Goal: Transaction & Acquisition: Purchase product/service

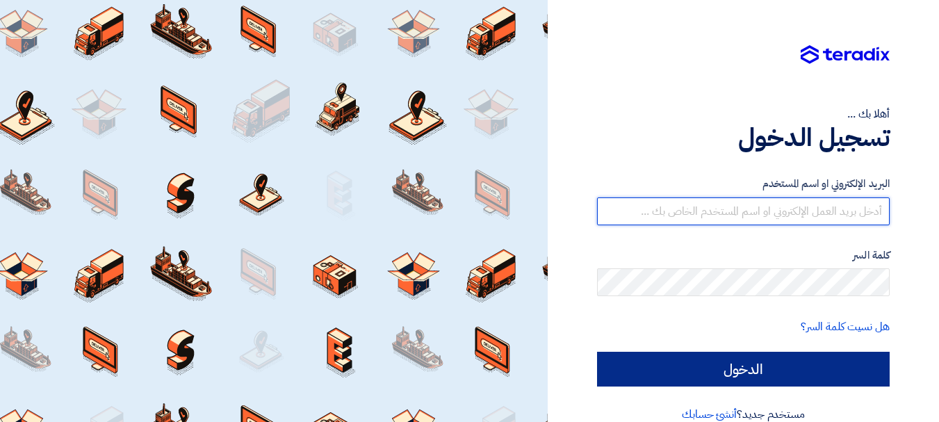
type input "[EMAIL_ADDRESS][DOMAIN_NAME]"
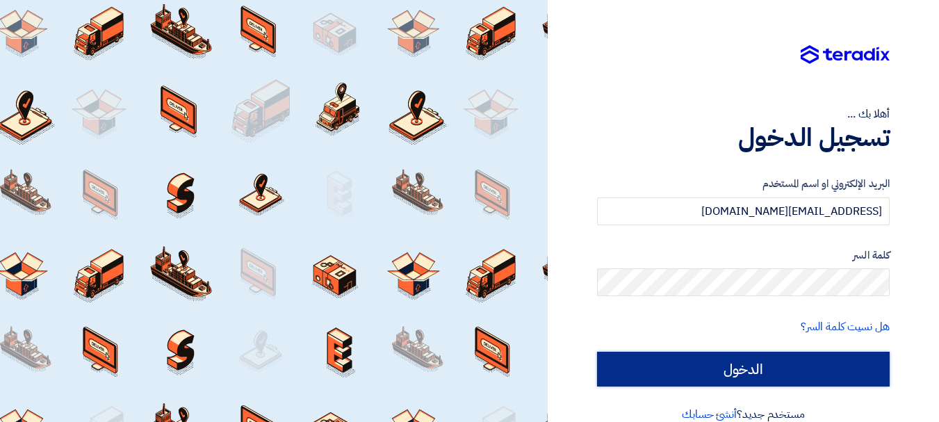
click at [736, 379] on input "الدخول" at bounding box center [743, 369] width 293 height 35
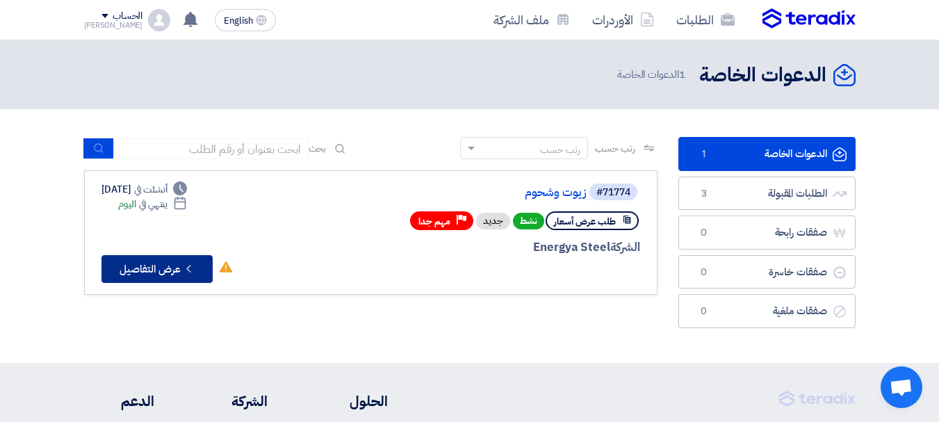
click at [192, 265] on icon "Check details" at bounding box center [188, 268] width 13 height 13
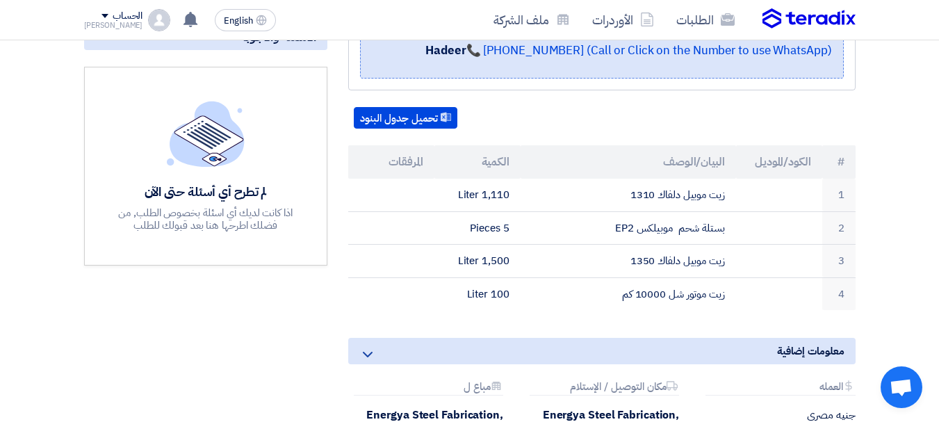
scroll to position [323, 0]
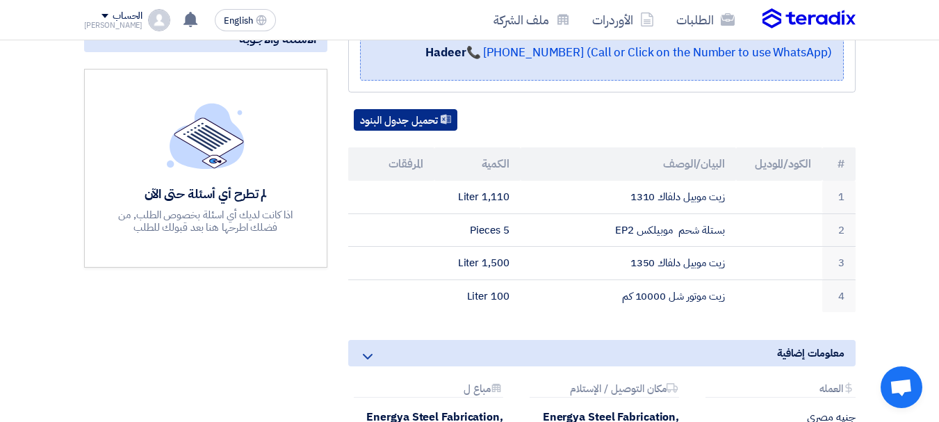
click at [450, 109] on button "تحميل جدول البنود" at bounding box center [406, 120] width 104 height 22
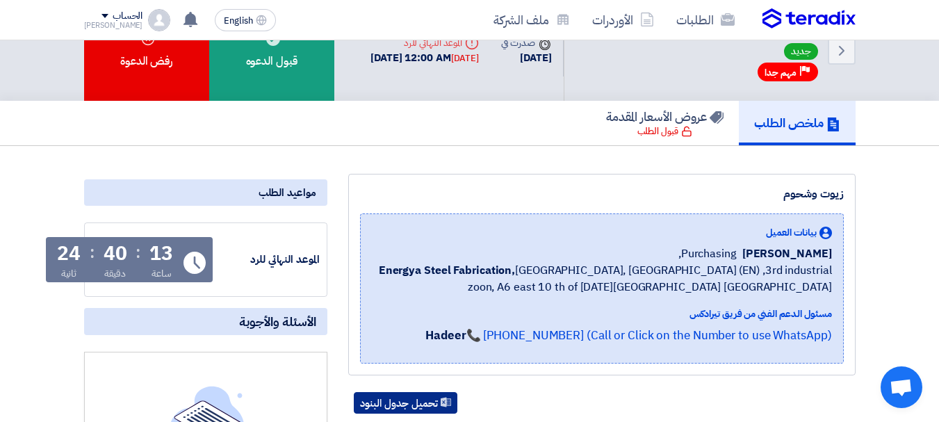
scroll to position [38, 0]
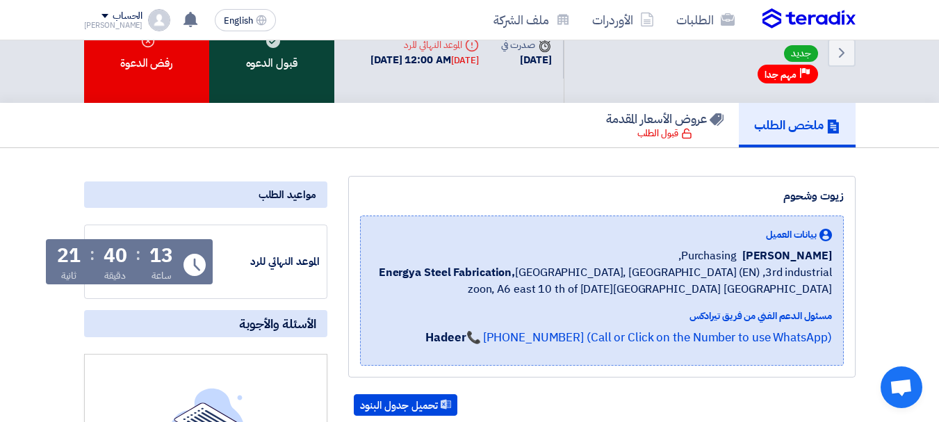
click at [295, 60] on div "قبول الدعوه" at bounding box center [271, 52] width 125 height 101
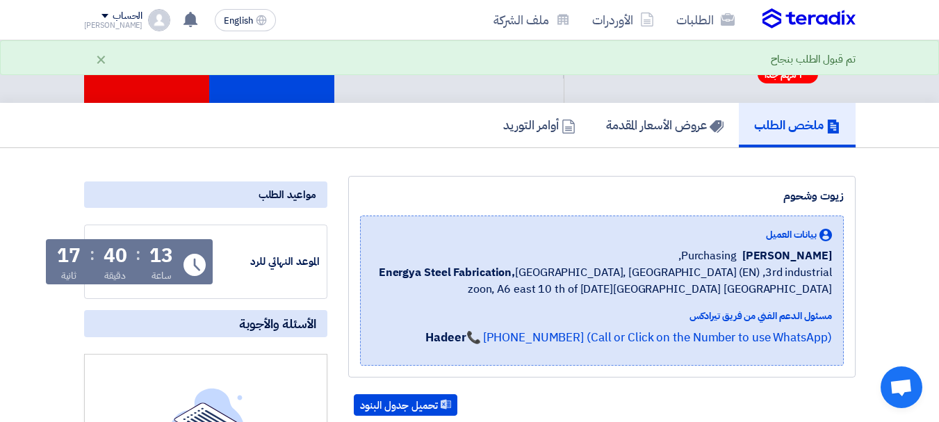
scroll to position [0, 0]
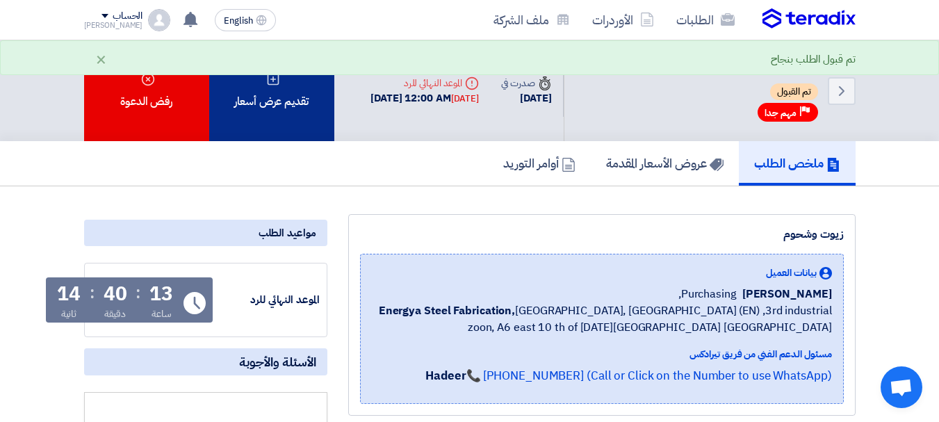
click at [279, 96] on div "تقديم عرض أسعار" at bounding box center [271, 90] width 125 height 101
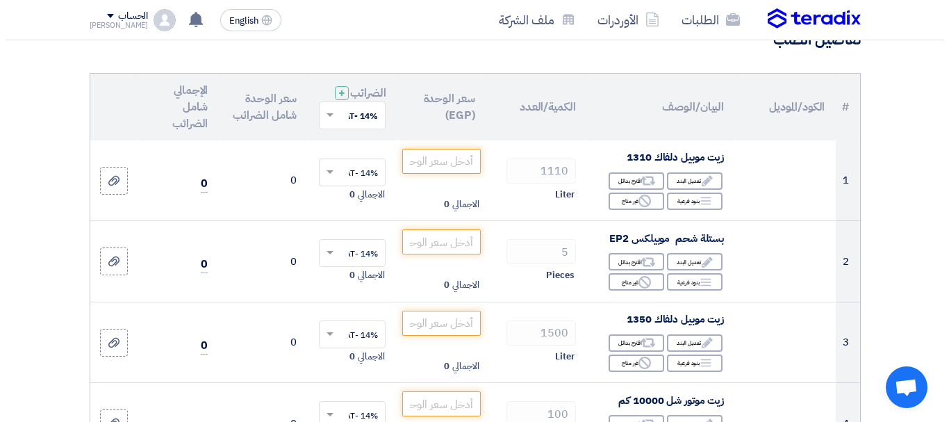
scroll to position [125, 0]
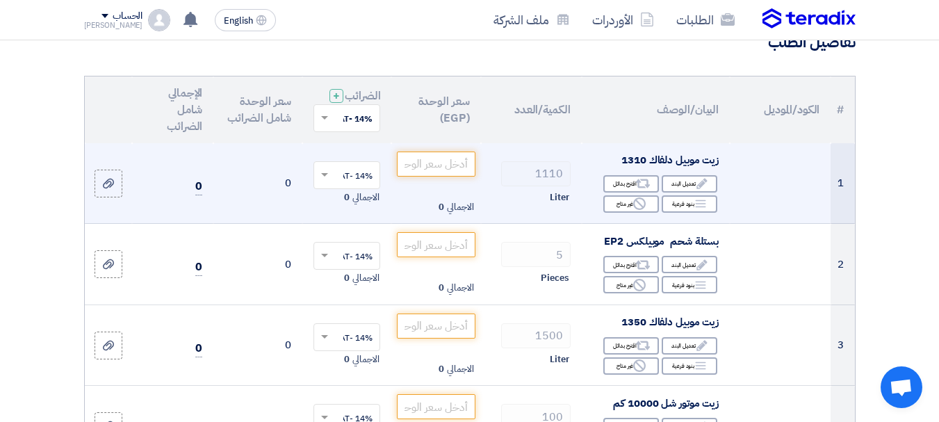
drag, startPoint x: 949, startPoint y: 80, endPoint x: 593, endPoint y: 164, distance: 364.9
click at [593, 164] on div "زيت موبيل دلفاك 1310" at bounding box center [656, 160] width 126 height 16
click at [625, 192] on div "Alternative اقترح بدائل" at bounding box center [631, 183] width 56 height 17
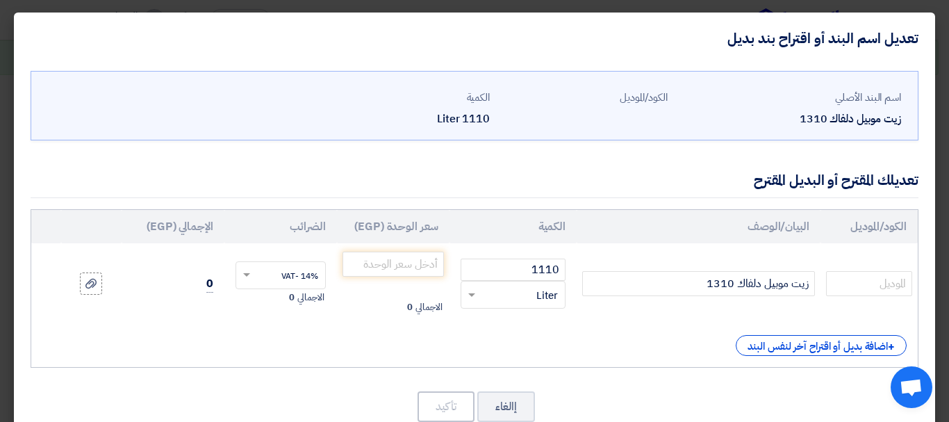
scroll to position [35, 0]
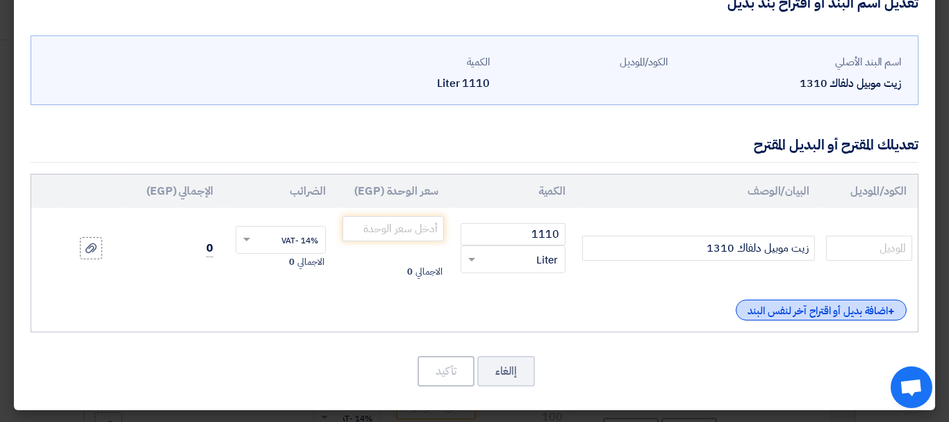
click at [778, 303] on div "+ اضافة بديل أو اقتراح آخر لنفس البند" at bounding box center [821, 310] width 171 height 21
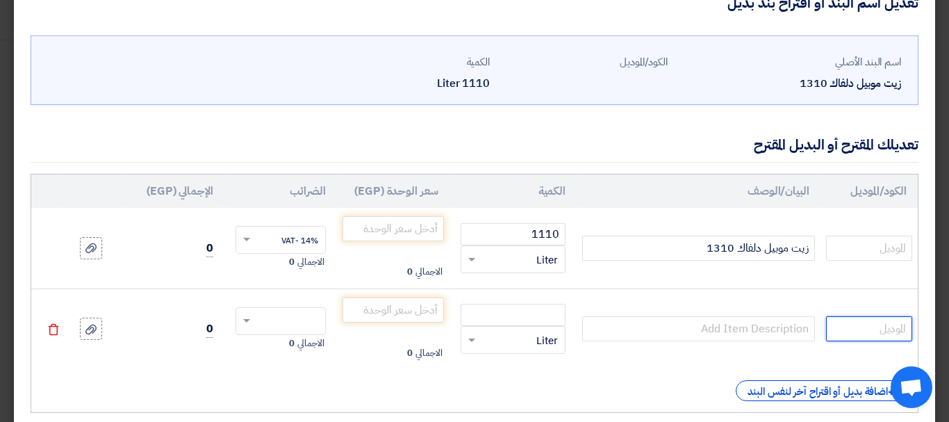
click at [861, 327] on input "text" at bounding box center [869, 328] width 86 height 25
type input "j"
type input "ف"
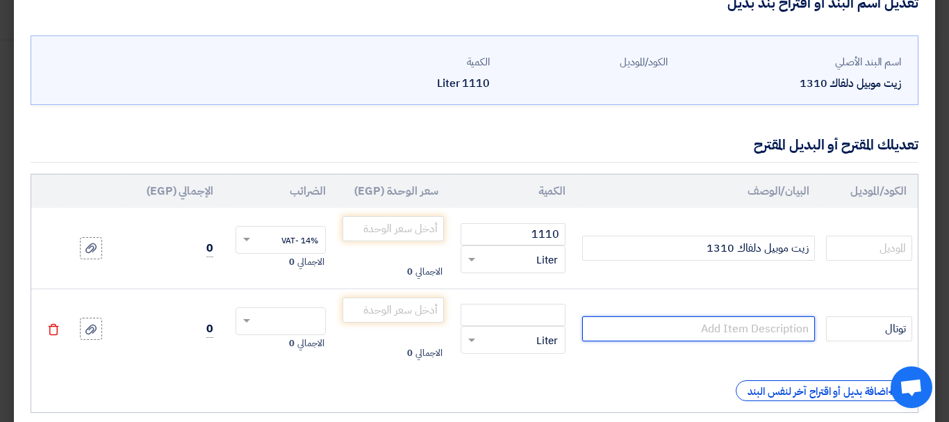
click at [792, 329] on input "text" at bounding box center [698, 328] width 233 height 25
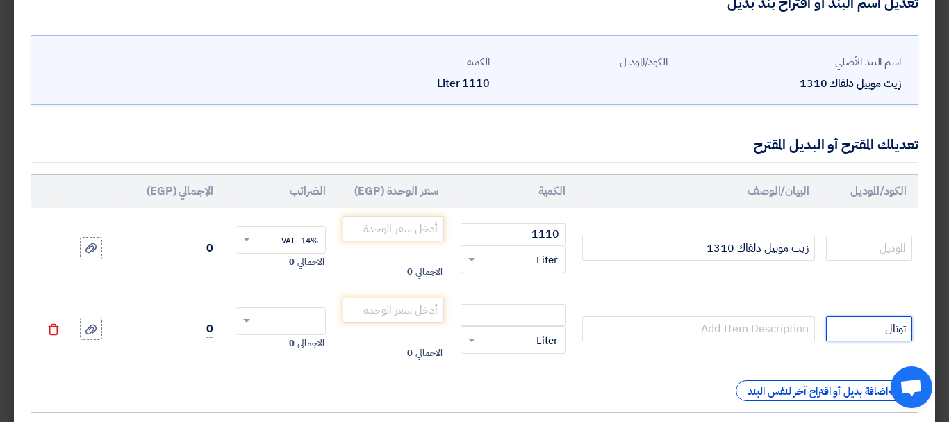
click at [862, 334] on input "توتال" at bounding box center [869, 328] width 86 height 25
type input "ت"
type input "t"
type input "TOTAL"
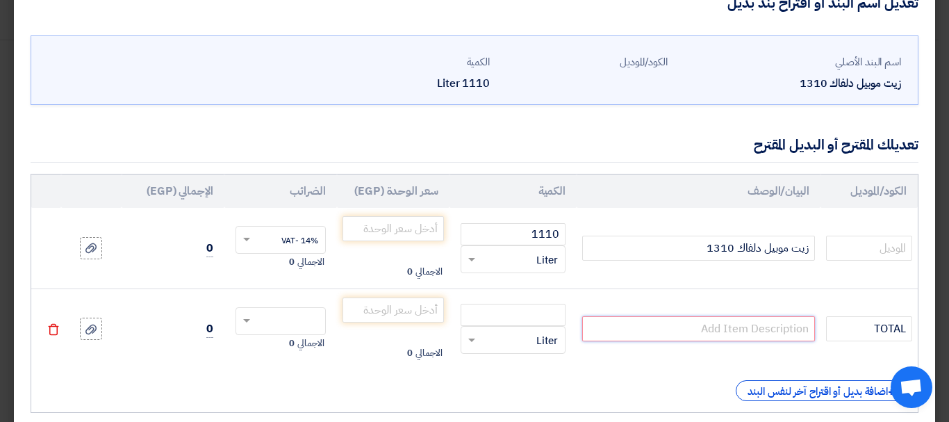
click at [782, 322] on input "text" at bounding box center [698, 328] width 233 height 25
type input "RUBIA S W"
click at [511, 304] on input "number" at bounding box center [513, 315] width 105 height 22
type input "1110"
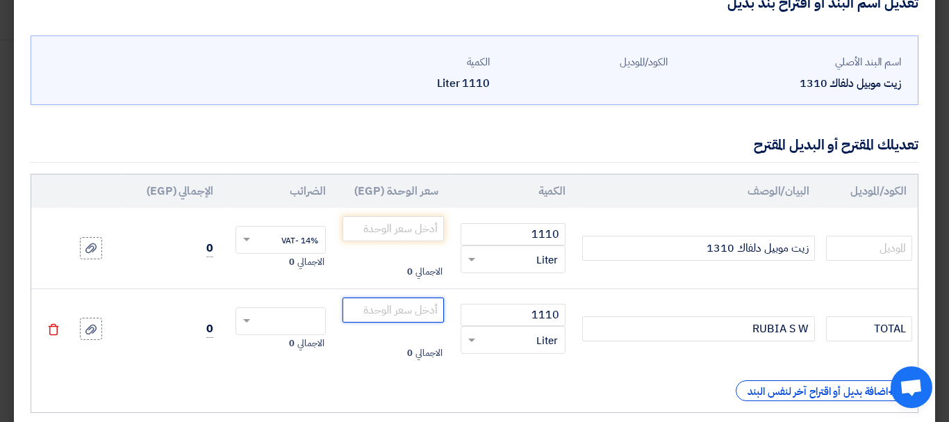
click at [399, 306] on input "number" at bounding box center [393, 309] width 101 height 25
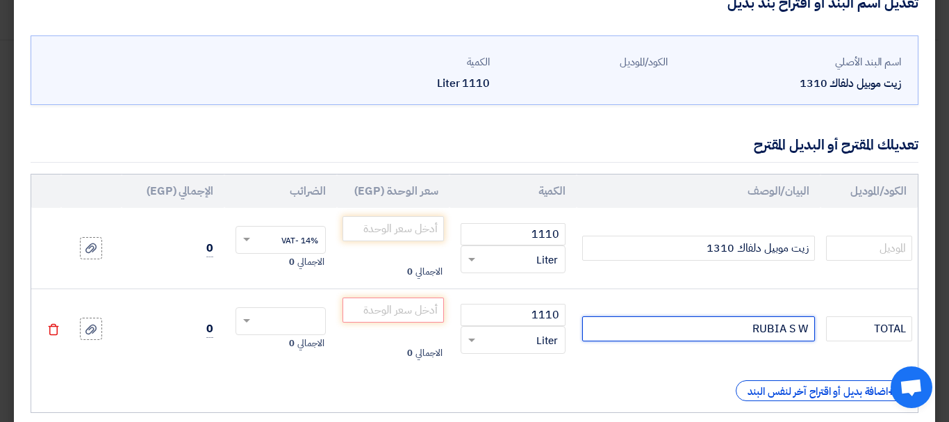
click at [798, 331] on input "RUBIA S W" at bounding box center [698, 328] width 233 height 25
type input "RUBIA S 10W"
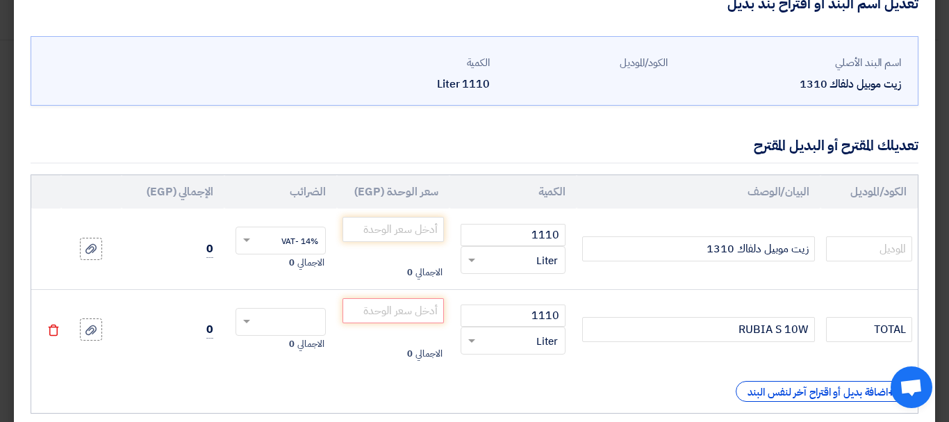
scroll to position [0, 0]
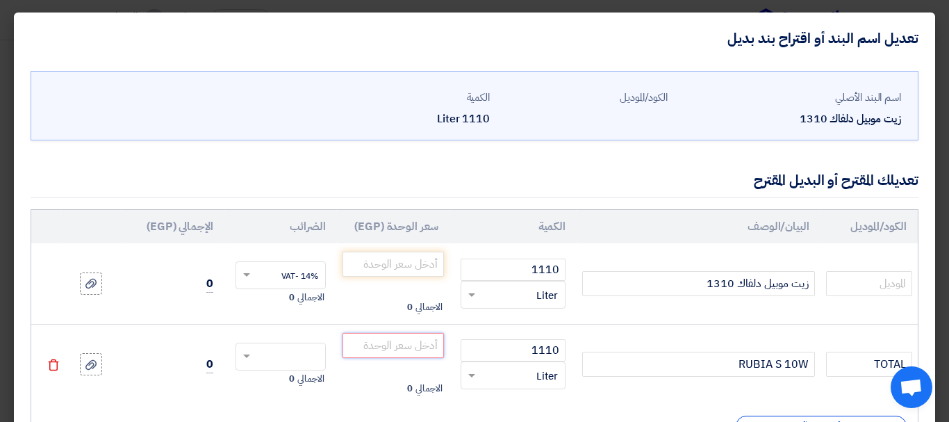
click at [418, 345] on input "number" at bounding box center [393, 345] width 101 height 25
type input "129"
click at [313, 348] on input "text" at bounding box center [290, 358] width 60 height 22
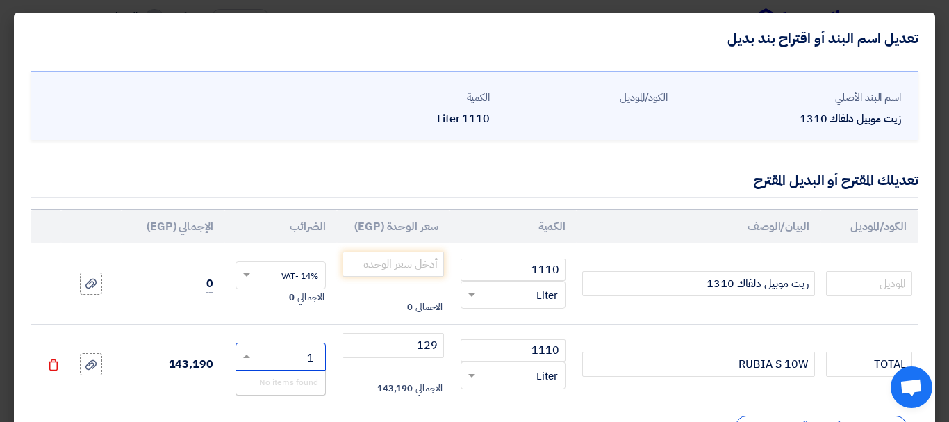
type input "14"
click at [358, 370] on td "129 الاجمالي 143,190" at bounding box center [393, 364] width 113 height 81
click at [250, 354] on span at bounding box center [246, 355] width 7 height 3
click at [286, 384] on div "14% -VAT" at bounding box center [280, 382] width 89 height 24
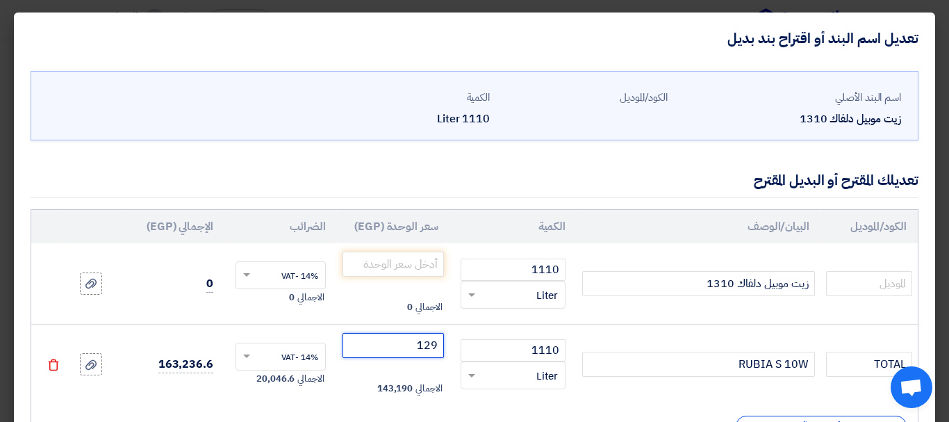
click at [442, 341] on input "129" at bounding box center [393, 345] width 101 height 25
click at [433, 348] on input ".129" at bounding box center [393, 345] width 101 height 25
type input "129"
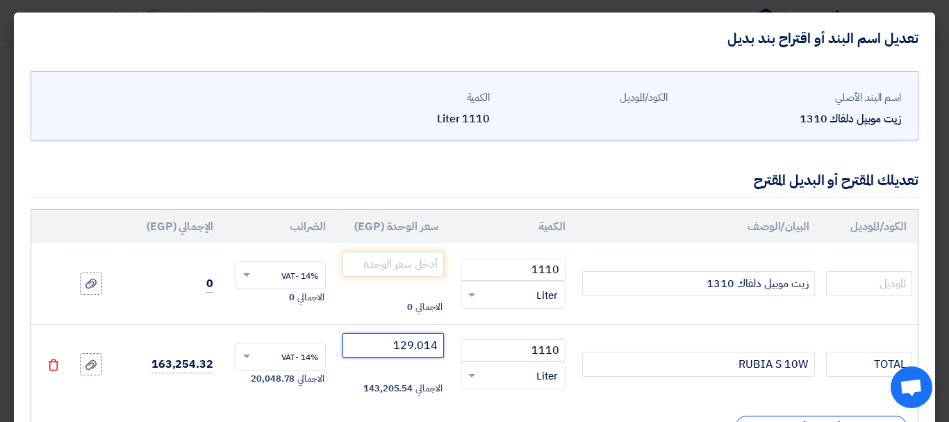
type input "129.014"
click at [366, 376] on td "129.014 الاجمالي 143,205.54" at bounding box center [393, 364] width 113 height 81
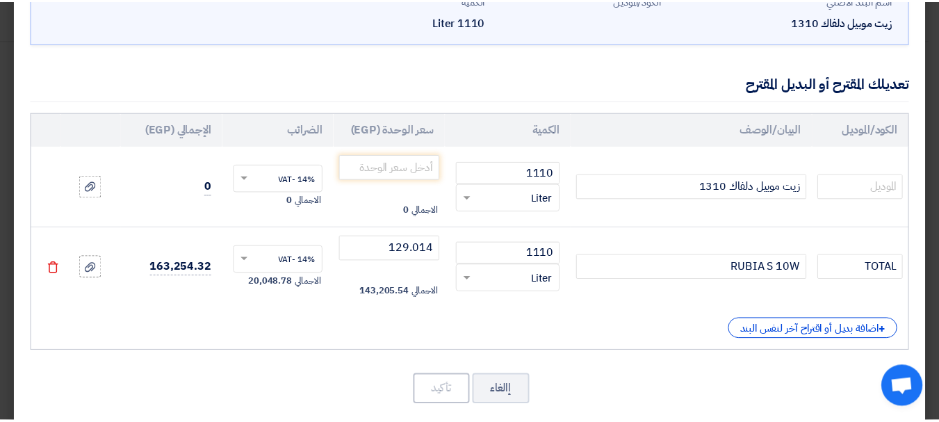
scroll to position [117, 0]
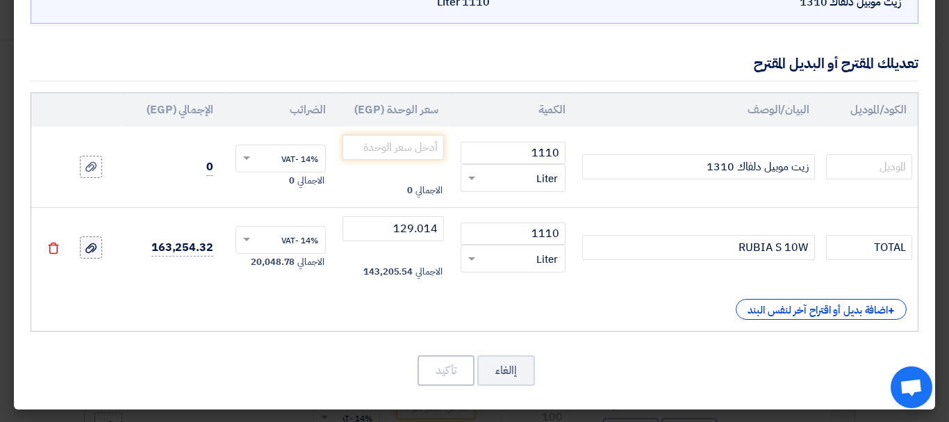
click at [97, 248] on icon at bounding box center [90, 248] width 11 height 11
click at [0, 0] on input "file" at bounding box center [0, 0] width 0 height 0
click at [97, 245] on use at bounding box center [90, 248] width 11 height 10
click at [0, 0] on input "file" at bounding box center [0, 0] width 0 height 0
click at [425, 149] on input "number" at bounding box center [393, 147] width 101 height 25
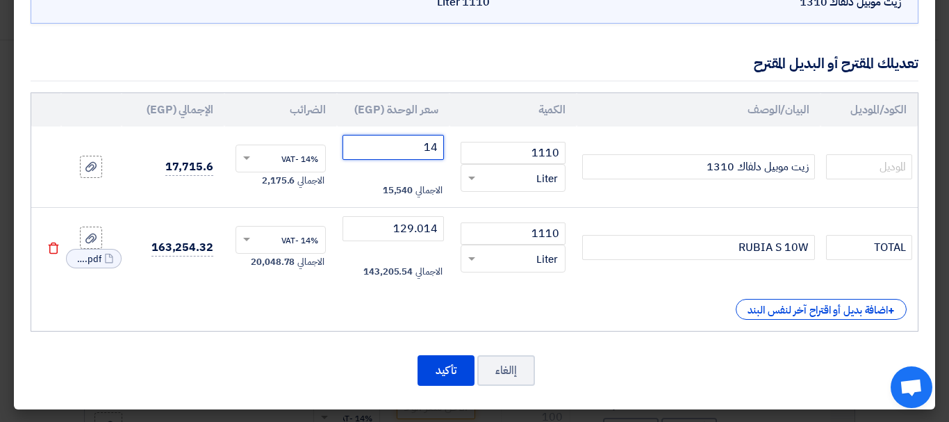
type input "1"
type input "150"
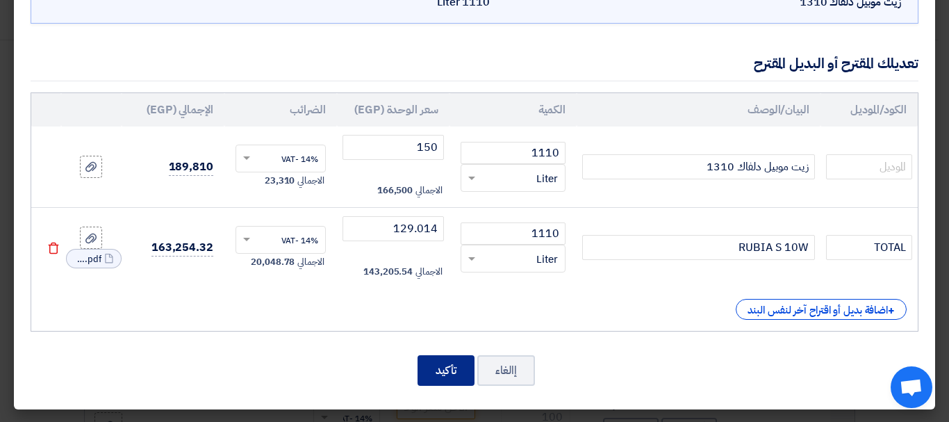
click at [452, 367] on button "تأكيد" at bounding box center [446, 370] width 57 height 31
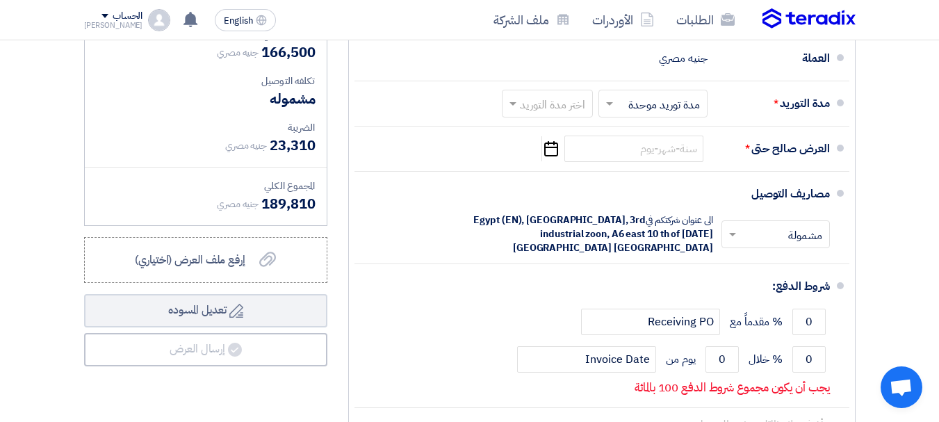
scroll to position [698, 0]
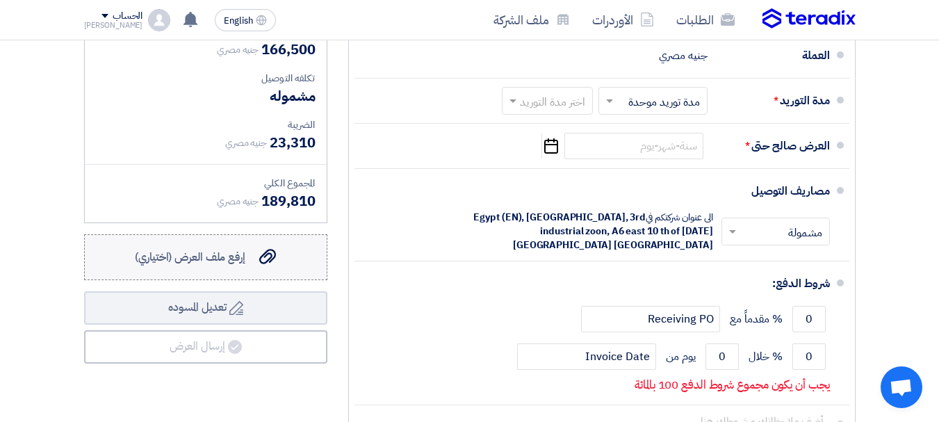
click at [238, 278] on label "إرفع ملف العرض (اختياري) إرفع ملف العرض (اختياري)" at bounding box center [205, 257] width 243 height 46
click at [0, 0] on input "إرفع ملف العرض (اختياري) إرفع ملف العرض (اختياري)" at bounding box center [0, 0] width 0 height 0
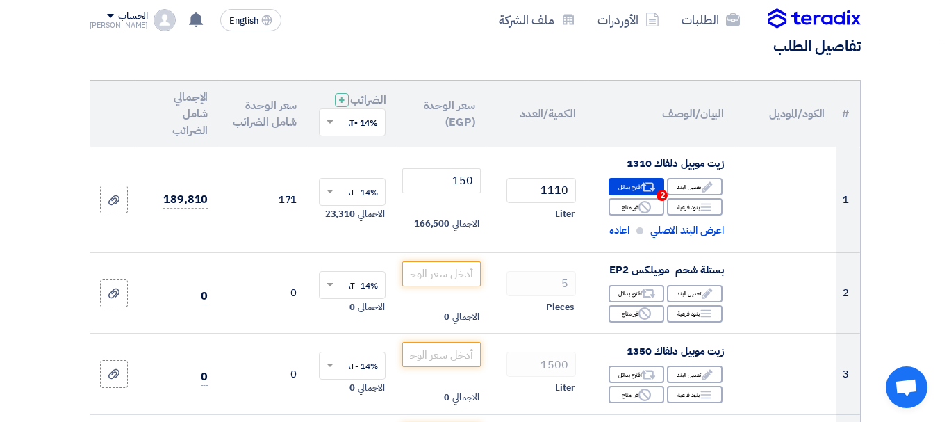
scroll to position [0, 0]
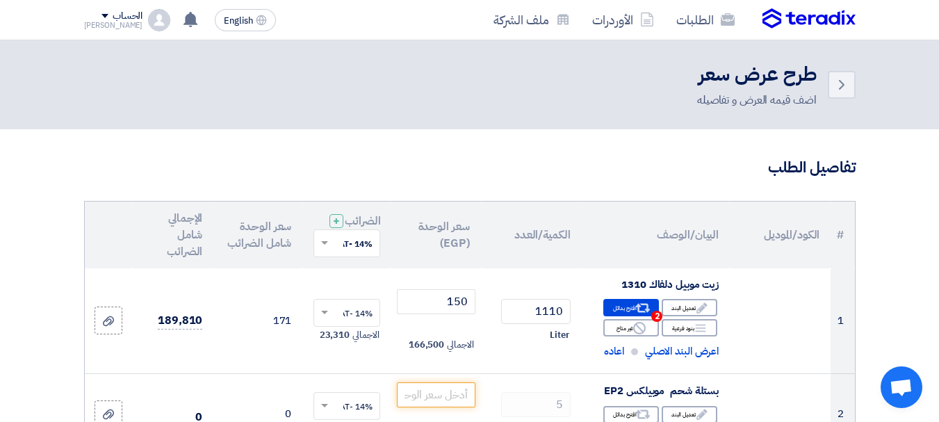
click at [101, 14] on span at bounding box center [104, 16] width 7 height 4
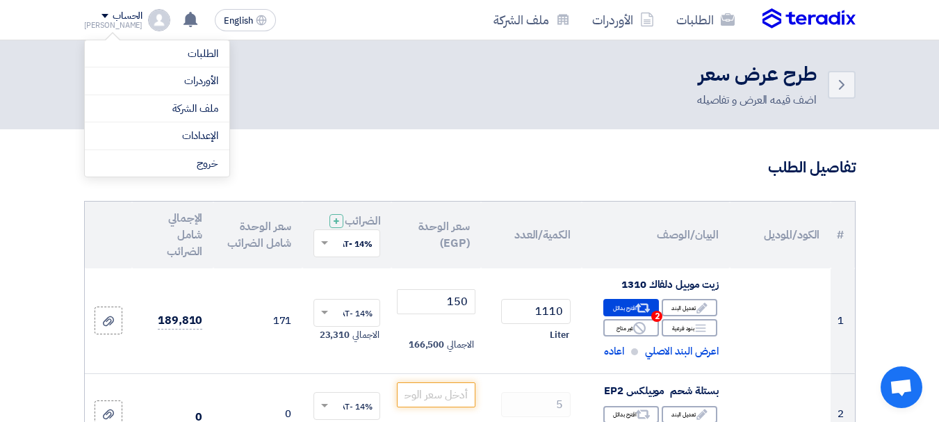
click at [475, 77] on div "Back طرح عرض سعر اضف قيمه العرض و تفاصيله" at bounding box center [469, 84] width 771 height 47
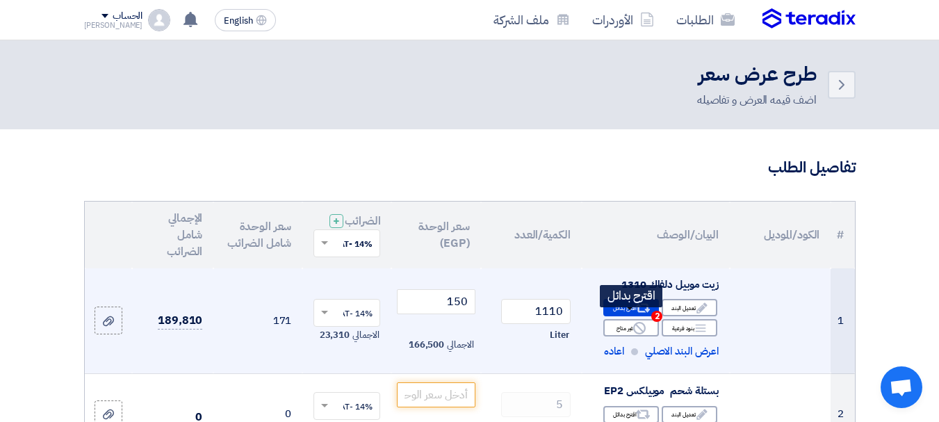
click at [625, 314] on div "Alternative اقترح بدائل 2" at bounding box center [631, 307] width 56 height 17
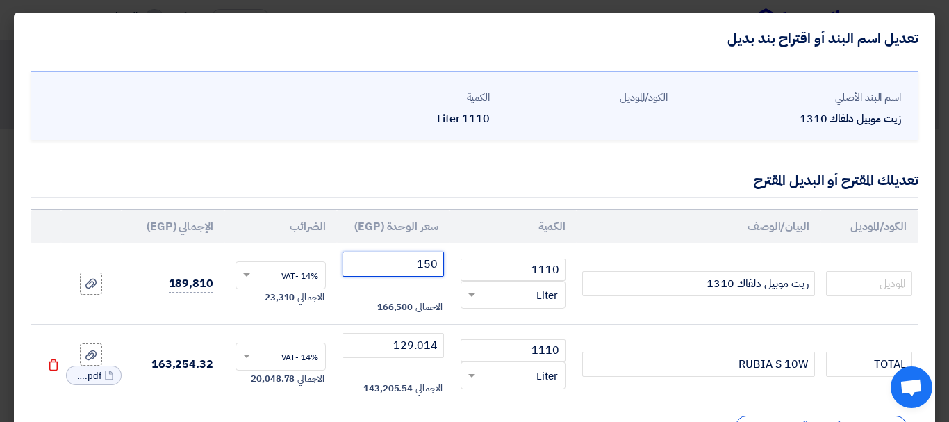
click at [430, 268] on input "150" at bounding box center [393, 264] width 101 height 25
drag, startPoint x: 430, startPoint y: 268, endPoint x: 497, endPoint y: 286, distance: 69.1
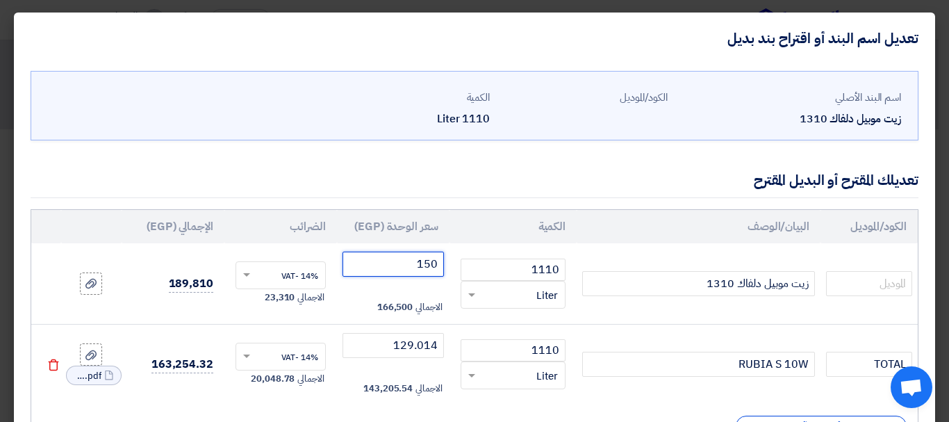
click at [497, 286] on tr "زيت موبيل دلفاك 1310 1110 RFQ_STEP1.ITEMS.2.TYPE_PLACEHOLDER ×" at bounding box center [474, 283] width 887 height 81
click at [443, 288] on td "124 الاجمالي 137,640" at bounding box center [393, 283] width 113 height 81
click at [393, 265] on input "124" at bounding box center [393, 264] width 101 height 25
type input "1"
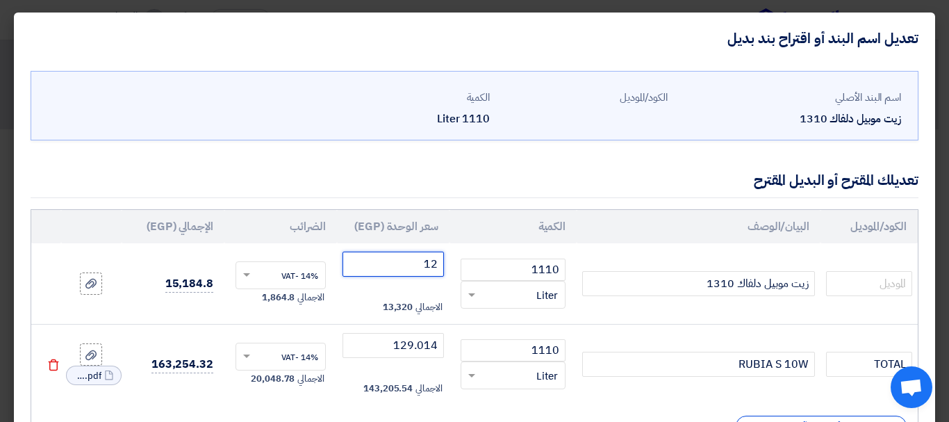
type input "124"
click at [594, 256] on td "زيت موبيل دلفاك 1310" at bounding box center [699, 283] width 244 height 81
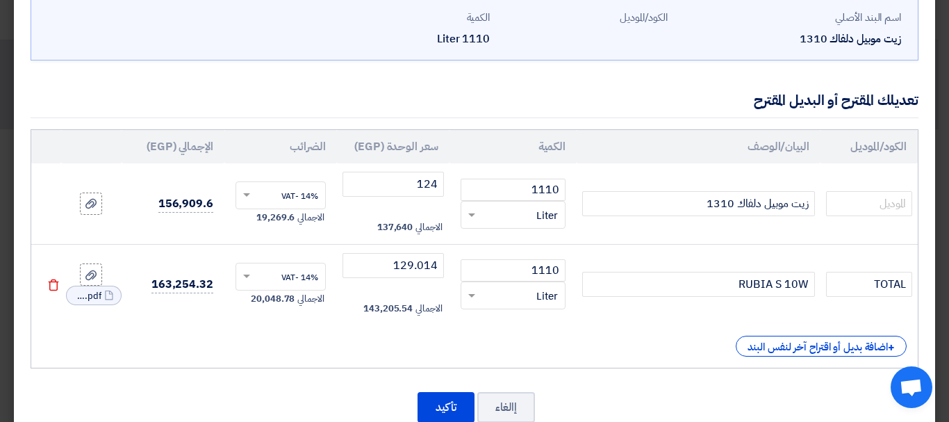
scroll to position [117, 0]
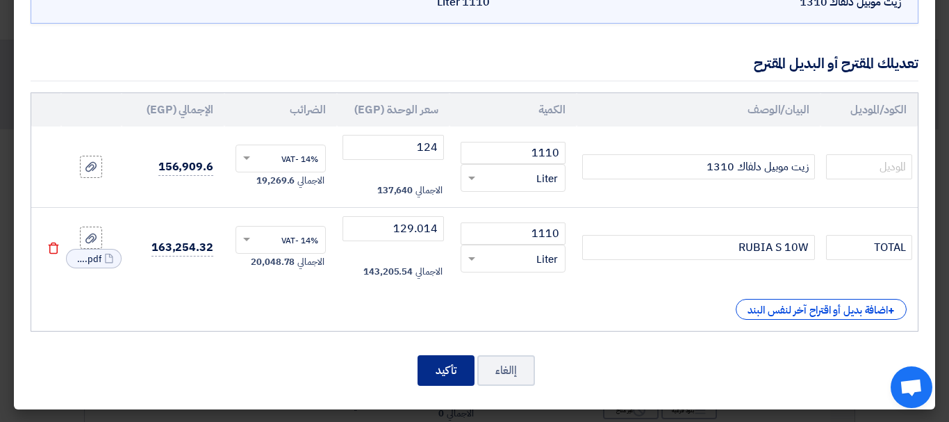
click at [463, 373] on button "تأكيد" at bounding box center [446, 370] width 57 height 31
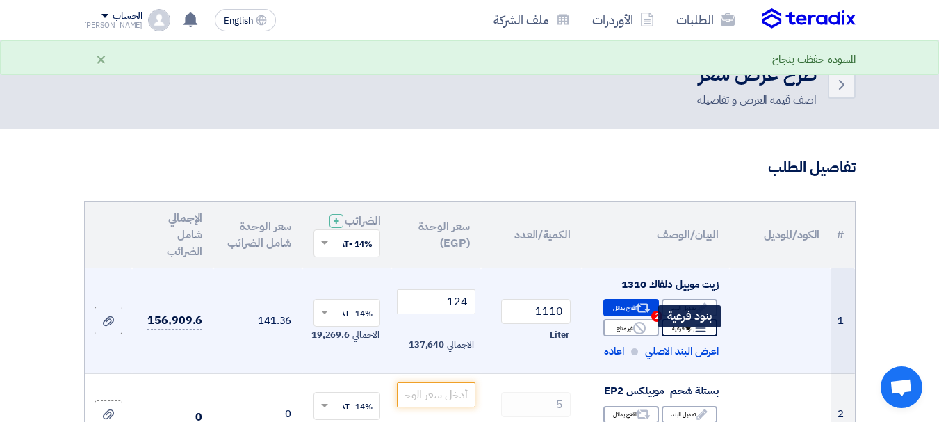
click at [693, 336] on div "Breakdown بنود فرعية" at bounding box center [690, 327] width 56 height 17
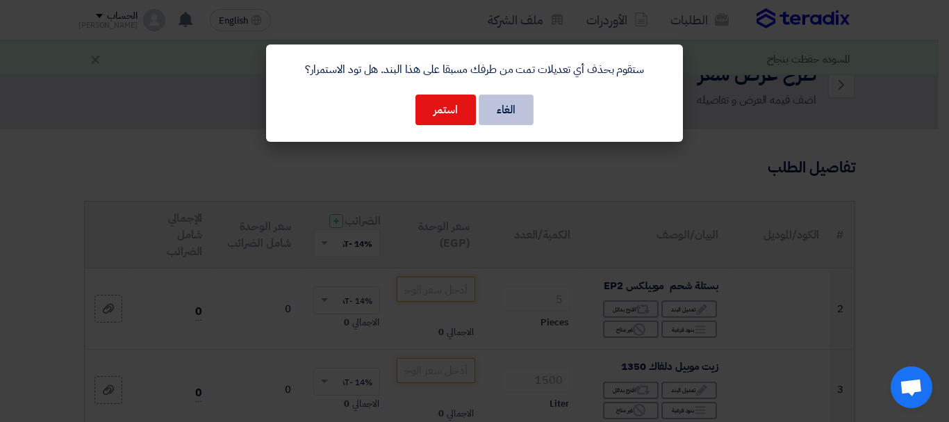
click at [507, 113] on button "الغاء" at bounding box center [506, 110] width 55 height 31
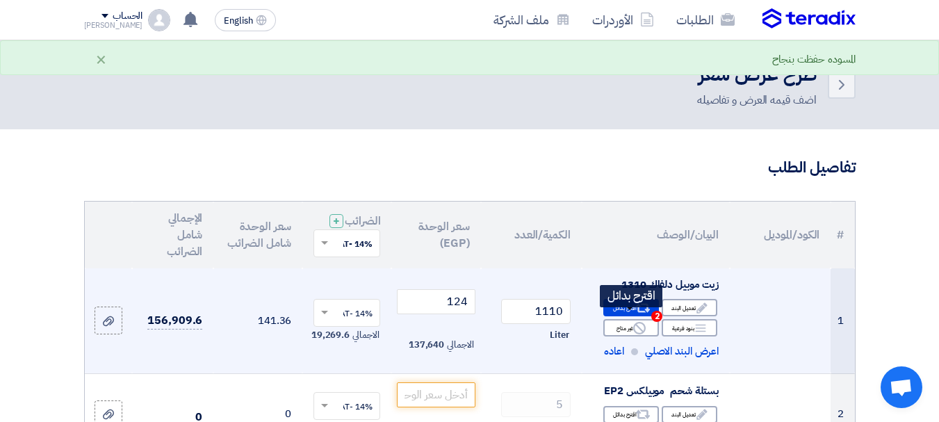
click at [647, 315] on icon "Alternative" at bounding box center [643, 308] width 15 height 15
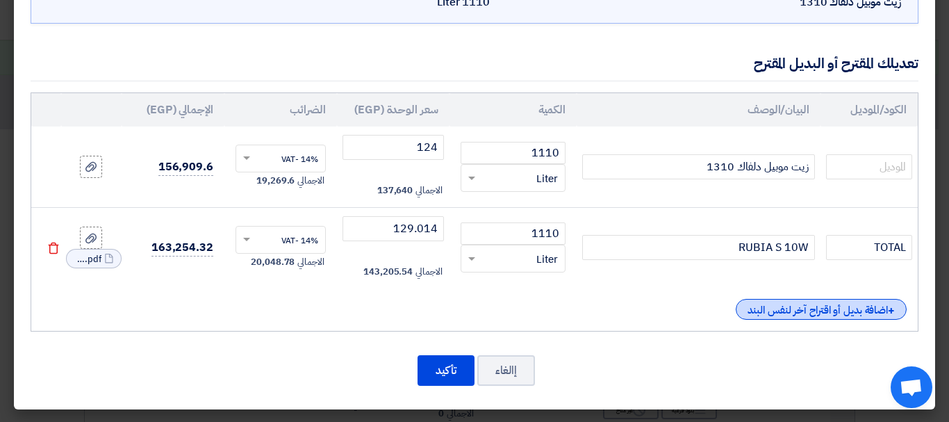
click at [846, 302] on div "+ اضافة بديل أو اقتراح آخر لنفس البند" at bounding box center [821, 309] width 171 height 21
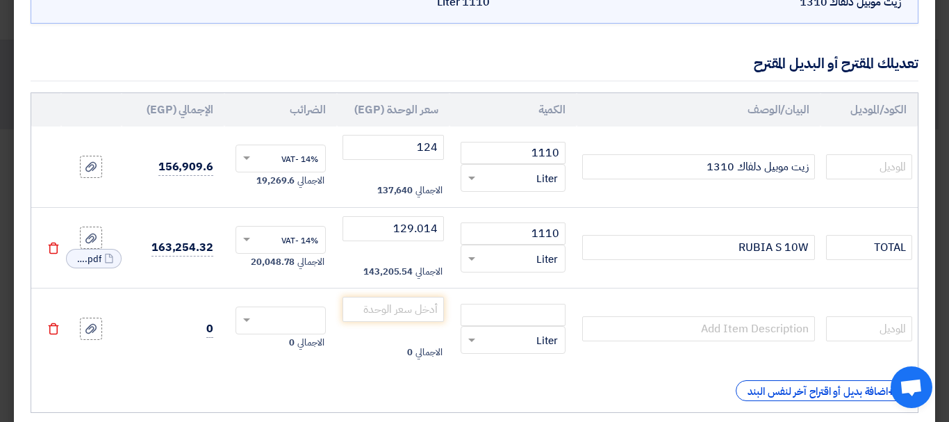
click at [59, 329] on use at bounding box center [54, 329] width 10 height 12
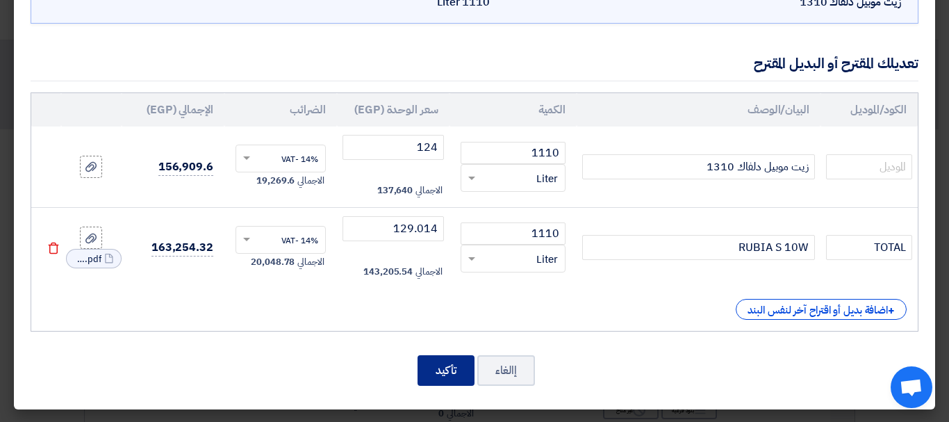
click at [468, 371] on button "تأكيد" at bounding box center [446, 370] width 57 height 31
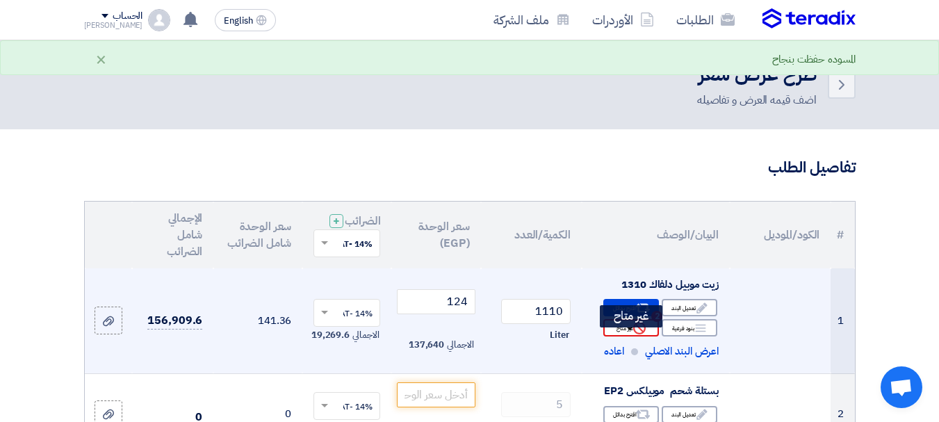
click at [630, 336] on div "Reject غير متاح" at bounding box center [631, 327] width 56 height 17
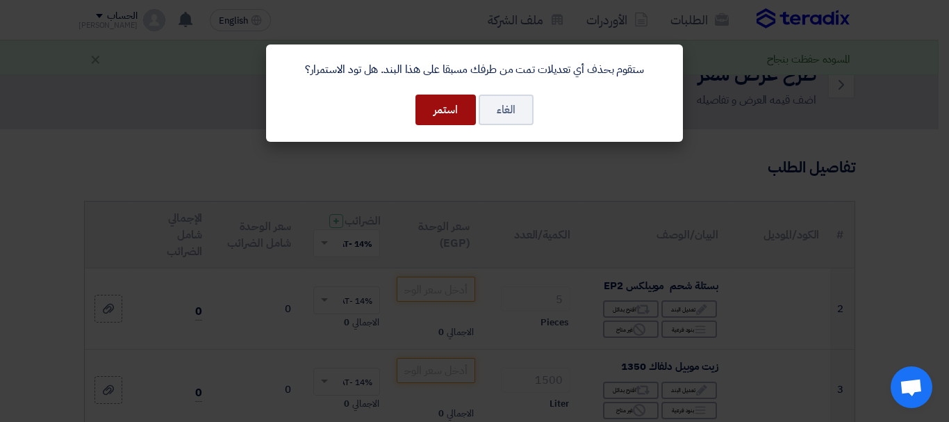
click at [462, 122] on button "استمر" at bounding box center [446, 110] width 60 height 31
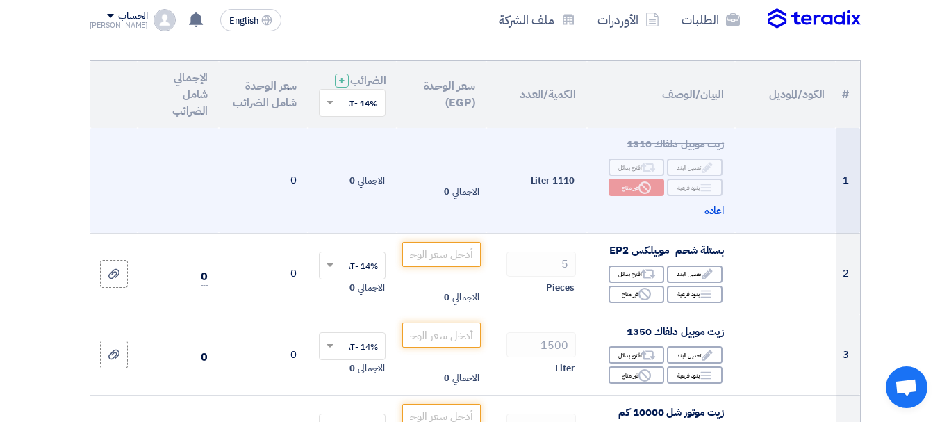
scroll to position [122, 0]
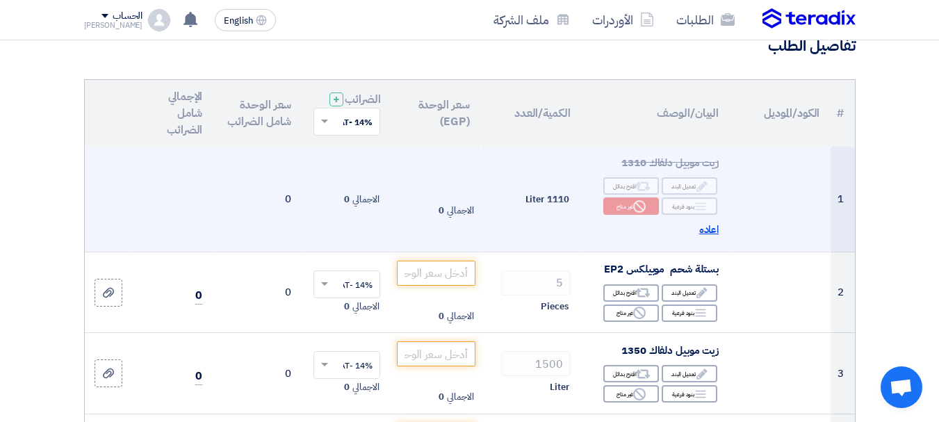
click at [714, 238] on span "اعاده" at bounding box center [709, 230] width 20 height 16
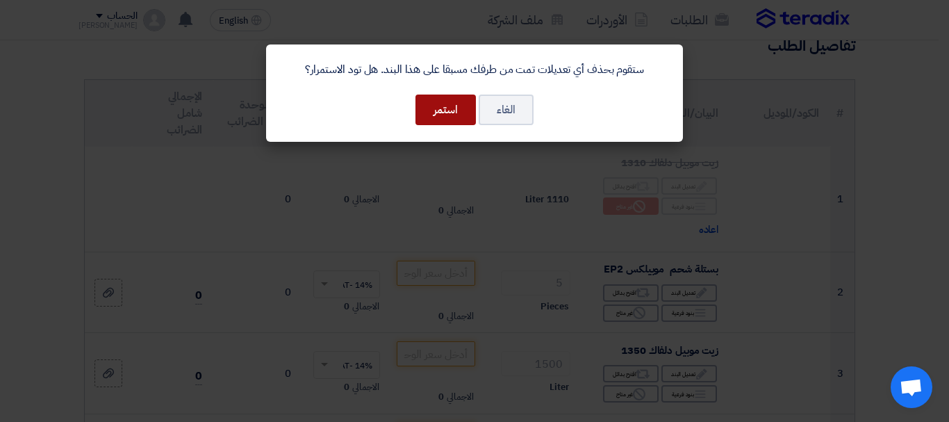
click at [451, 101] on button "استمر" at bounding box center [446, 110] width 60 height 31
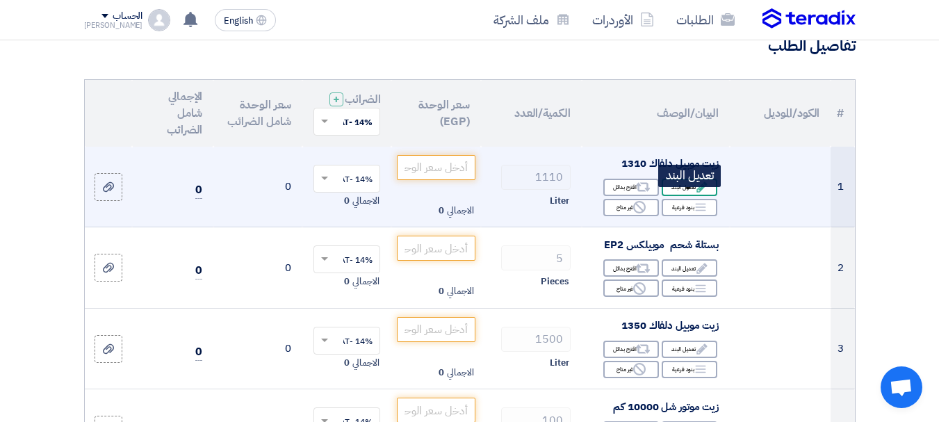
click at [683, 196] on div "Edit تعديل البند" at bounding box center [690, 187] width 56 height 17
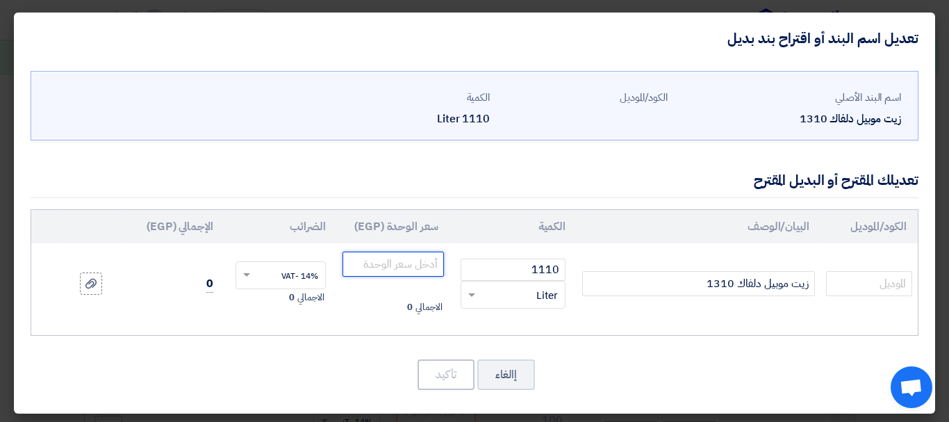
click at [404, 265] on input "number" at bounding box center [393, 264] width 101 height 25
type input "124"
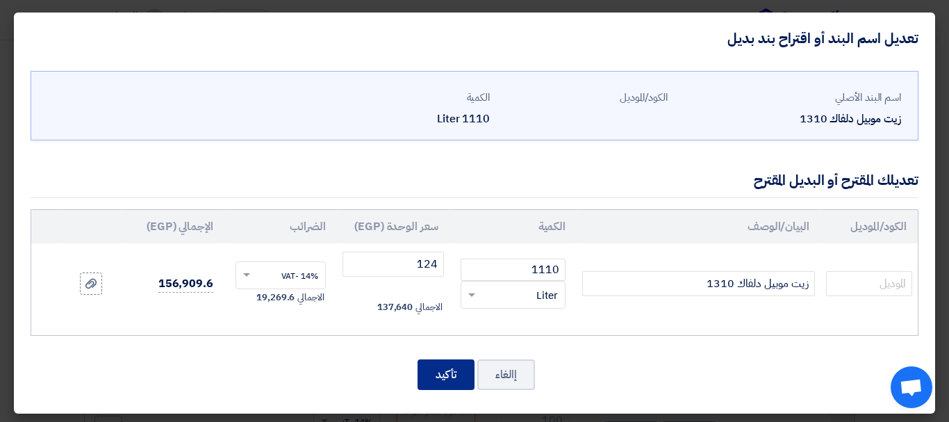
click at [454, 378] on button "تأكيد" at bounding box center [446, 374] width 57 height 31
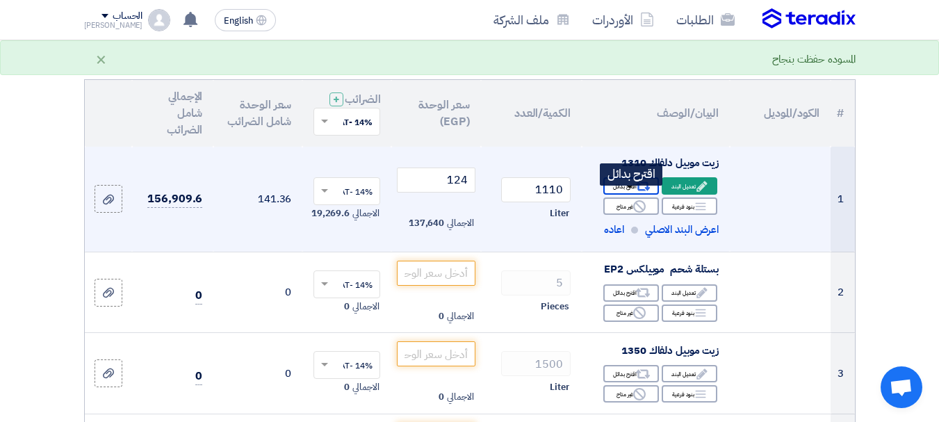
click at [641, 191] on use at bounding box center [643, 186] width 15 height 9
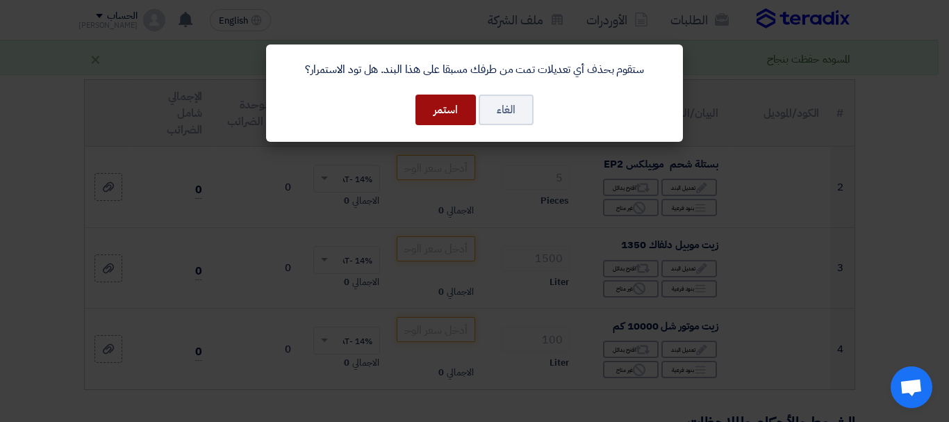
click at [425, 111] on button "استمر" at bounding box center [446, 110] width 60 height 31
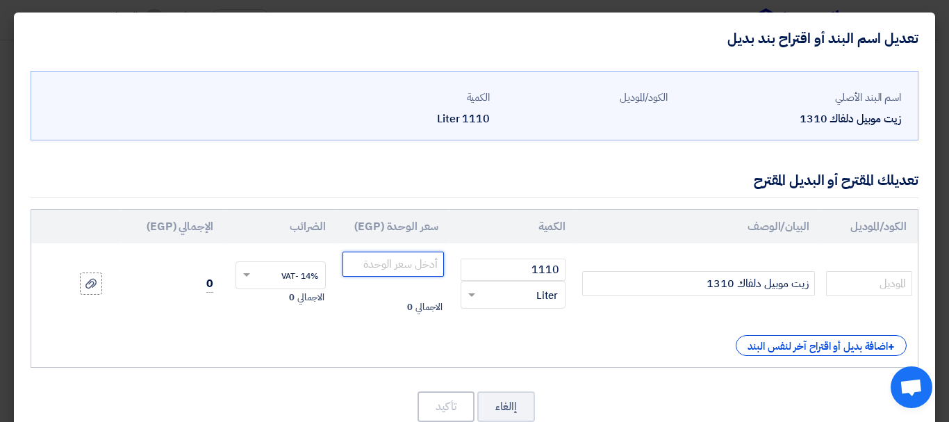
click at [404, 268] on input "number" at bounding box center [393, 264] width 101 height 25
type input "124"
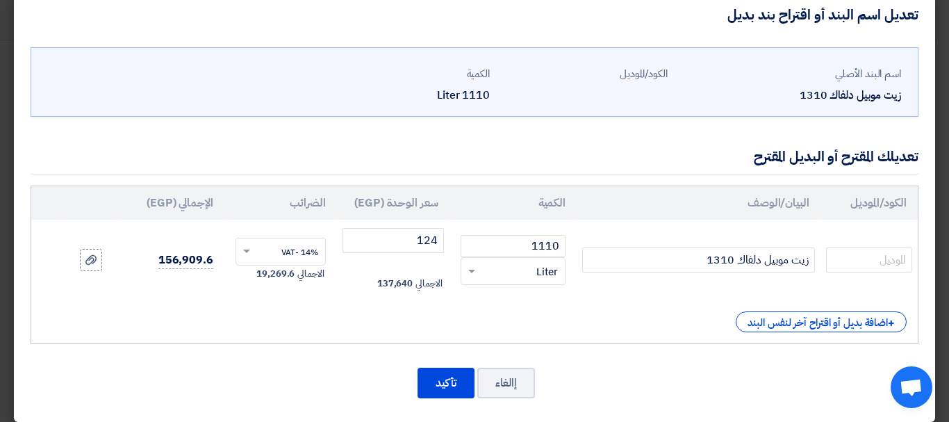
scroll to position [35, 0]
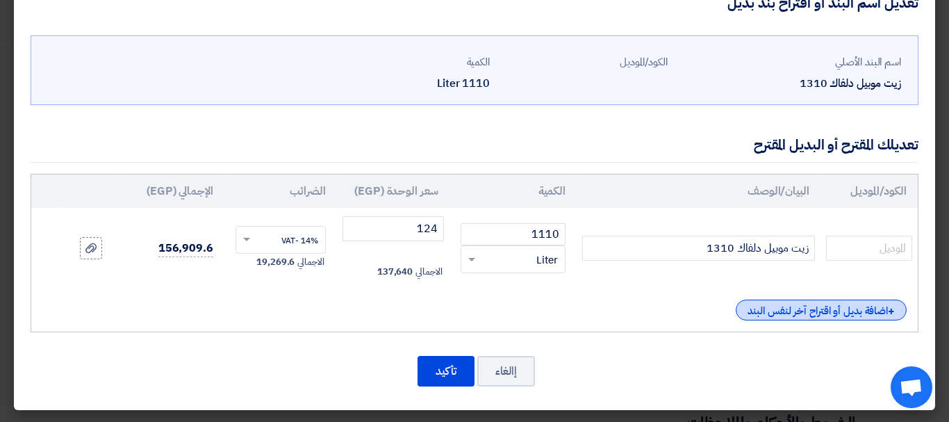
drag, startPoint x: 773, startPoint y: 332, endPoint x: 774, endPoint y: 318, distance: 13.9
click at [774, 318] on div "اسم البند الأصلي زيت موبيل دلفاك 1310 الكود/الموديل الكمية 1110 Liter 1110 ×" at bounding box center [474, 219] width 921 height 382
click at [774, 318] on div "+ اضافة بديل أو اقتراح آخر لنفس البند" at bounding box center [821, 310] width 171 height 21
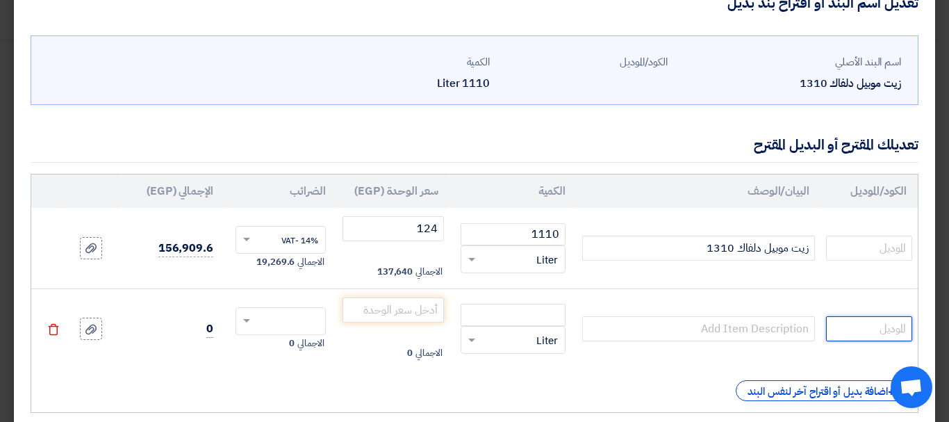
click at [842, 329] on input "text" at bounding box center [869, 328] width 86 height 25
type input "TOTAL"
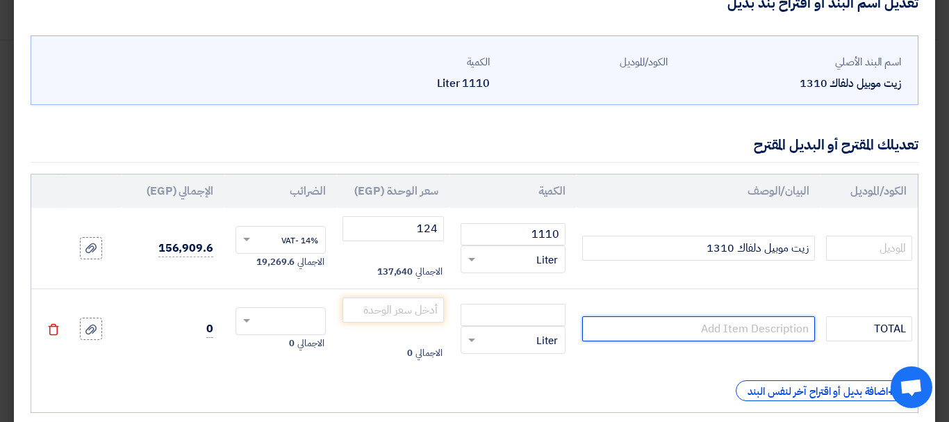
click at [761, 325] on input "text" at bounding box center [698, 328] width 233 height 25
type input "RUBIA S 10W"
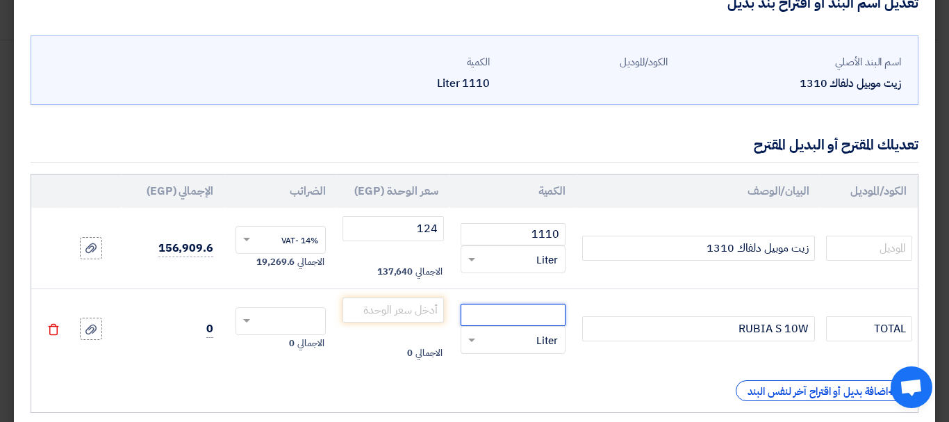
click at [480, 312] on input "number" at bounding box center [513, 315] width 105 height 22
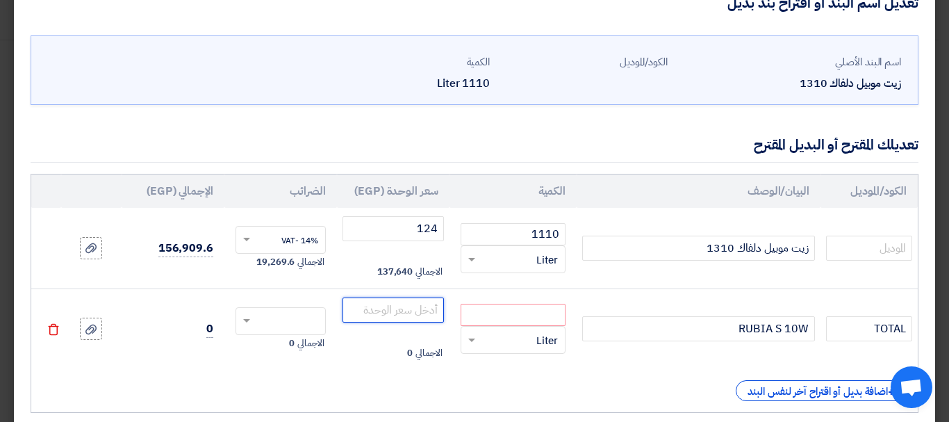
click at [392, 315] on input "number" at bounding box center [393, 309] width 101 height 25
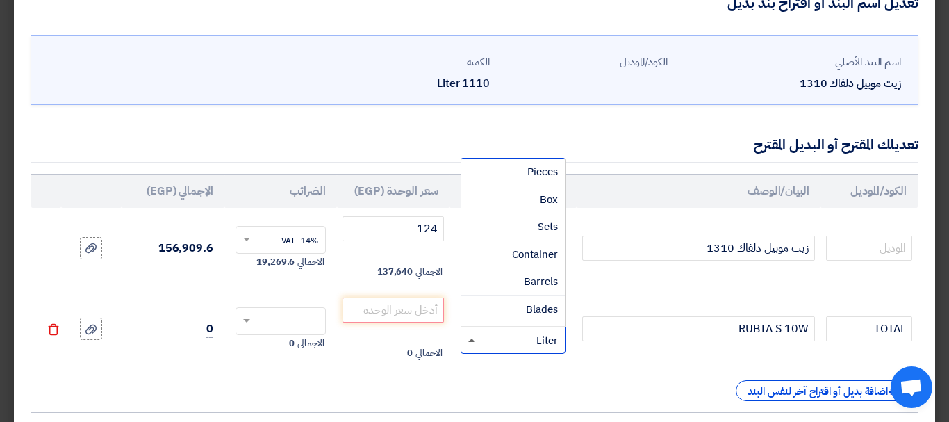
drag, startPoint x: 485, startPoint y: 347, endPoint x: 480, endPoint y: 339, distance: 9.7
click at [480, 339] on div "RFQ_STEP1.ITEMS.2.TYPE_PLACEHOLDER × Liter" at bounding box center [513, 340] width 105 height 28
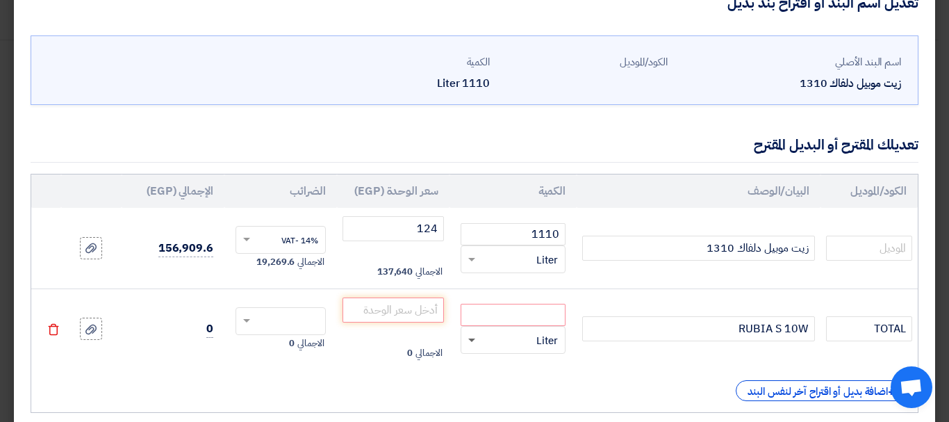
click at [475, 339] on span at bounding box center [471, 340] width 7 height 5
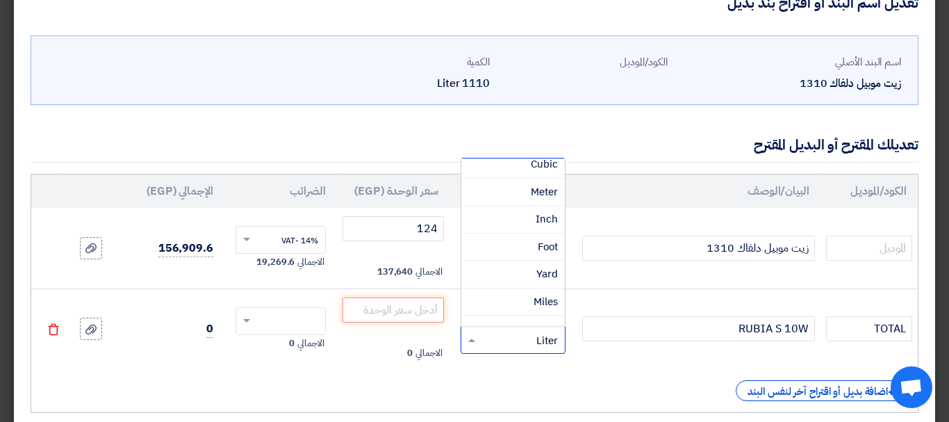
scroll to position [552, 0]
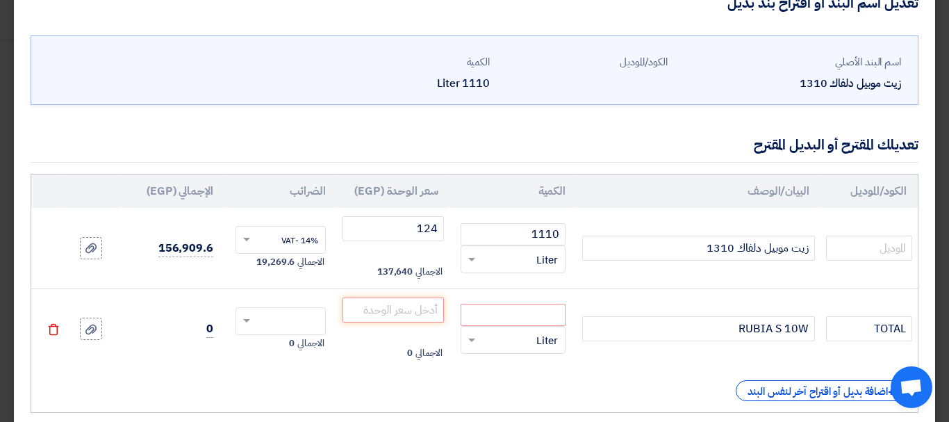
click at [669, 383] on div "+ اضافة بديل أو اقتراح آخر لنفس البند" at bounding box center [474, 390] width 864 height 21
click at [542, 316] on input "number" at bounding box center [513, 315] width 105 height 22
type input "1"
type input "1110"
click at [428, 312] on input "number" at bounding box center [393, 309] width 101 height 25
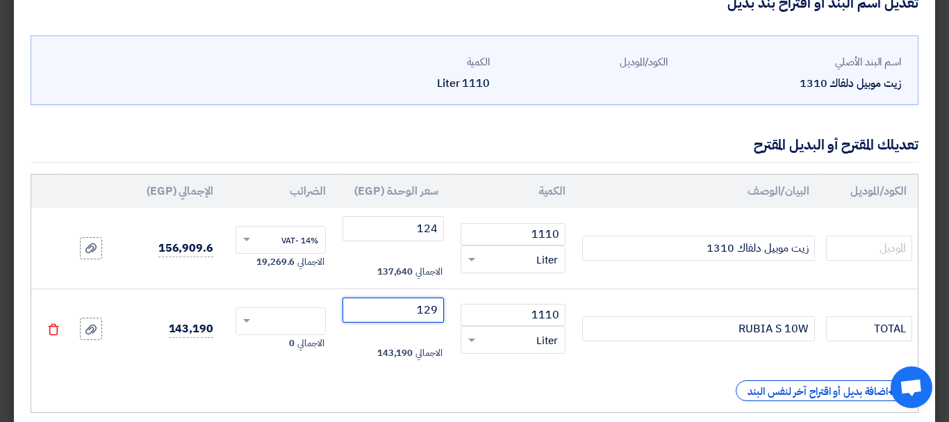
type input "129"
click at [254, 318] on span at bounding box center [244, 321] width 17 height 13
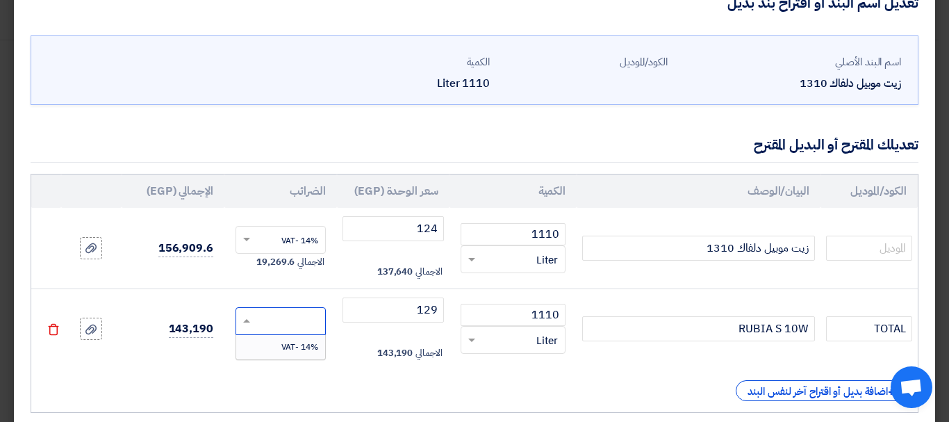
click at [286, 347] on div "14% -VAT" at bounding box center [280, 347] width 89 height 24
click at [327, 360] on td "14% -VAT × الاجمالي 20,046.6" at bounding box center [280, 328] width 113 height 81
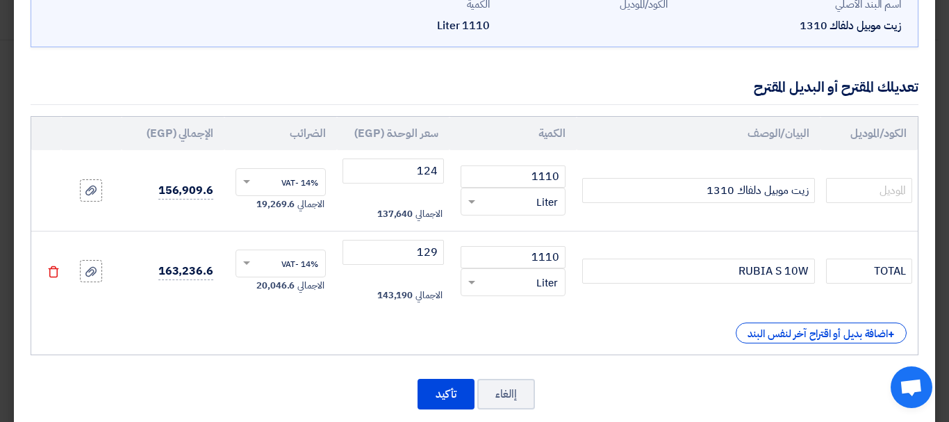
scroll to position [117, 0]
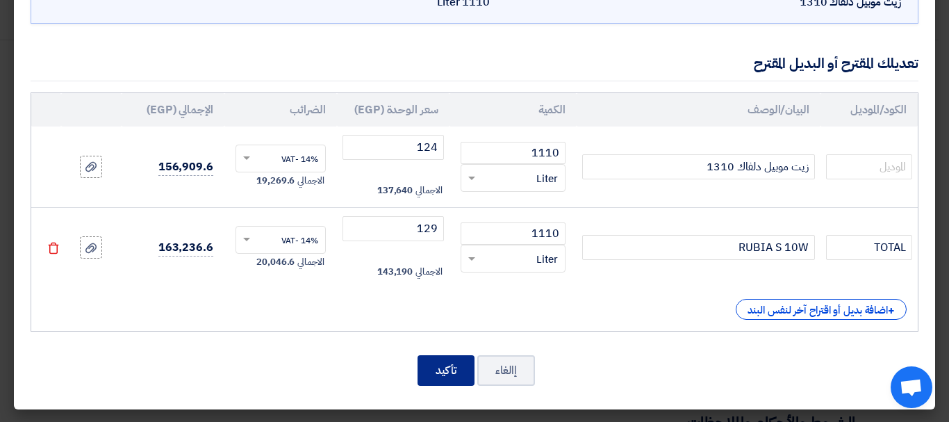
click at [461, 371] on button "تأكيد" at bounding box center [446, 370] width 57 height 31
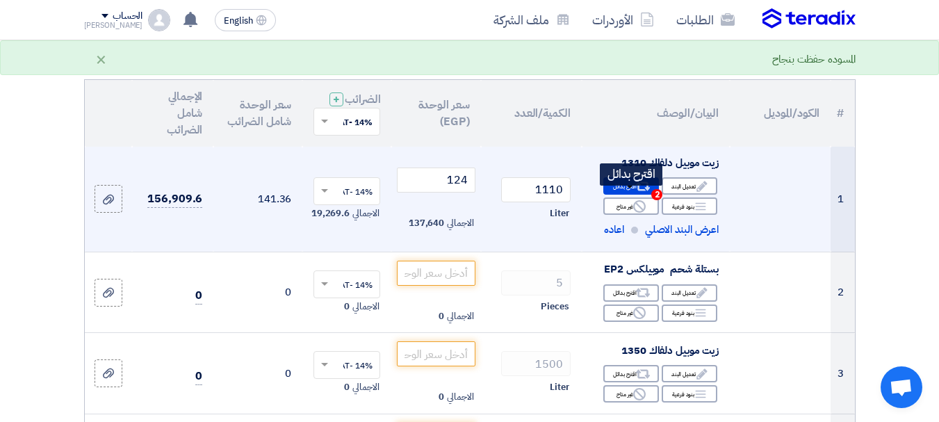
click at [628, 195] on div "Alternative اقترح بدائل 2" at bounding box center [631, 185] width 56 height 17
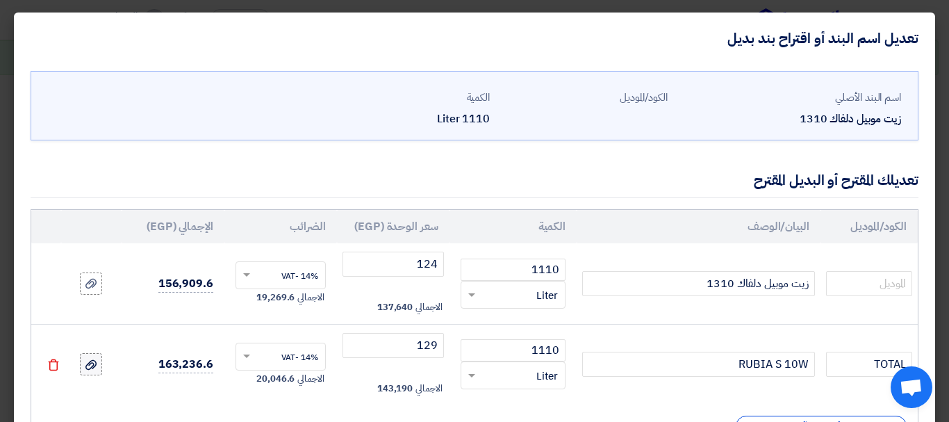
click at [97, 366] on icon at bounding box center [90, 364] width 11 height 11
click at [0, 0] on input "file" at bounding box center [0, 0] width 0 height 0
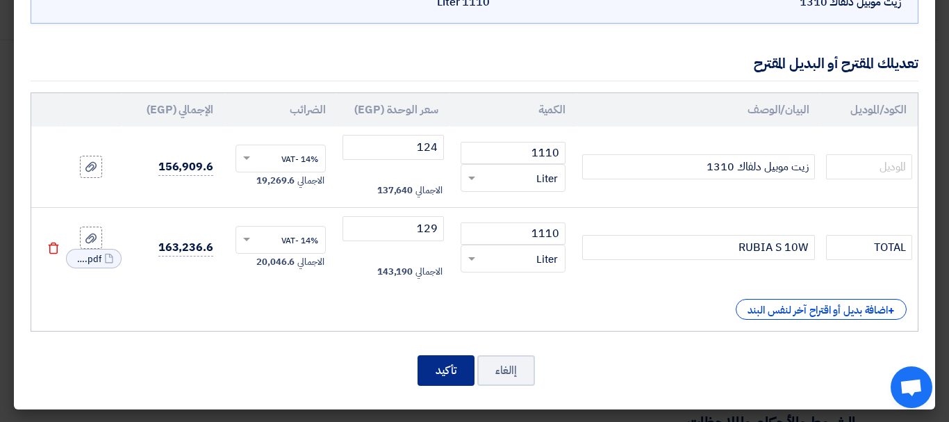
click at [461, 360] on button "تأكيد" at bounding box center [446, 370] width 57 height 31
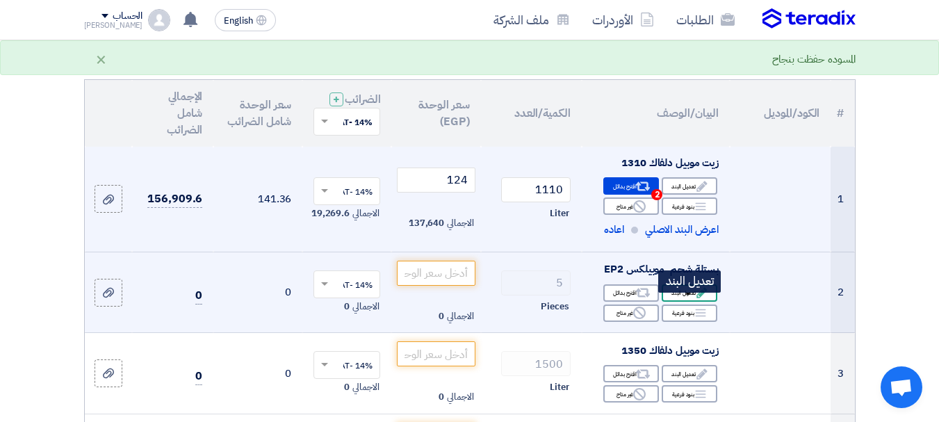
click at [674, 298] on div "Edit تعديل البند" at bounding box center [690, 292] width 56 height 17
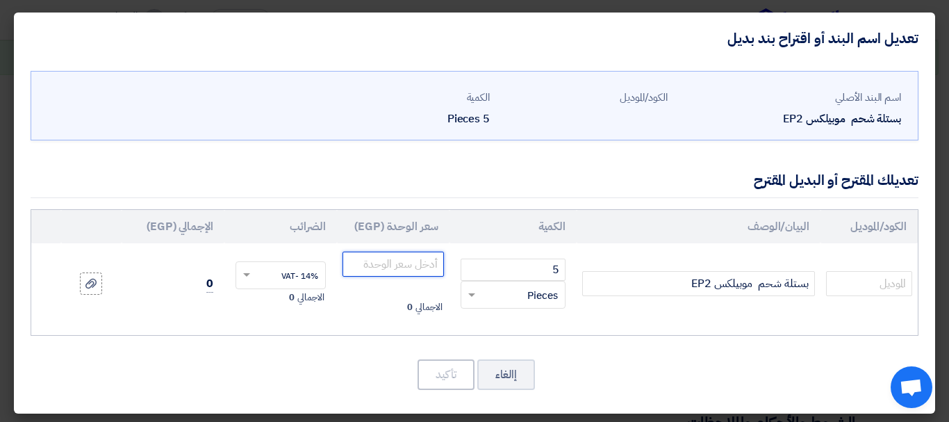
click at [441, 259] on input "number" at bounding box center [393, 264] width 101 height 25
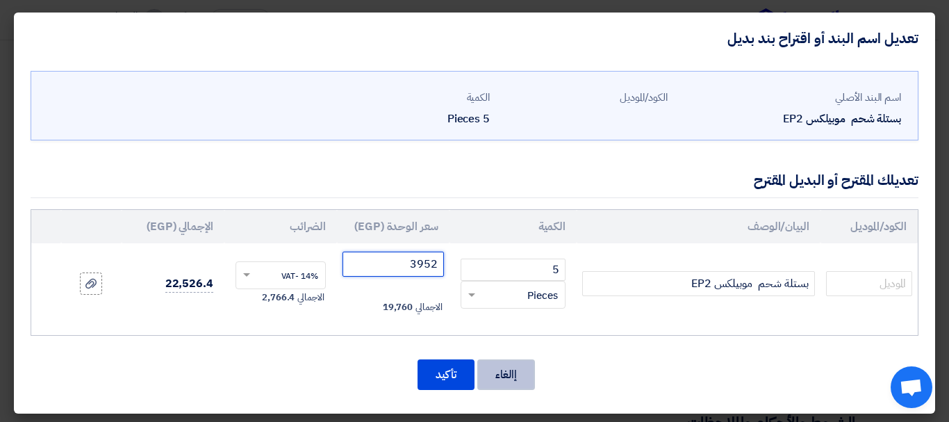
type input "3952"
click at [523, 376] on button "إالغاء" at bounding box center [506, 374] width 58 height 31
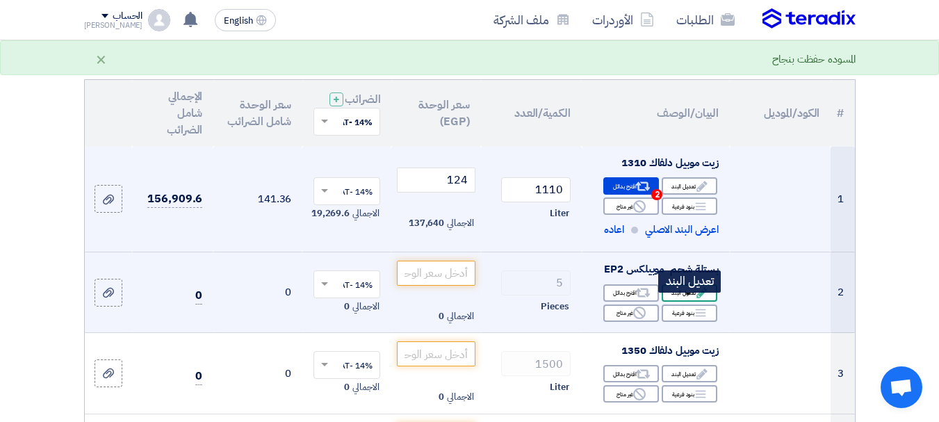
click at [691, 300] on div "Edit تعديل البند" at bounding box center [690, 292] width 56 height 17
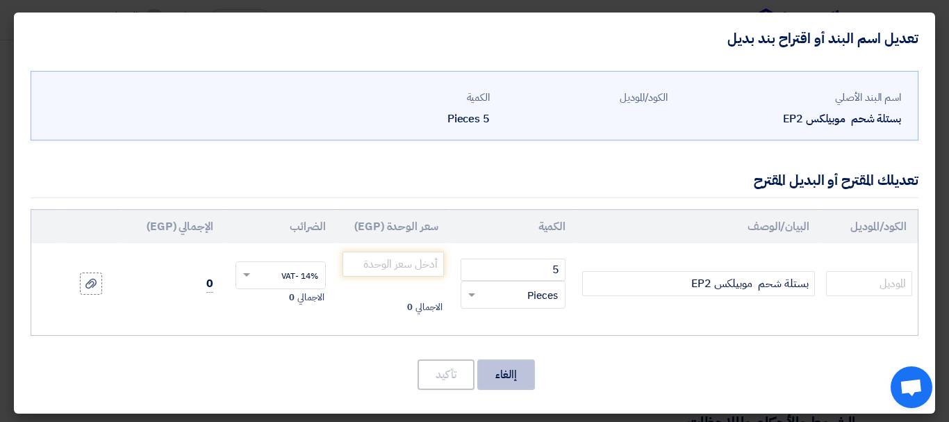
click at [532, 379] on button "إالغاء" at bounding box center [506, 374] width 58 height 31
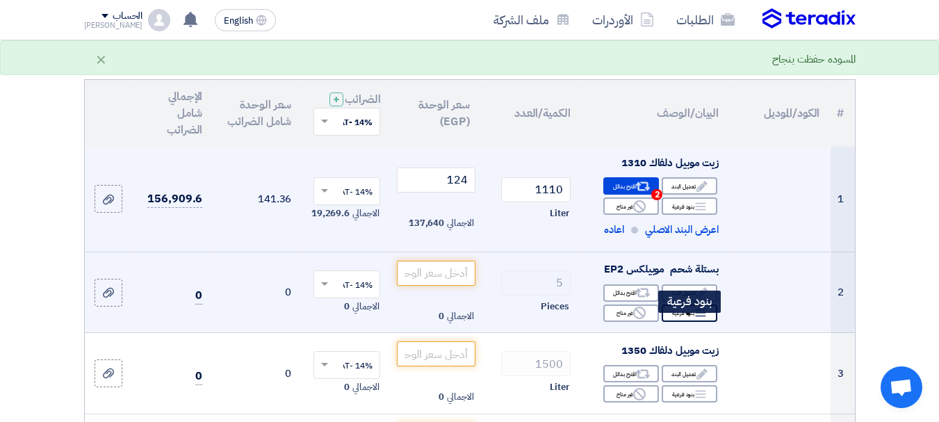
click at [678, 319] on div "Breakdown بنود فرعية" at bounding box center [690, 312] width 56 height 17
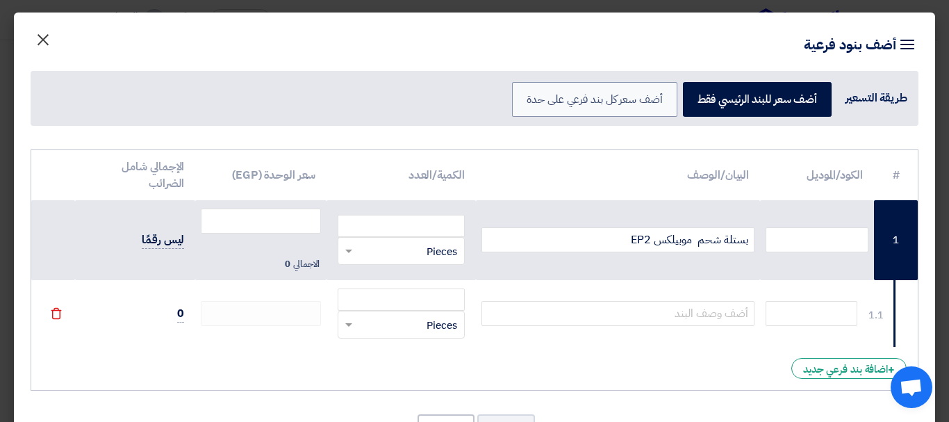
click at [51, 44] on span "×" at bounding box center [43, 39] width 17 height 42
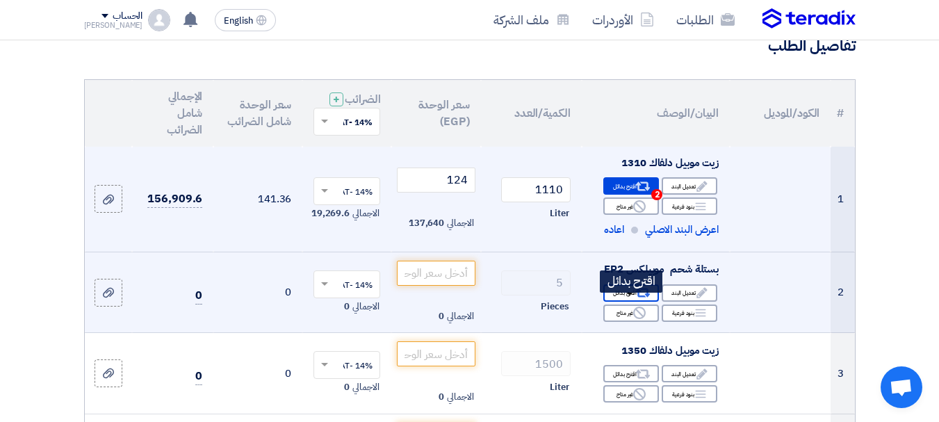
click at [639, 300] on icon "Alternative" at bounding box center [643, 293] width 15 height 15
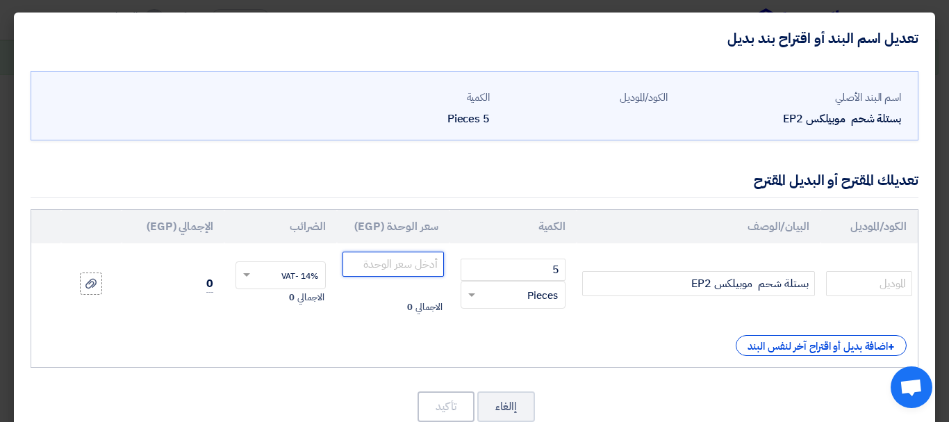
click at [398, 269] on input "number" at bounding box center [393, 264] width 101 height 25
type input "3952"
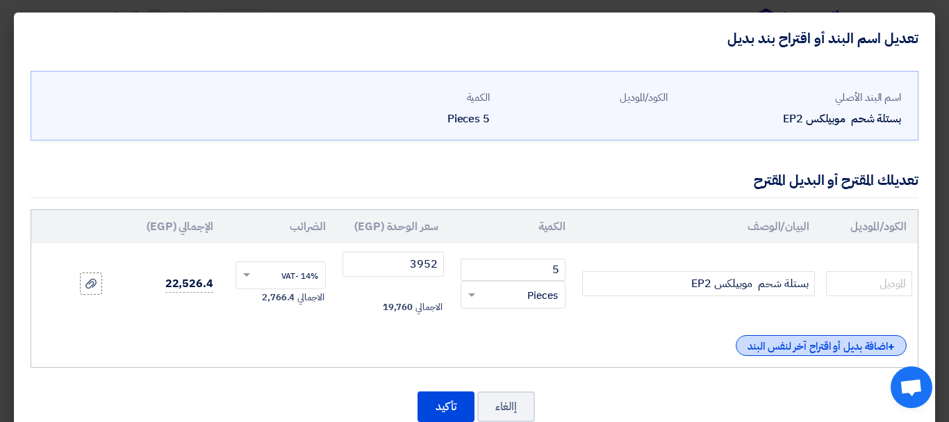
click at [760, 338] on div "+ اضافة بديل أو اقتراح آخر لنفس البند" at bounding box center [821, 345] width 171 height 21
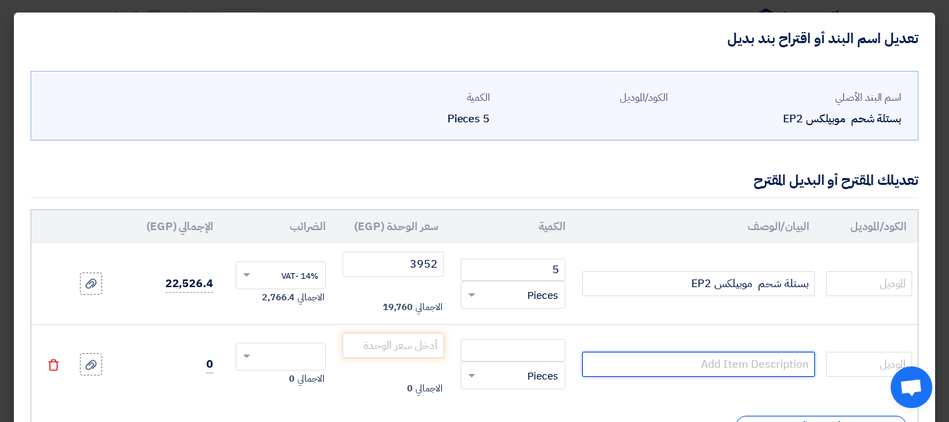
click at [693, 363] on input "text" at bounding box center [698, 364] width 233 height 25
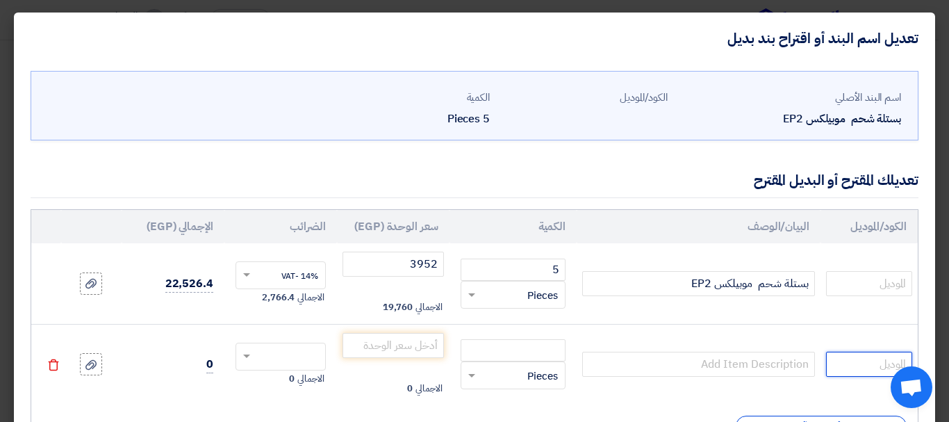
click at [856, 363] on input "text" at bounding box center [869, 364] width 86 height 25
type input "TOTAL"
click at [797, 365] on input "text" at bounding box center [698, 364] width 233 height 25
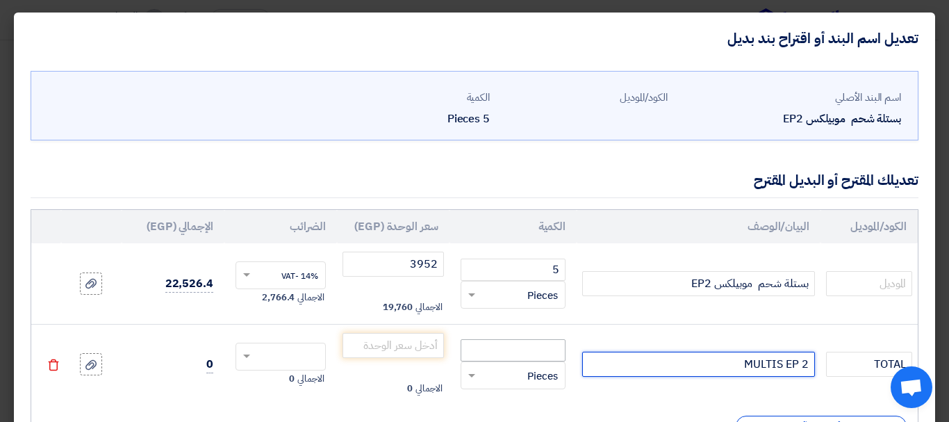
type input "MULTIS EP 2"
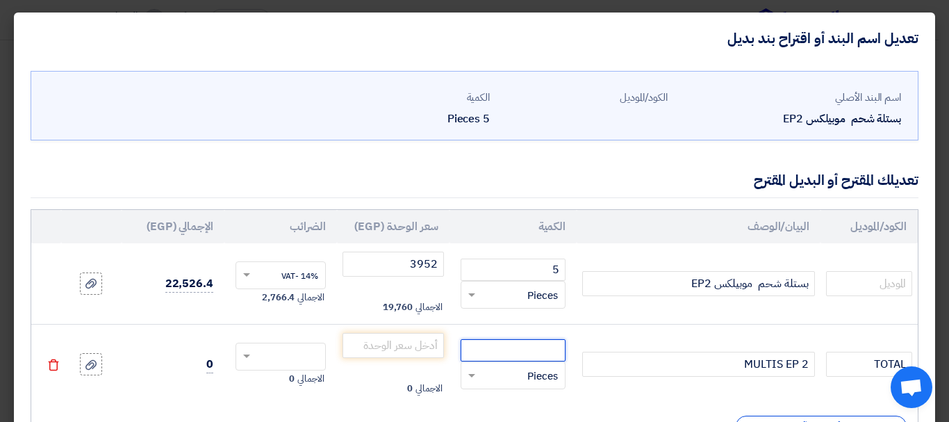
click at [471, 355] on input "number" at bounding box center [513, 350] width 105 height 22
type input "5"
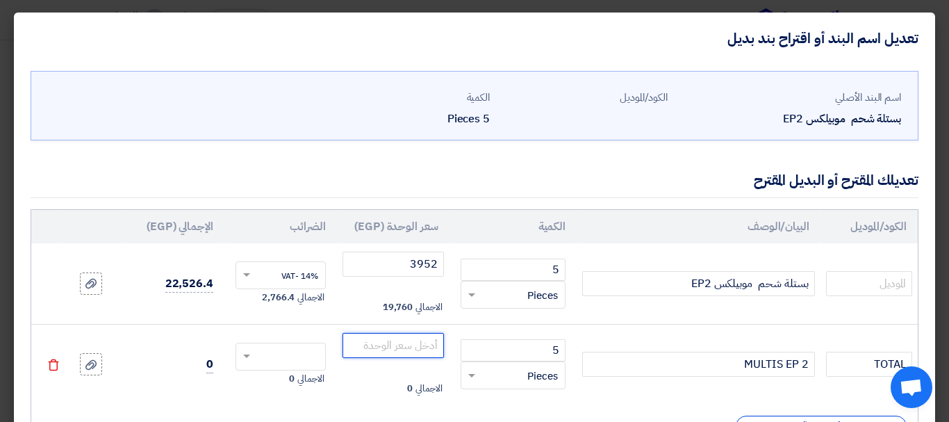
click at [418, 351] on input "number" at bounding box center [393, 345] width 101 height 25
type input "3555"
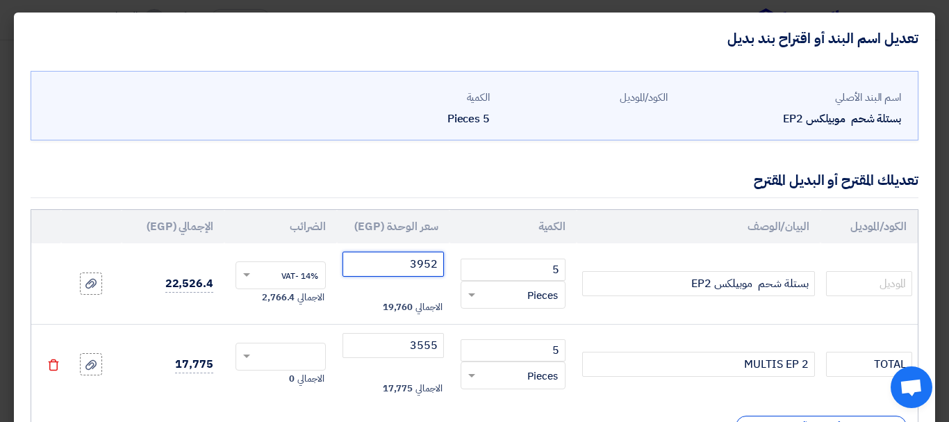
click at [415, 267] on input "3952" at bounding box center [393, 264] width 101 height 25
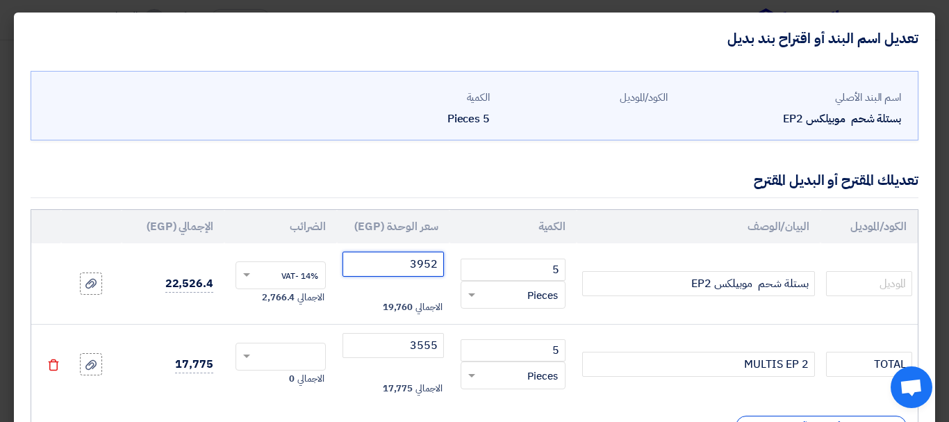
click at [415, 267] on input "3952" at bounding box center [393, 264] width 101 height 25
drag, startPoint x: 415, startPoint y: 267, endPoint x: 466, endPoint y: 265, distance: 50.7
click at [466, 265] on tr "بستلة شحم موبيلكس EP2 5 RFQ_STEP1.ITEMS.2.TYPE_PLACEHOLDER ×" at bounding box center [474, 283] width 887 height 81
type input "4202"
click at [623, 309] on td "بستلة شحم موبيلكس EP2" at bounding box center [699, 283] width 244 height 81
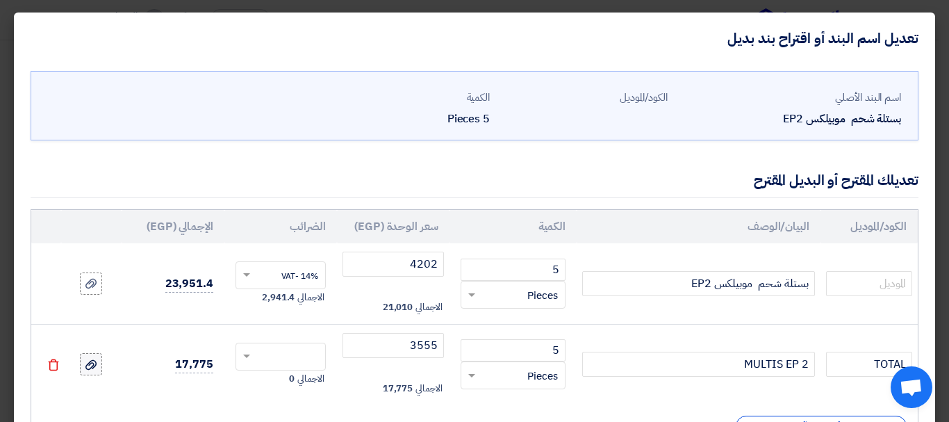
click at [97, 359] on icon at bounding box center [90, 364] width 11 height 11
click at [0, 0] on input "file" at bounding box center [0, 0] width 0 height 0
drag, startPoint x: 325, startPoint y: 108, endPoint x: 97, endPoint y: 306, distance: 301.5
click at [325, 108] on div "الكمية 5 Pieces" at bounding box center [406, 109] width 167 height 38
click at [99, 355] on label at bounding box center [91, 364] width 22 height 22
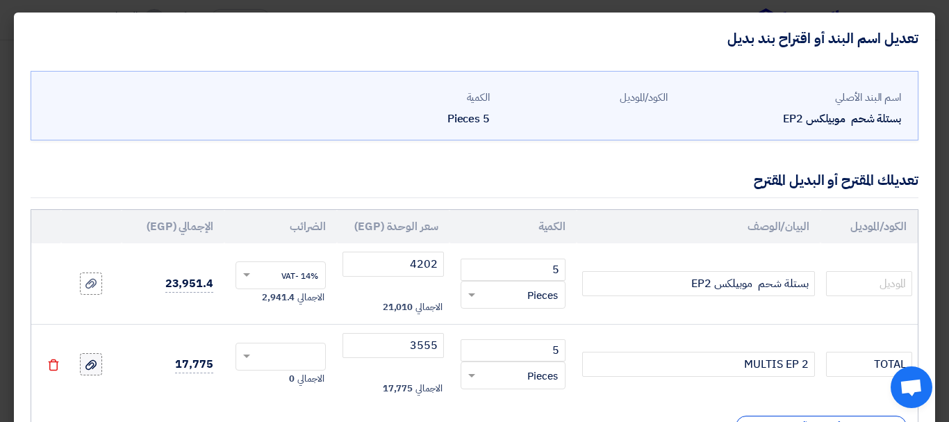
click at [0, 0] on input "file" at bounding box center [0, 0] width 0 height 0
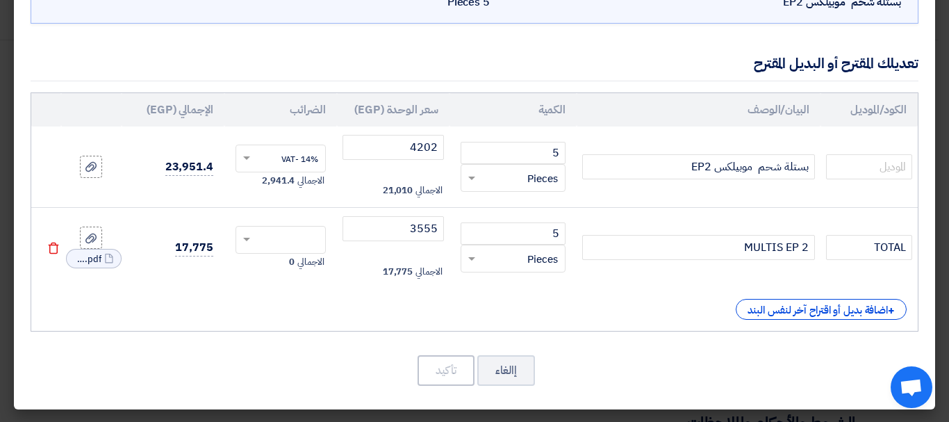
click at [250, 238] on span at bounding box center [244, 239] width 17 height 13
click at [295, 265] on span "14% -VAT" at bounding box center [299, 265] width 37 height 13
click at [449, 363] on button "تأكيد" at bounding box center [446, 370] width 57 height 31
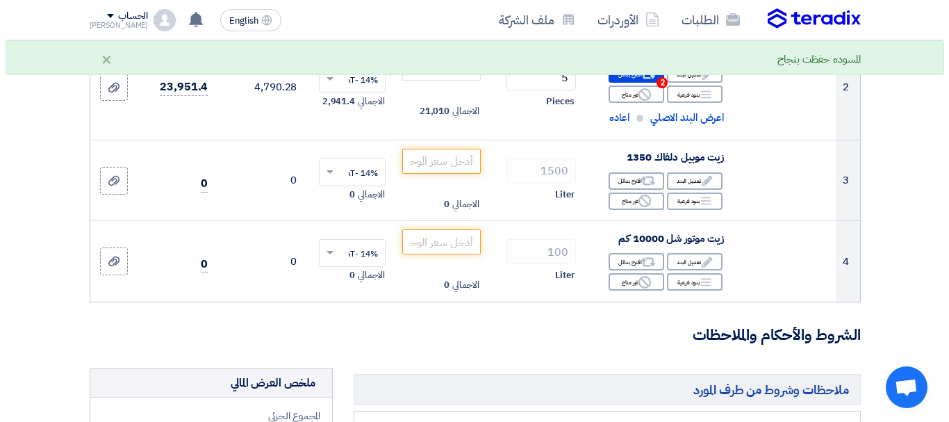
scroll to position [345, 0]
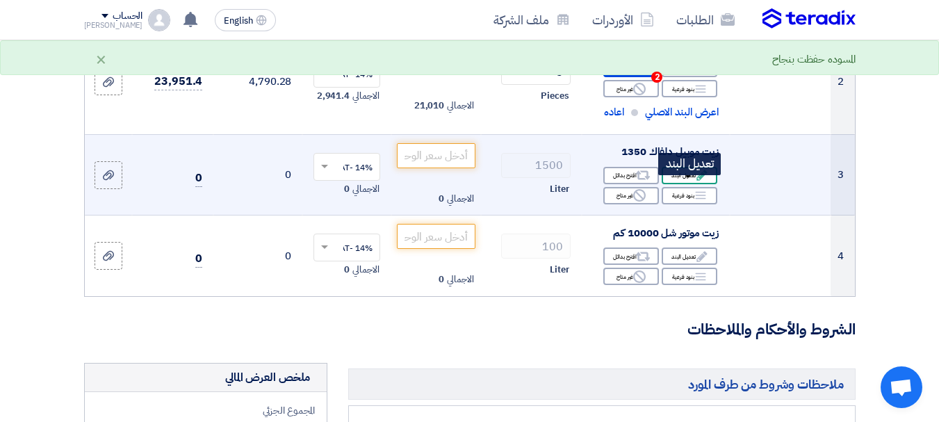
click at [692, 184] on div "Edit تعديل البند" at bounding box center [690, 175] width 56 height 17
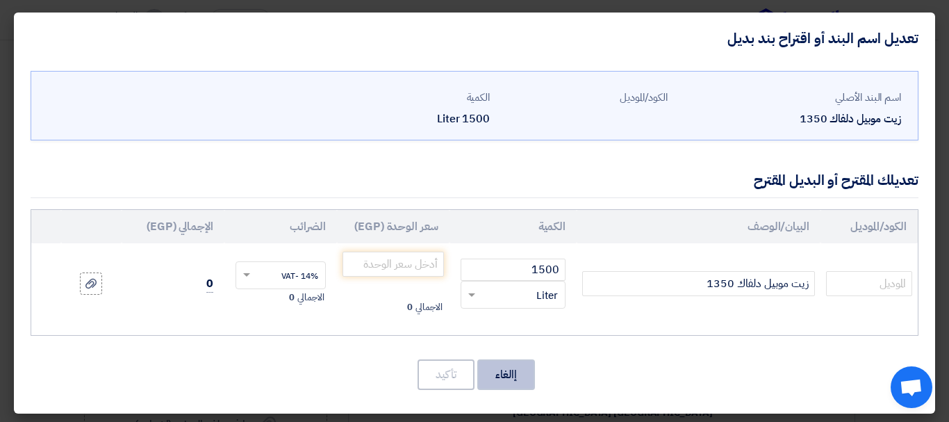
click at [517, 367] on button "إالغاء" at bounding box center [506, 374] width 58 height 31
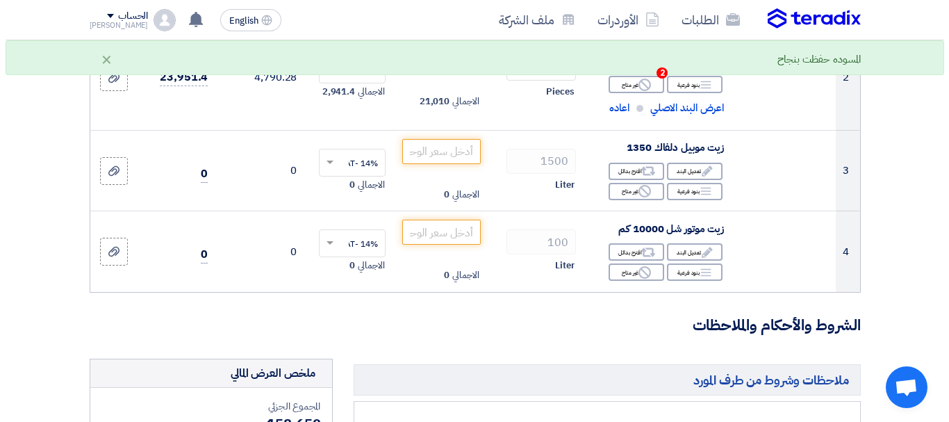
scroll to position [346, 0]
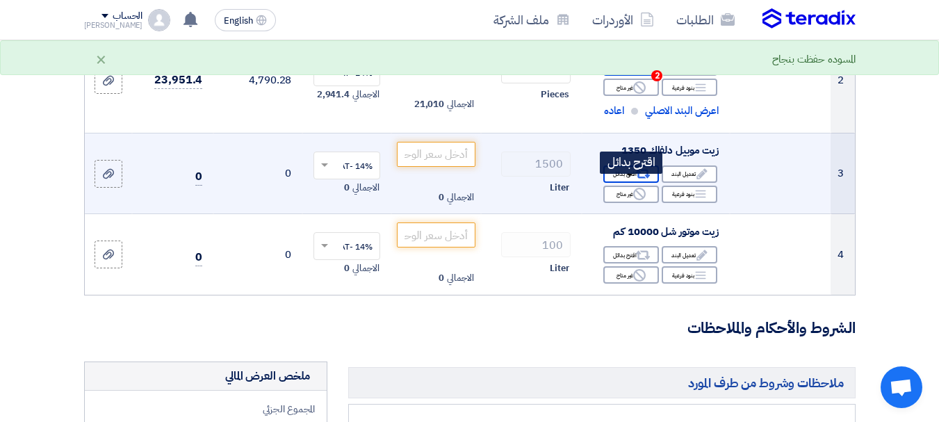
click at [617, 183] on div "Alternative اقترح بدائل" at bounding box center [631, 173] width 56 height 17
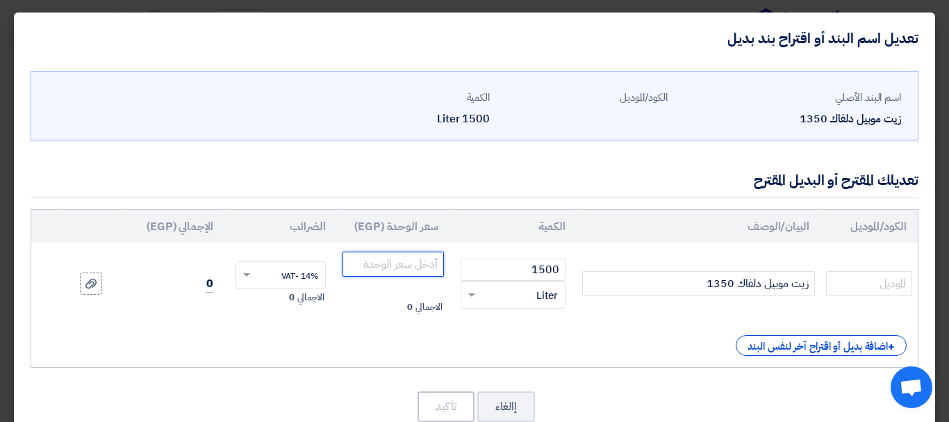
click at [414, 264] on input "number" at bounding box center [393, 264] width 101 height 25
type input "134"
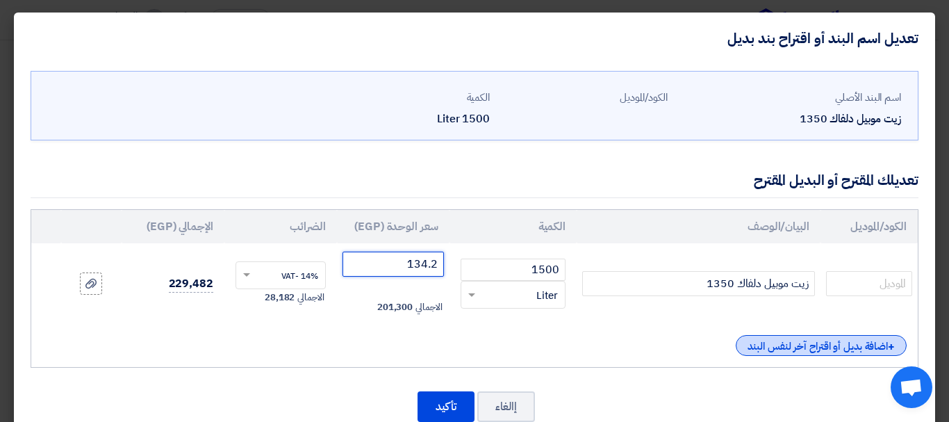
type input "134.2"
click at [778, 341] on div "+ اضافة بديل أو اقتراح آخر لنفس البند" at bounding box center [821, 345] width 171 height 21
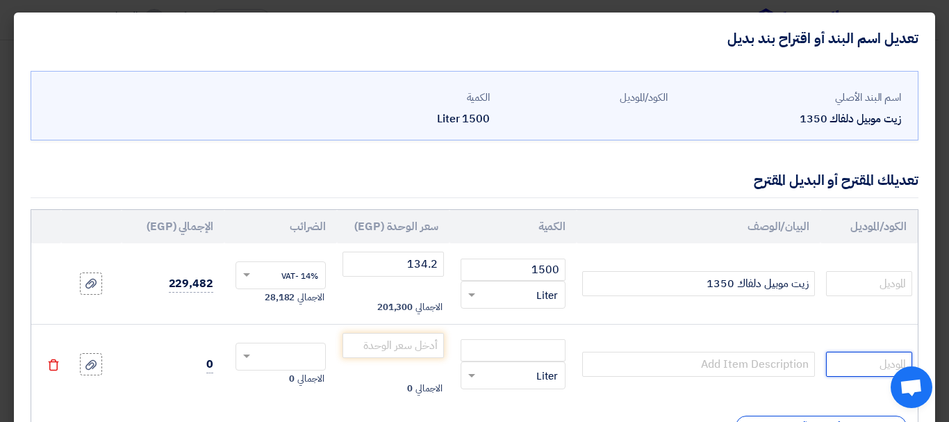
click at [844, 372] on input "text" at bounding box center [869, 364] width 86 height 25
type input "TOTAL"
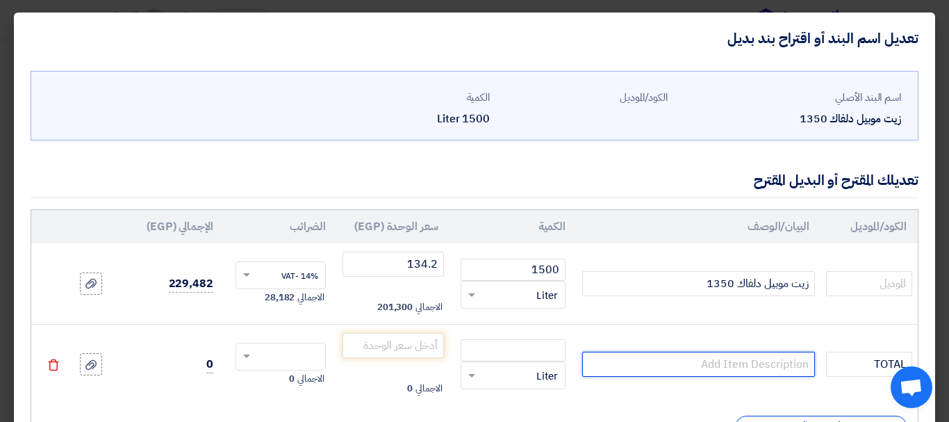
click at [785, 366] on input "text" at bounding box center [698, 364] width 233 height 25
type input "RUBIA S50"
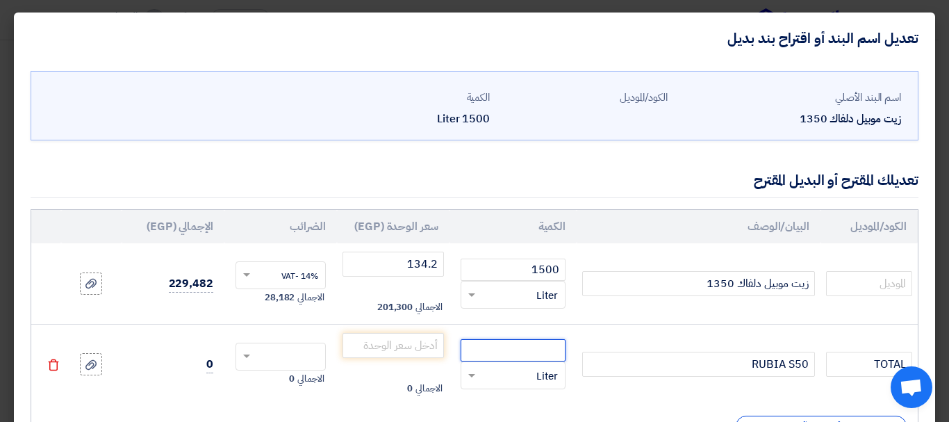
click at [542, 343] on input "number" at bounding box center [513, 350] width 105 height 22
type input "1500"
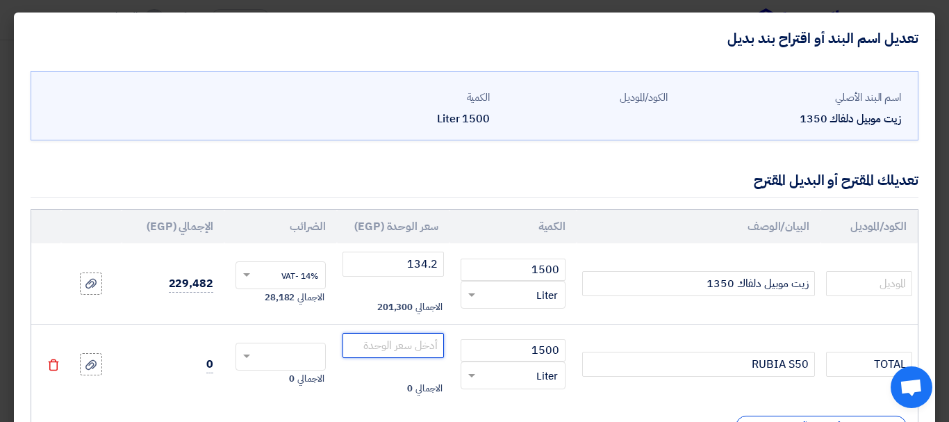
click at [416, 341] on input "number" at bounding box center [393, 345] width 101 height 25
type input "129"
click at [250, 356] on span at bounding box center [246, 356] width 7 height 5
type input "129.14"
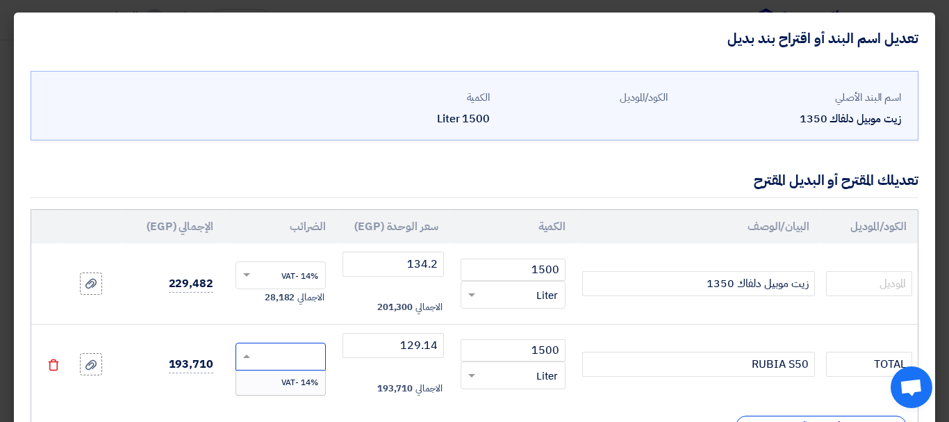
click at [304, 381] on span "14% -VAT" at bounding box center [299, 382] width 37 height 13
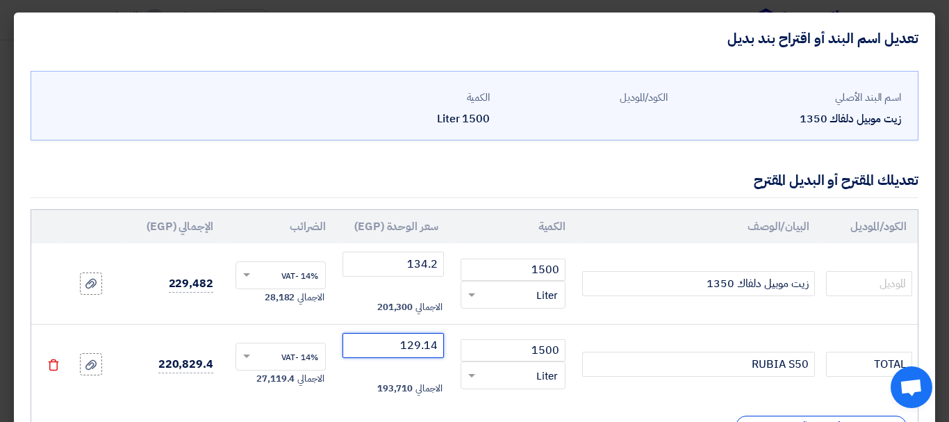
click at [396, 339] on input "129.14" at bounding box center [393, 345] width 101 height 25
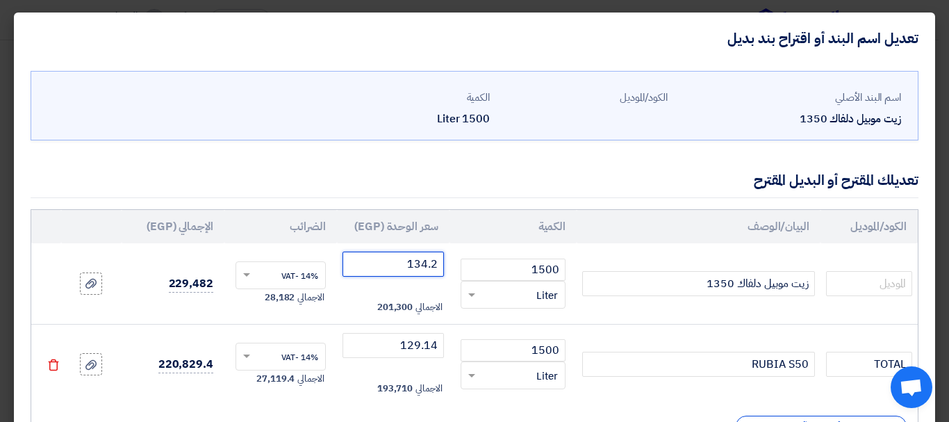
click at [417, 262] on input "134.2" at bounding box center [393, 264] width 101 height 25
type input "134"
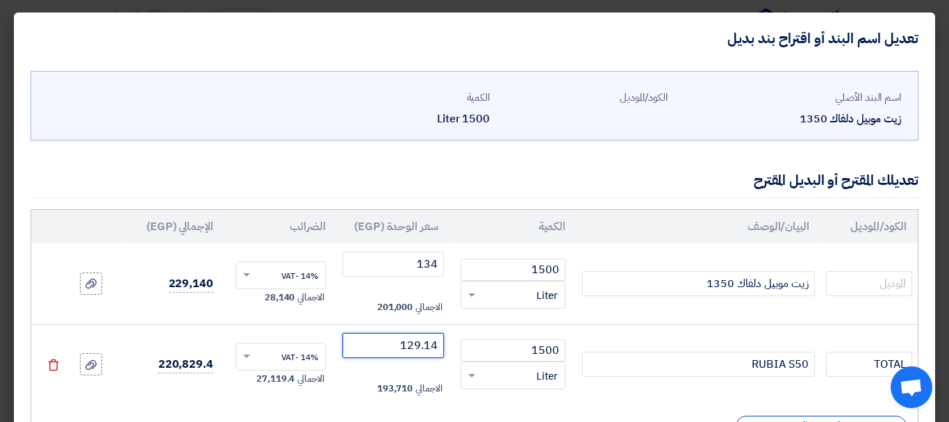
click at [420, 349] on input "129.14" at bounding box center [393, 345] width 101 height 25
type input "130"
click at [396, 404] on td "130 الاجمالي 195,000" at bounding box center [393, 364] width 113 height 81
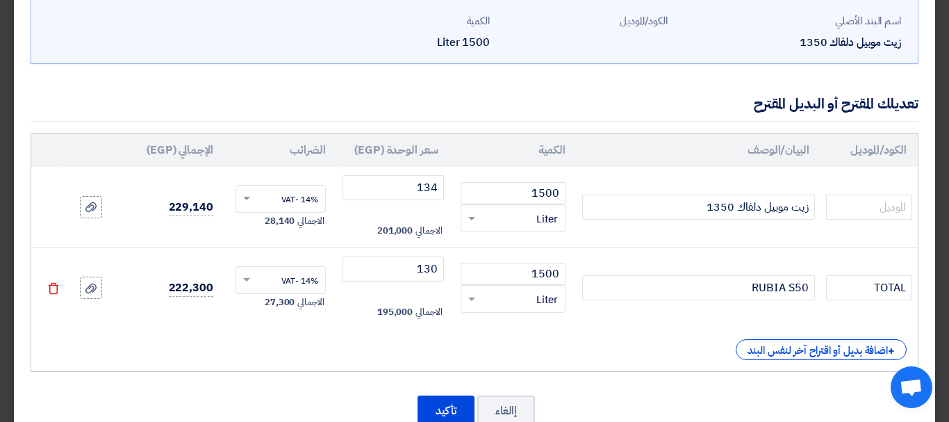
scroll to position [117, 0]
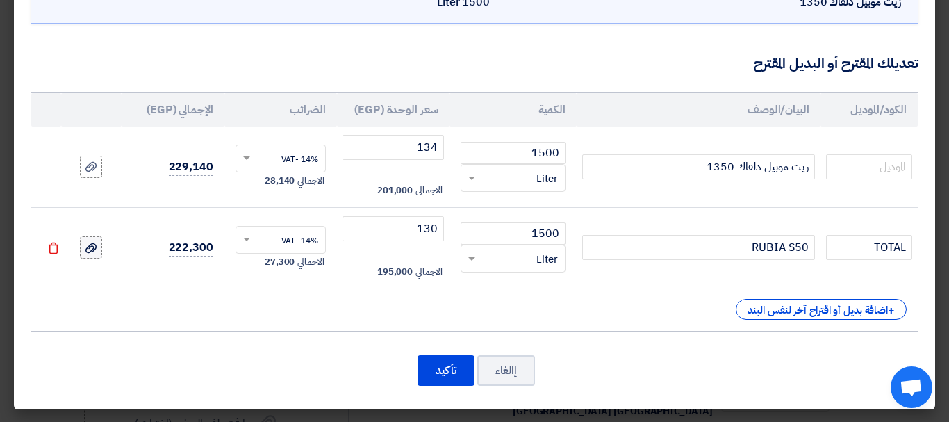
click at [97, 250] on use at bounding box center [90, 248] width 11 height 10
click at [0, 0] on input "file" at bounding box center [0, 0] width 0 height 0
click at [450, 373] on button "تأكيد" at bounding box center [446, 370] width 57 height 31
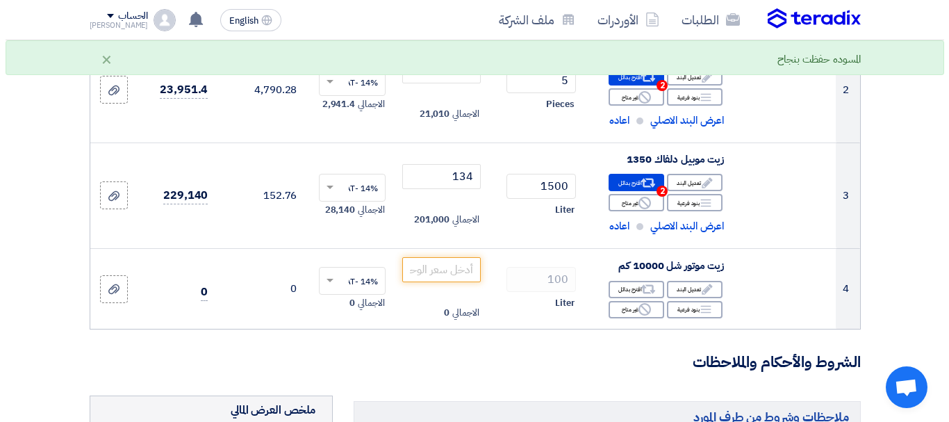
scroll to position [353, 0]
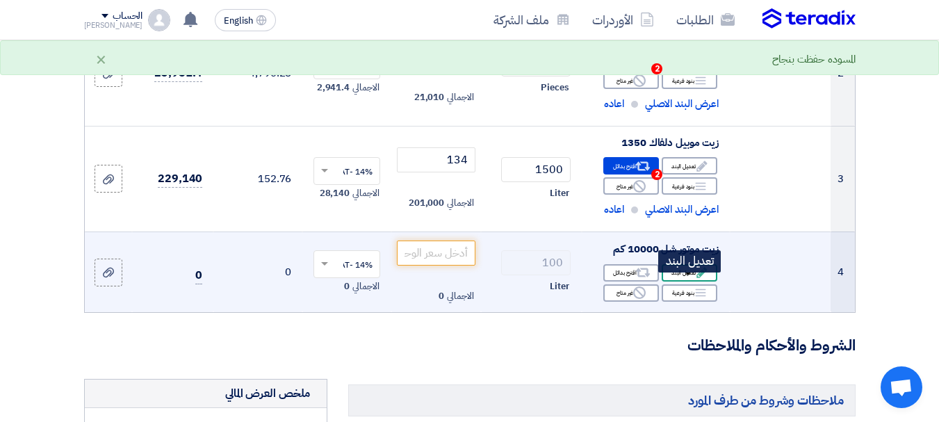
click at [687, 279] on div "Edit تعديل البند" at bounding box center [690, 272] width 56 height 17
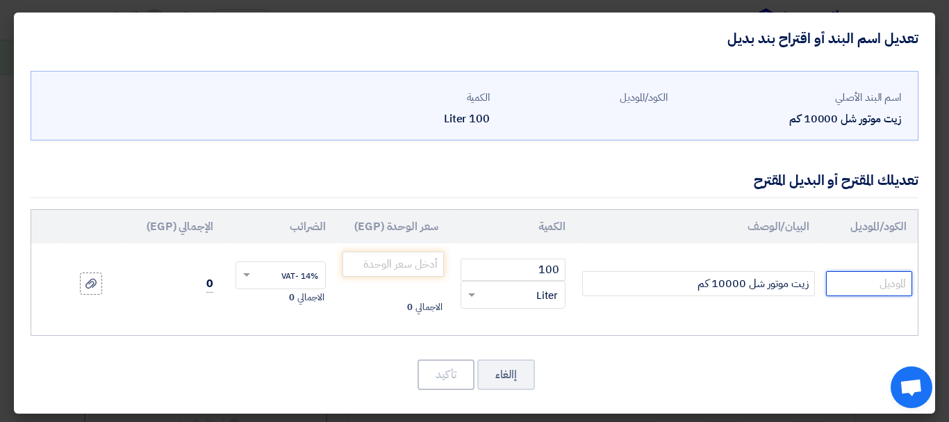
click at [867, 277] on input "text" at bounding box center [869, 283] width 86 height 25
type input "SHELL"
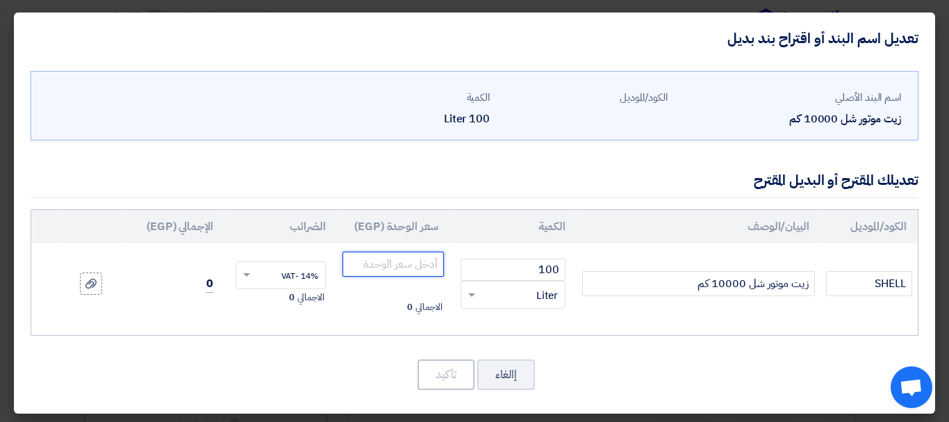
click at [408, 262] on input "number" at bounding box center [393, 264] width 101 height 25
type input "833"
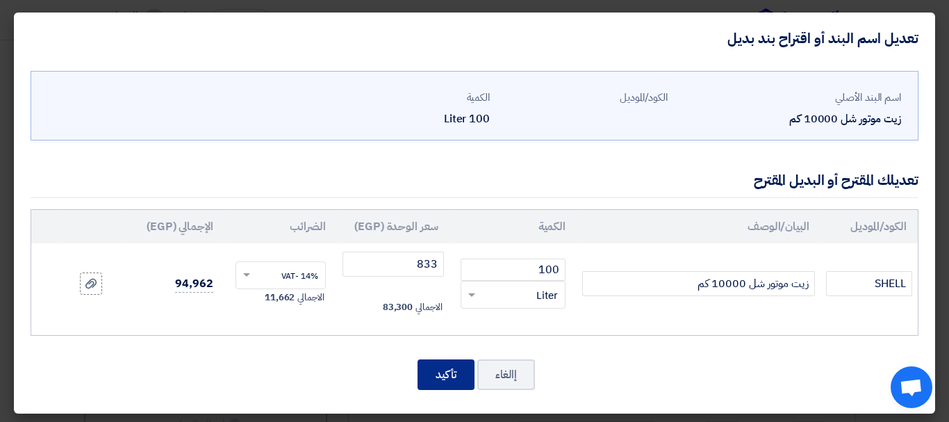
click at [463, 379] on button "تأكيد" at bounding box center [446, 374] width 57 height 31
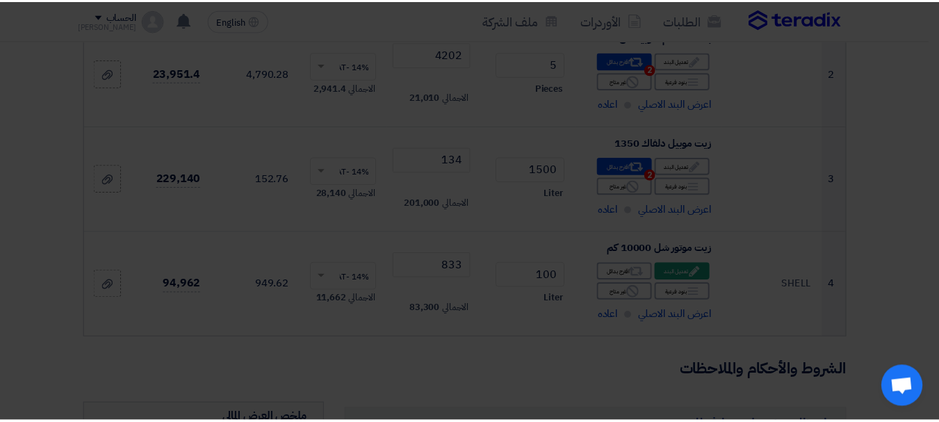
scroll to position [669, 0]
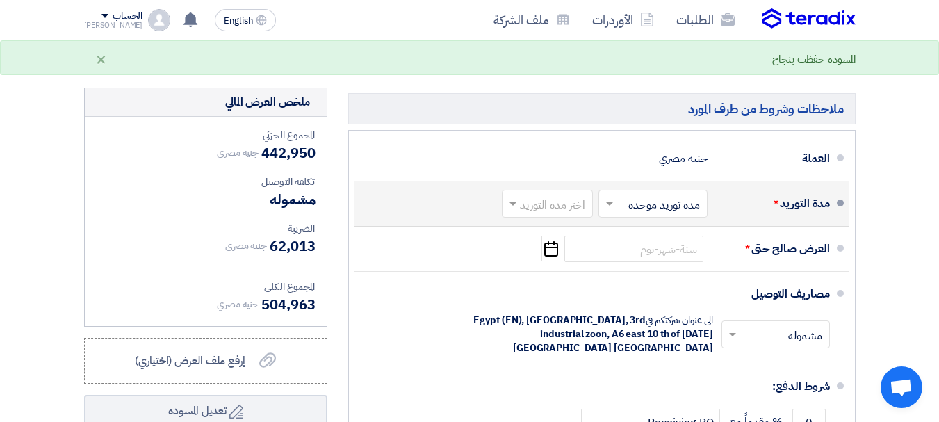
click at [602, 211] on span at bounding box center [607, 204] width 17 height 14
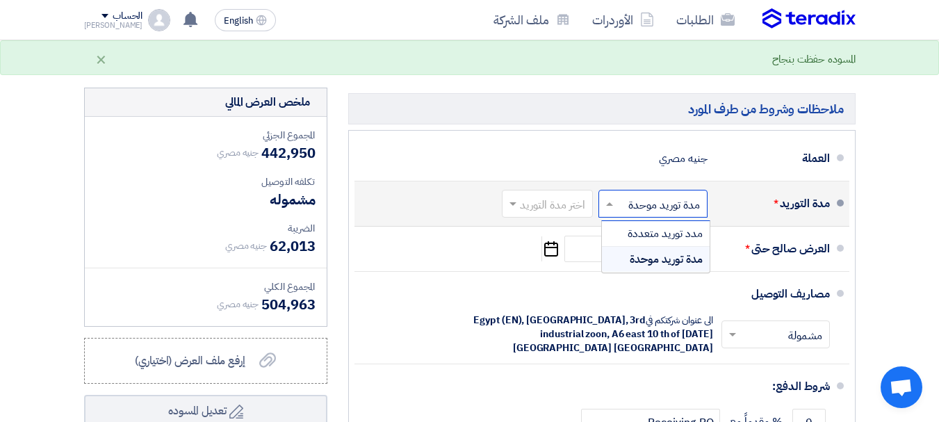
click at [657, 268] on span "مدة توريد موحدة" at bounding box center [666, 259] width 73 height 17
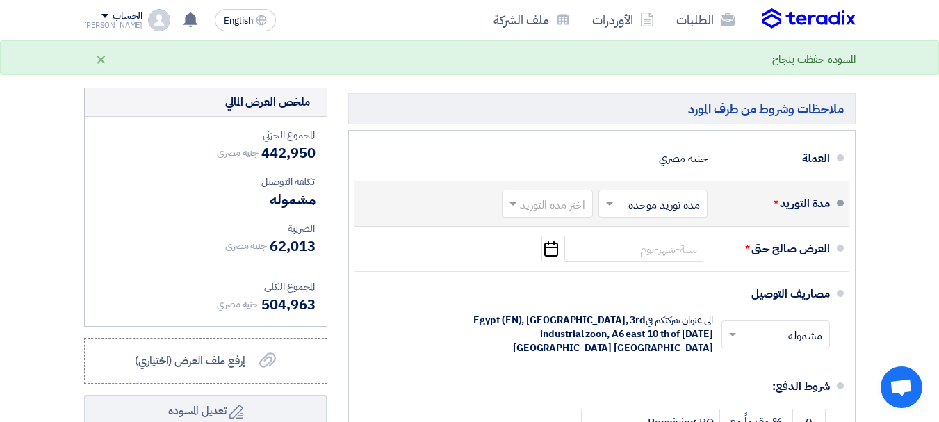
click at [562, 215] on input "text" at bounding box center [544, 205] width 84 height 20
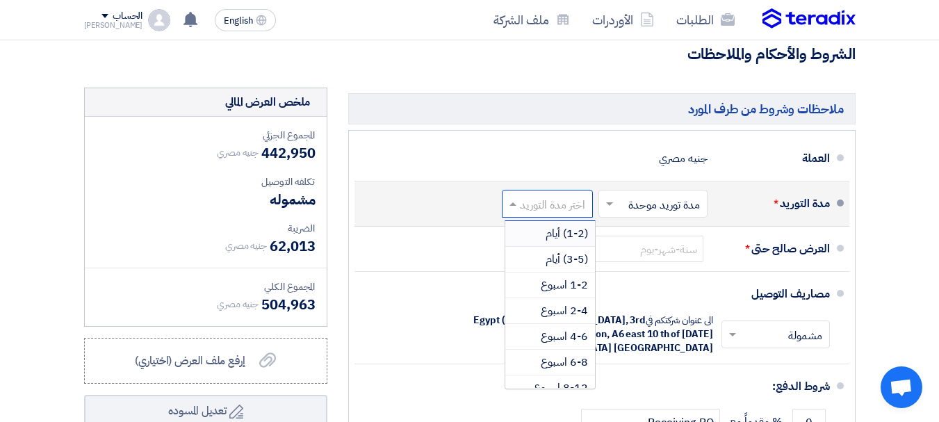
click at [555, 242] on span "(1-2) أيام" at bounding box center [567, 233] width 42 height 17
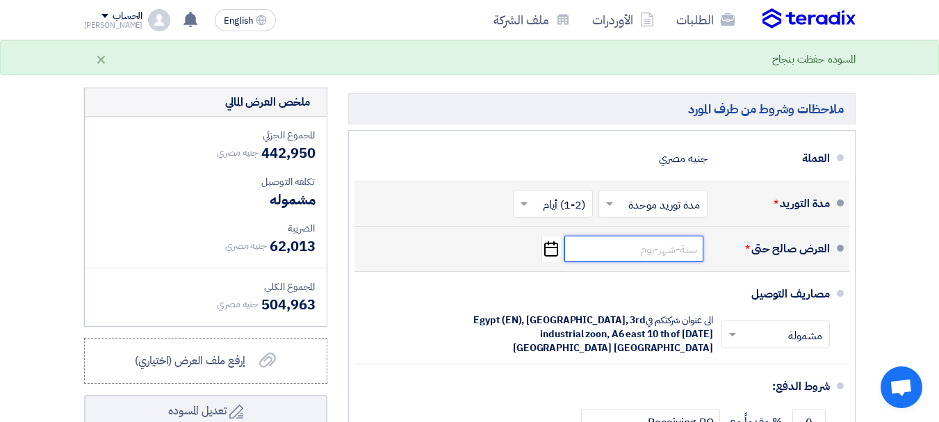
click at [623, 261] on input at bounding box center [633, 249] width 139 height 26
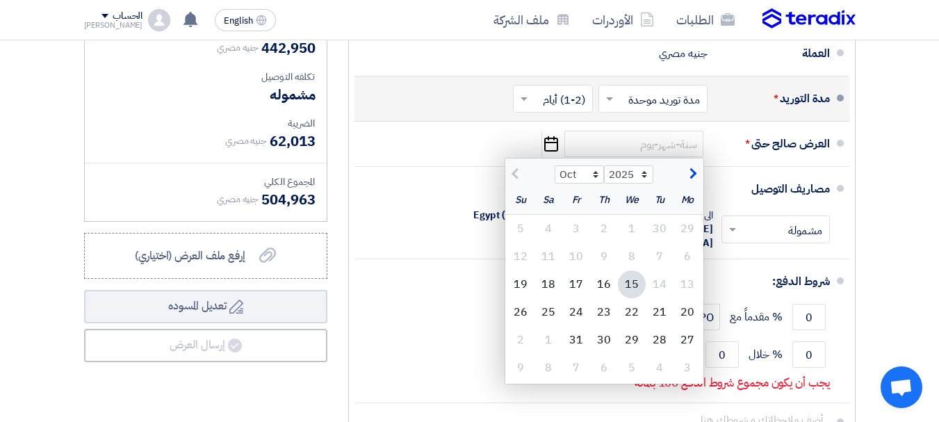
scroll to position [791, 0]
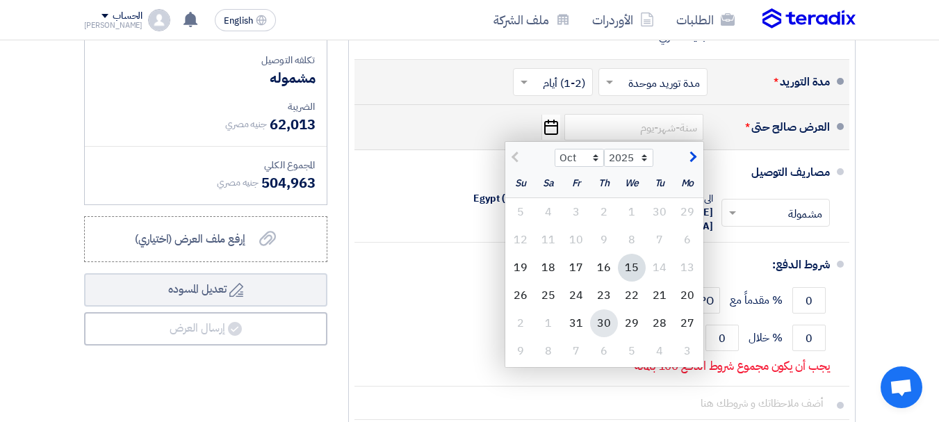
click at [598, 337] on div "30" at bounding box center [604, 323] width 28 height 28
type input "[DATE]"
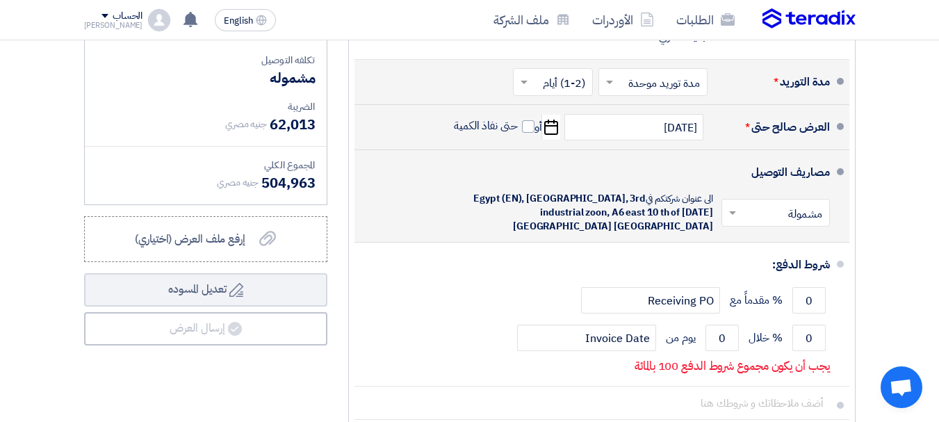
click at [725, 211] on span at bounding box center [730, 213] width 17 height 14
click at [730, 215] on span at bounding box center [732, 212] width 7 height 3
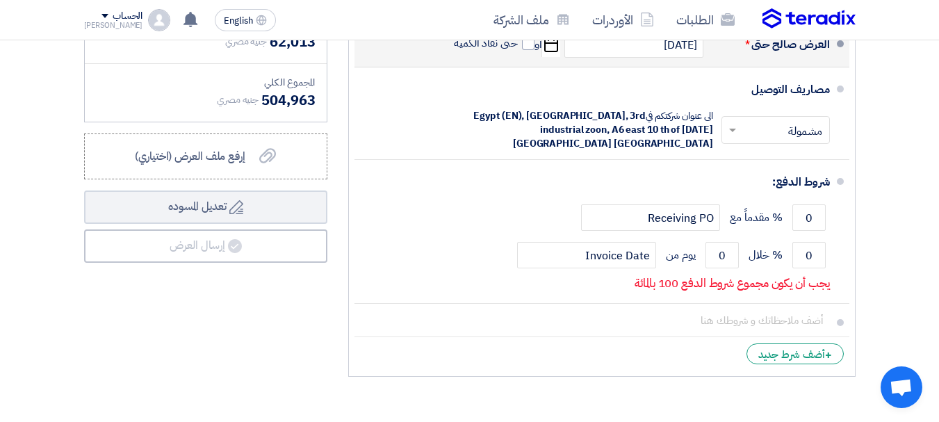
scroll to position [882, 0]
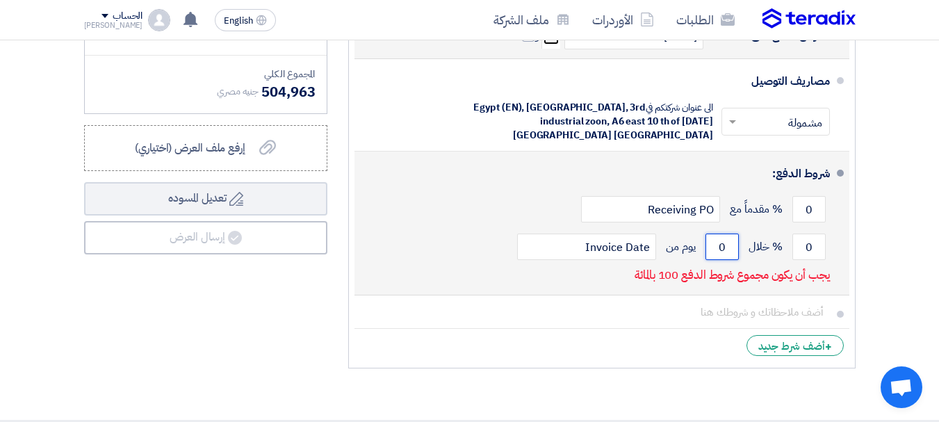
click at [720, 242] on input "0" at bounding box center [721, 246] width 33 height 26
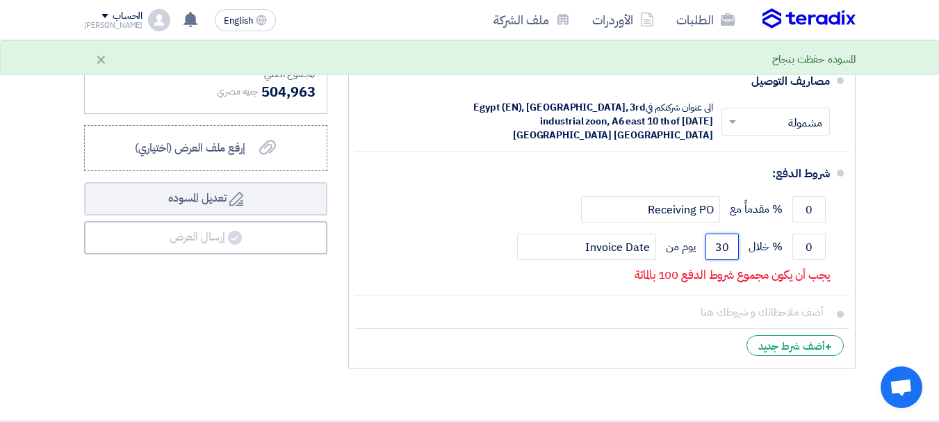
type input "30"
click at [855, 253] on ul "العملة جنيه مصري مدة التوريد * اختر مدة التوريد × مدة توريد موحدة ×" at bounding box center [601, 142] width 507 height 451
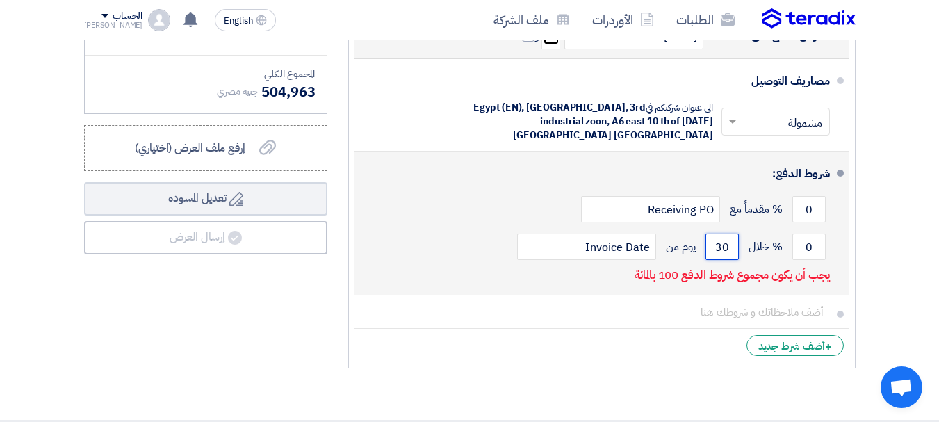
click at [723, 243] on input "30" at bounding box center [721, 246] width 33 height 26
click at [725, 215] on div "0 % مقدماً مع Receiving PO" at bounding box center [598, 209] width 464 height 38
click at [799, 240] on input "0" at bounding box center [808, 246] width 33 height 26
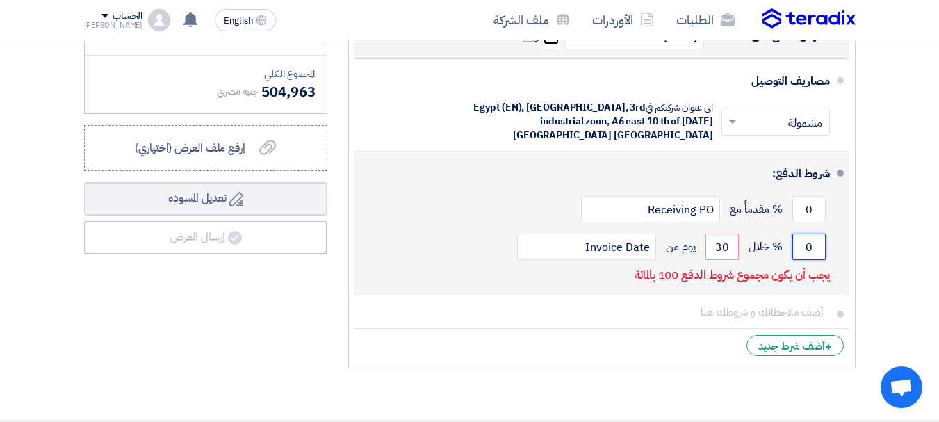
click at [799, 240] on input "0" at bounding box center [808, 246] width 33 height 26
click at [769, 220] on div "0 % مقدماً مع Receiving PO" at bounding box center [598, 209] width 464 height 38
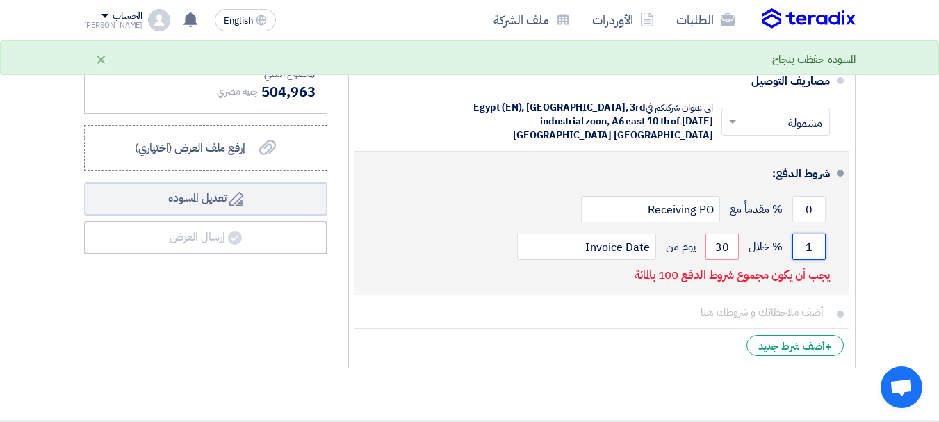
click at [805, 245] on input "1" at bounding box center [808, 246] width 33 height 26
drag, startPoint x: 805, startPoint y: 245, endPoint x: 830, endPoint y: 245, distance: 25.0
click at [830, 245] on li "شروط الدفع: 0 % مقدماً مع Receiving PO 1 % خلال 30 Invoice Date" at bounding box center [601, 223] width 495 height 144
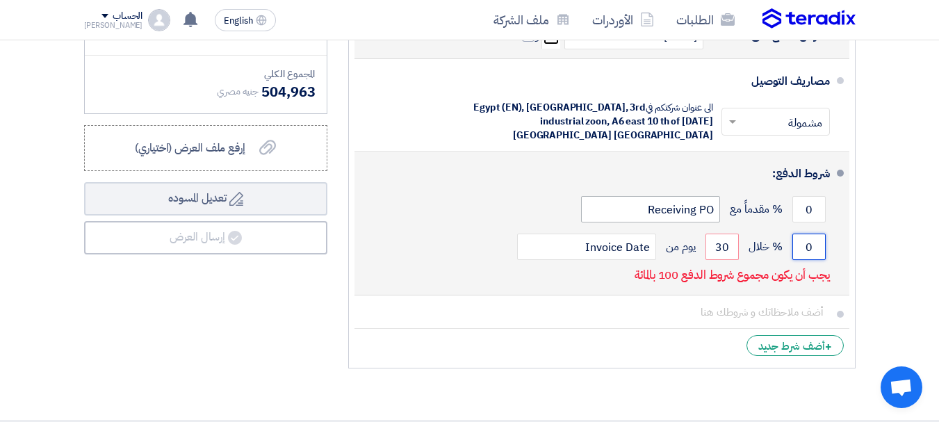
type input "0"
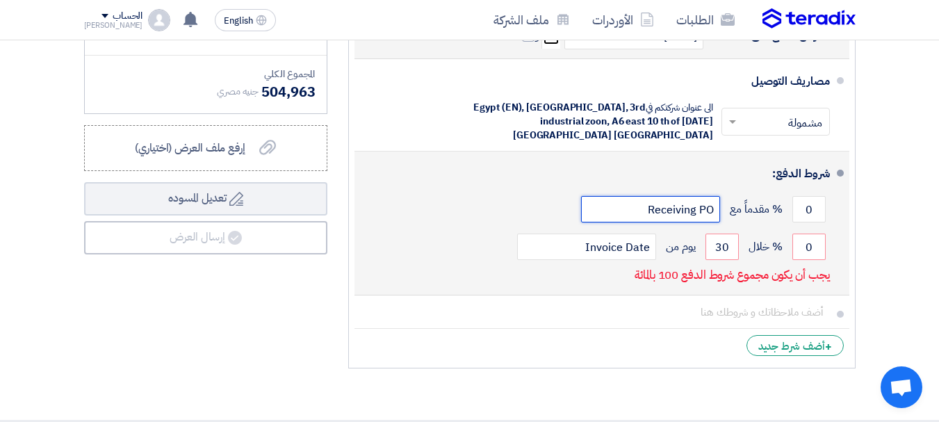
click at [650, 210] on input "Receiving PO" at bounding box center [650, 209] width 139 height 26
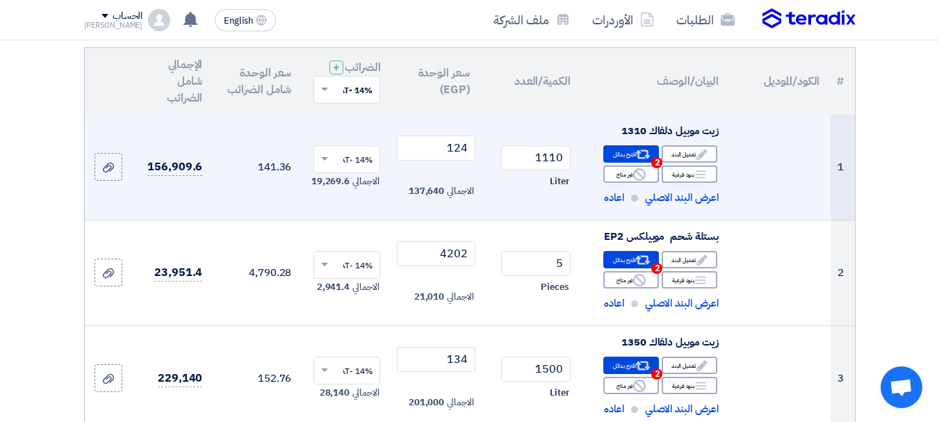
scroll to position [151, 0]
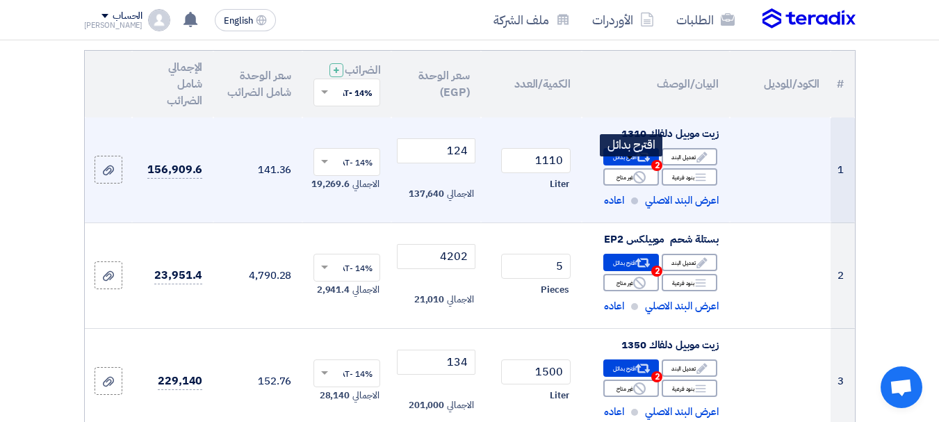
click at [649, 165] on icon "Alternative" at bounding box center [643, 157] width 15 height 15
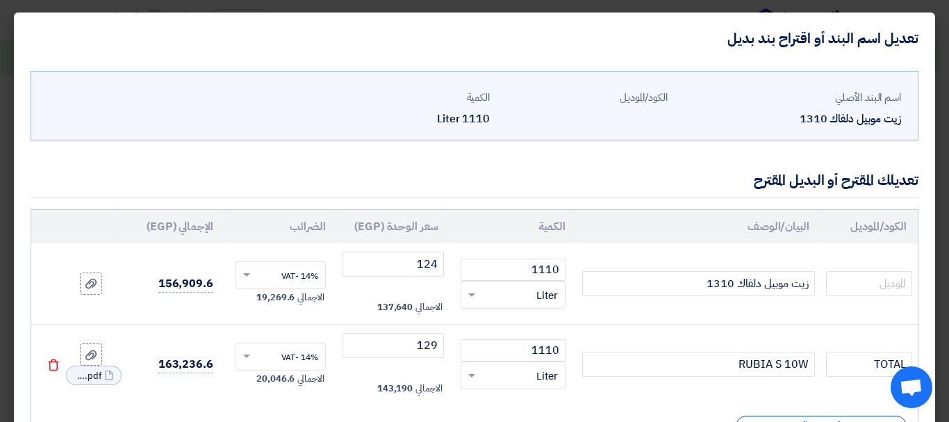
click at [59, 367] on use at bounding box center [54, 365] width 10 height 12
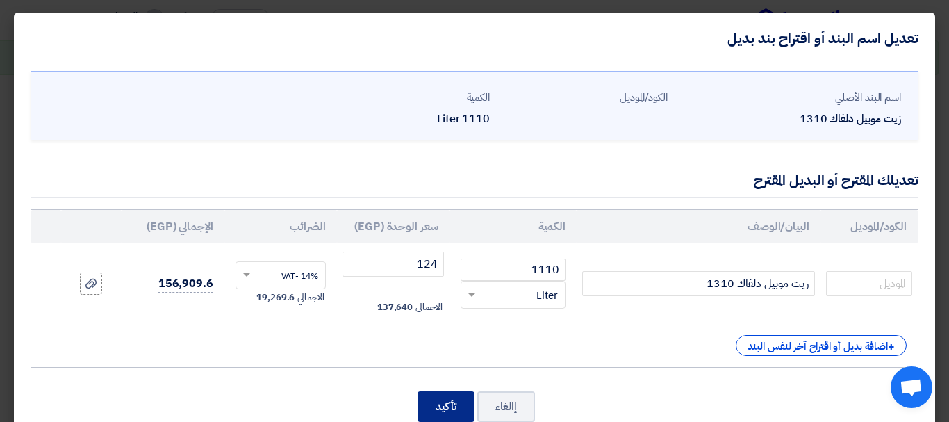
click at [458, 403] on button "تأكيد" at bounding box center [446, 406] width 57 height 31
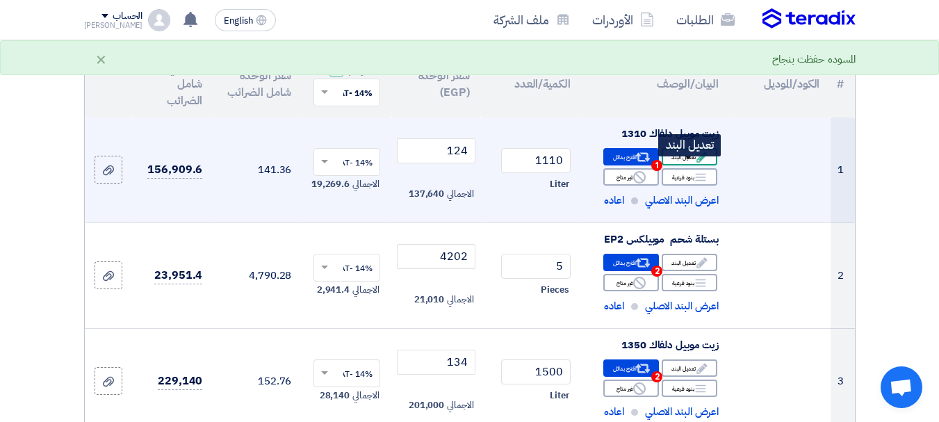
click at [679, 165] on div "Edit تعديل البند" at bounding box center [690, 156] width 56 height 17
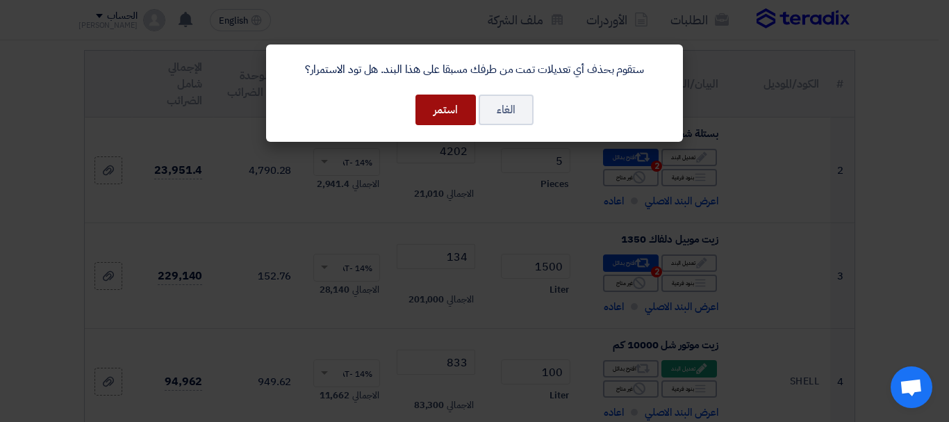
click at [442, 114] on button "استمر" at bounding box center [446, 110] width 60 height 31
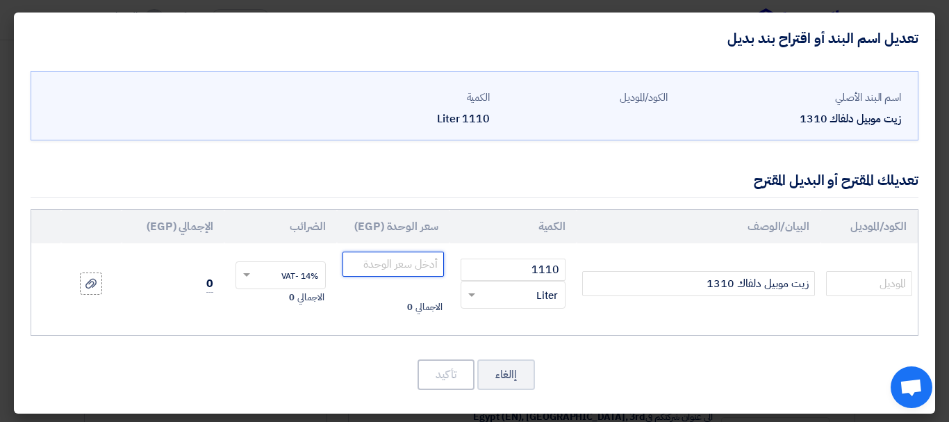
click at [425, 252] on input "number" at bounding box center [393, 264] width 101 height 25
type input "124"
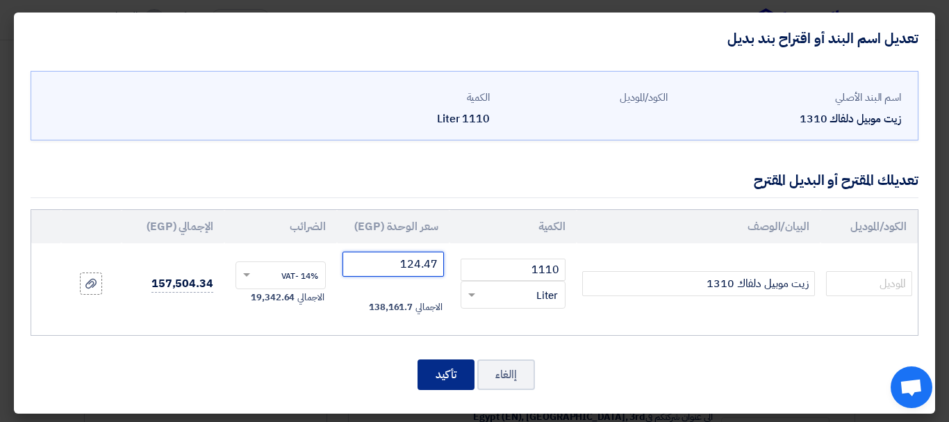
type input "124.47"
click at [452, 370] on button "تأكيد" at bounding box center [446, 374] width 57 height 31
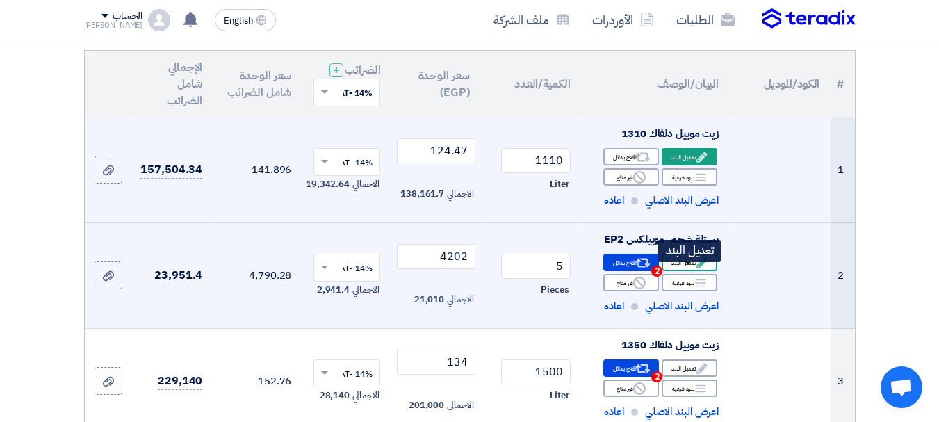
click at [673, 271] on div "Edit تعديل البند" at bounding box center [690, 262] width 56 height 17
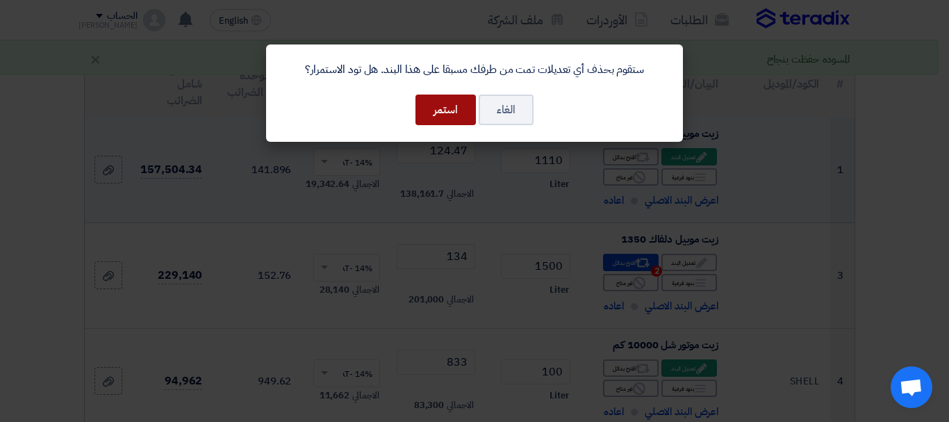
click at [443, 112] on button "استمر" at bounding box center [446, 110] width 60 height 31
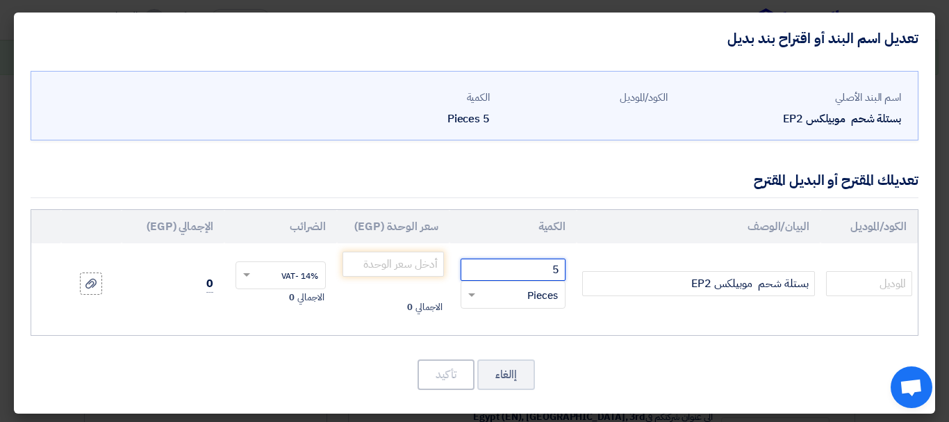
click at [539, 269] on input "5" at bounding box center [513, 270] width 105 height 22
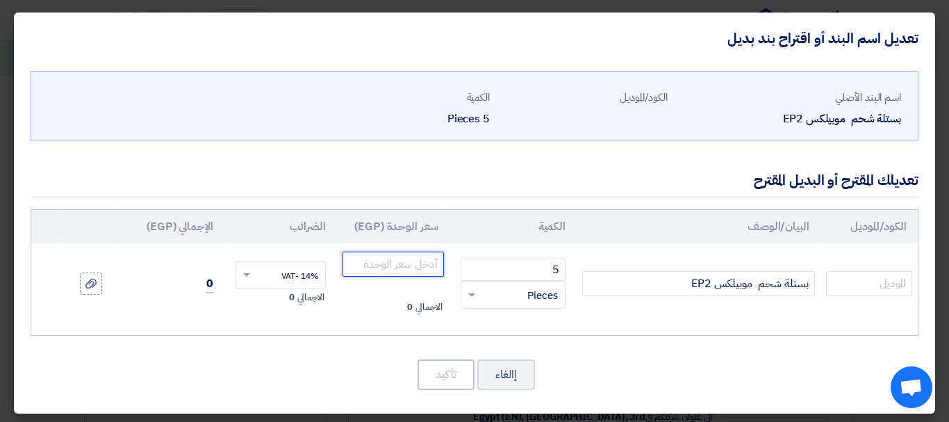
click at [417, 263] on input "number" at bounding box center [393, 264] width 101 height 25
type input "4202"
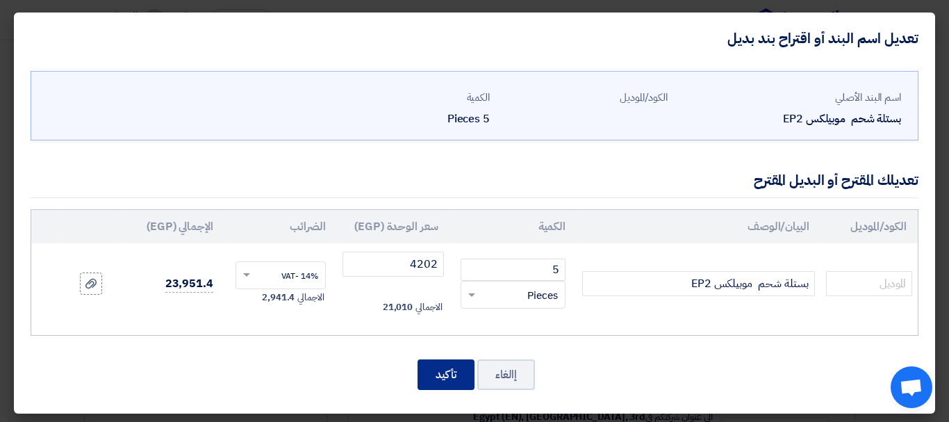
click at [453, 374] on button "تأكيد" at bounding box center [446, 374] width 57 height 31
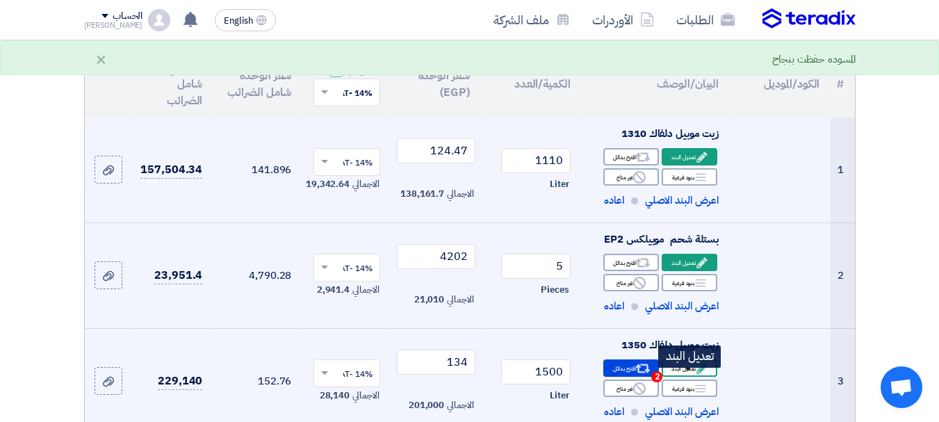
click at [694, 377] on div "Edit تعديل البند" at bounding box center [690, 367] width 56 height 17
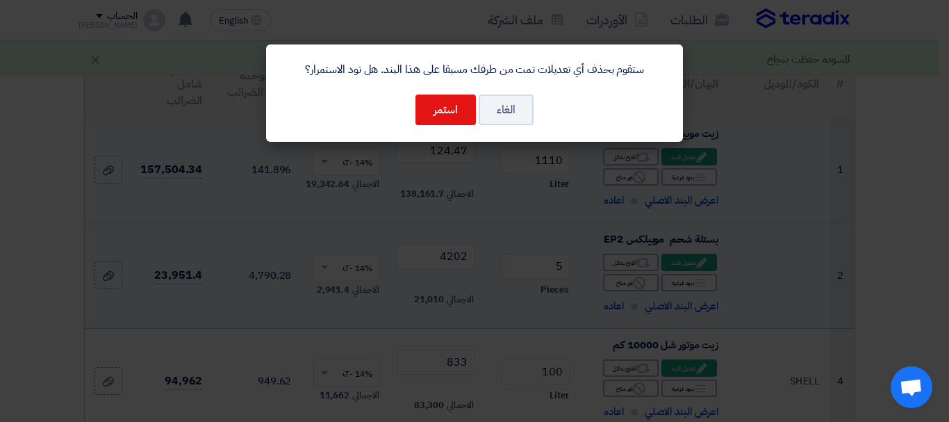
click at [627, 382] on modal-container "ستقوم بحذف أي تعديلات تمت من طرفك مسبقا على هذا البند. هل تود الاستمرار؟ الغاء …" at bounding box center [474, 211] width 949 height 422
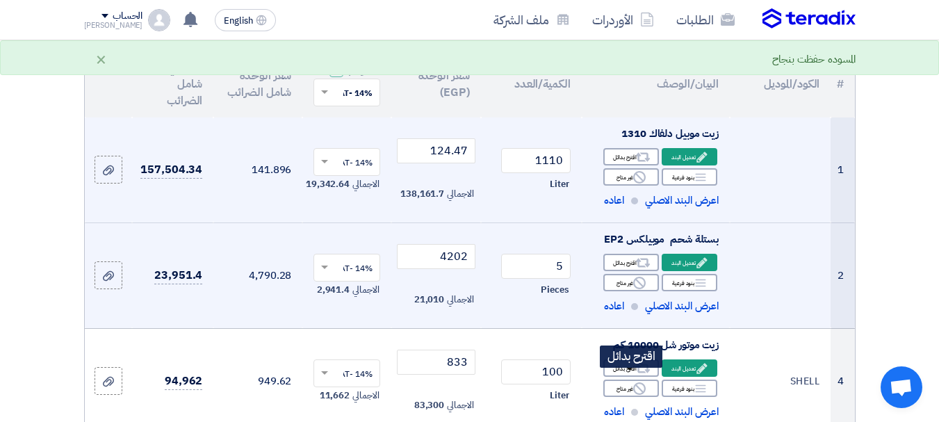
click at [627, 377] on div "Alternative اقترح بدائل" at bounding box center [631, 367] width 56 height 17
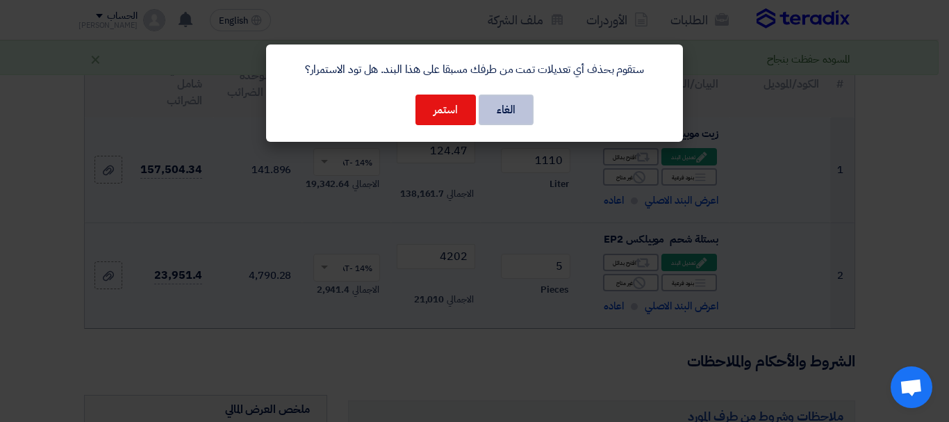
click at [509, 108] on button "الغاء" at bounding box center [506, 110] width 55 height 31
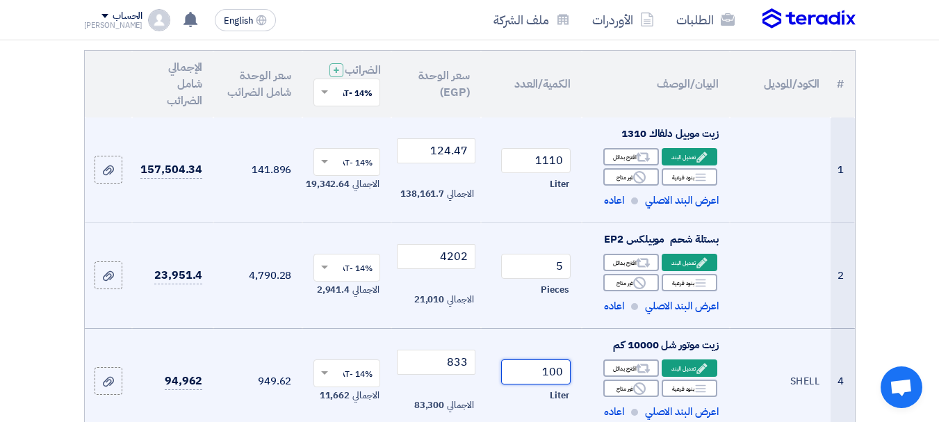
click at [528, 380] on input "100" at bounding box center [535, 371] width 69 height 25
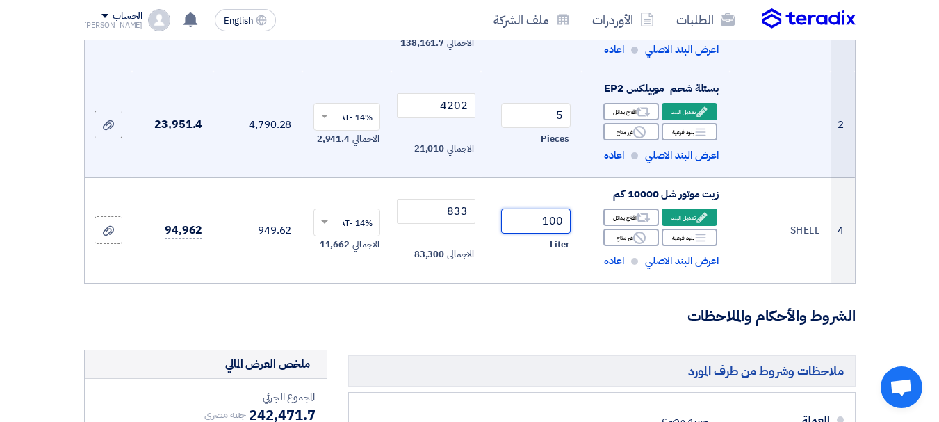
scroll to position [290, 0]
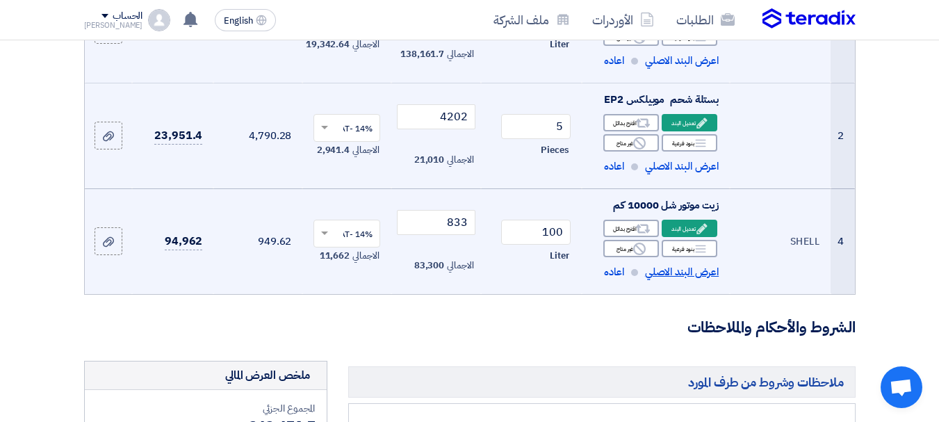
click at [673, 280] on span "اعرض البند الاصلي" at bounding box center [682, 272] width 74 height 16
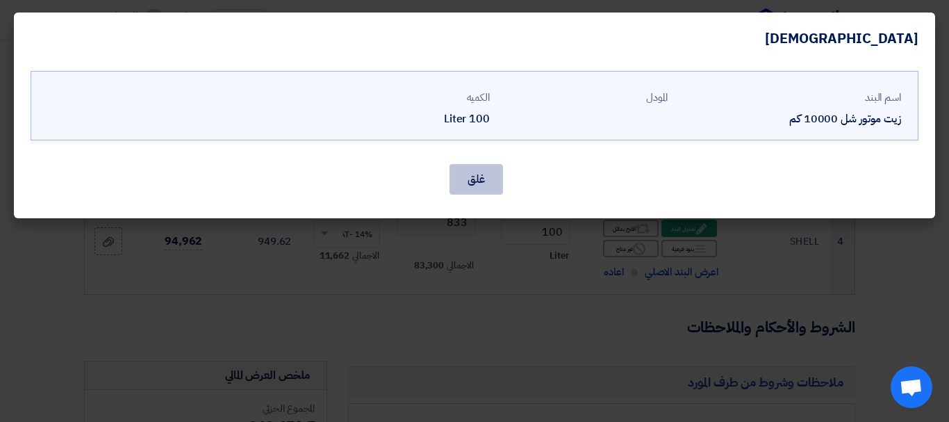
click at [477, 180] on button "غلق" at bounding box center [477, 179] width 54 height 31
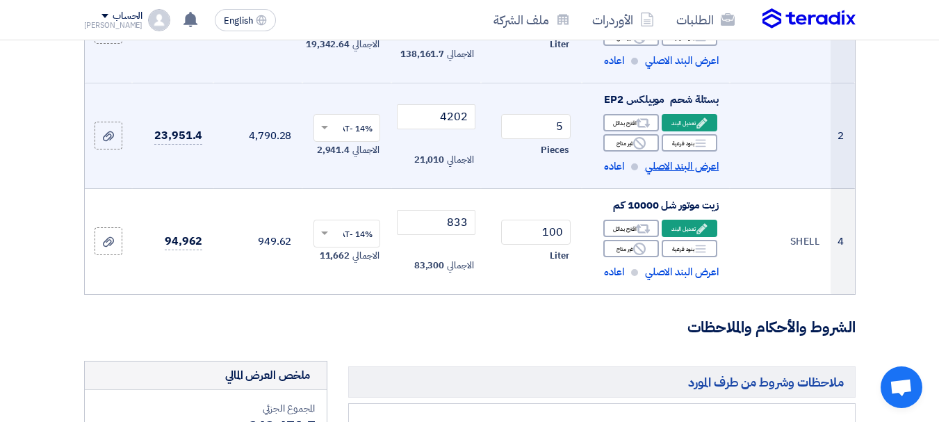
click at [675, 174] on span "اعرض البند الاصلي" at bounding box center [682, 166] width 74 height 16
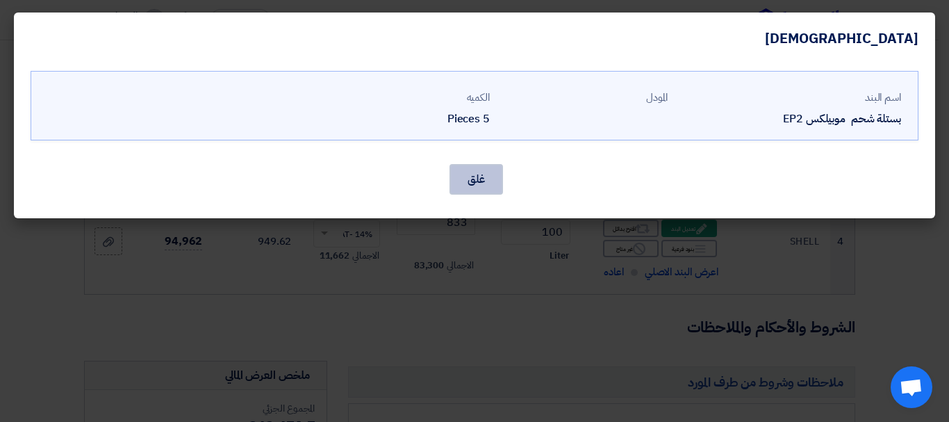
click at [469, 182] on button "غلق" at bounding box center [477, 179] width 54 height 31
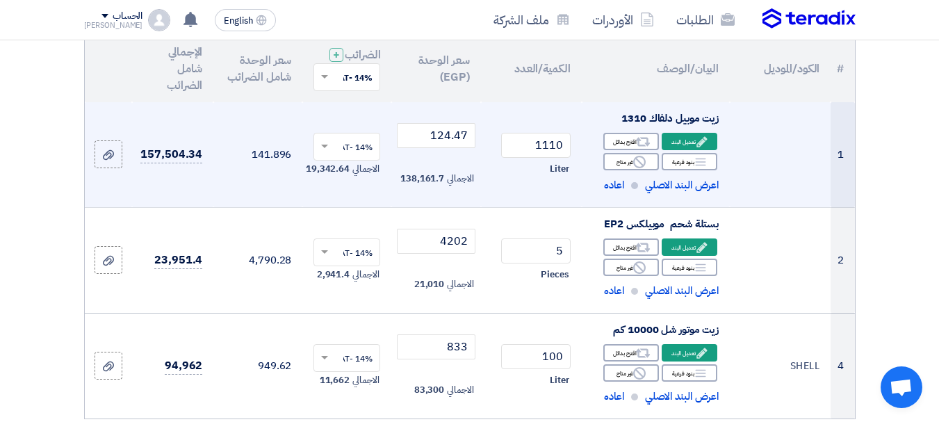
scroll to position [164, 0]
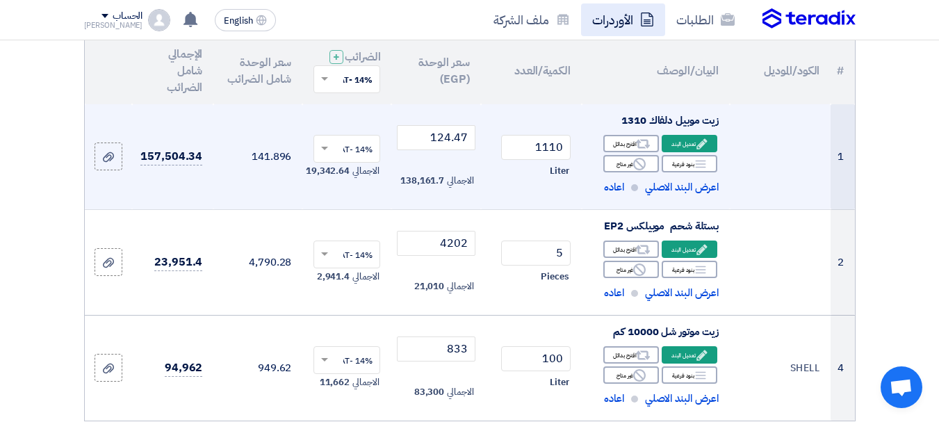
click at [628, 18] on link "الأوردرات" at bounding box center [623, 19] width 84 height 33
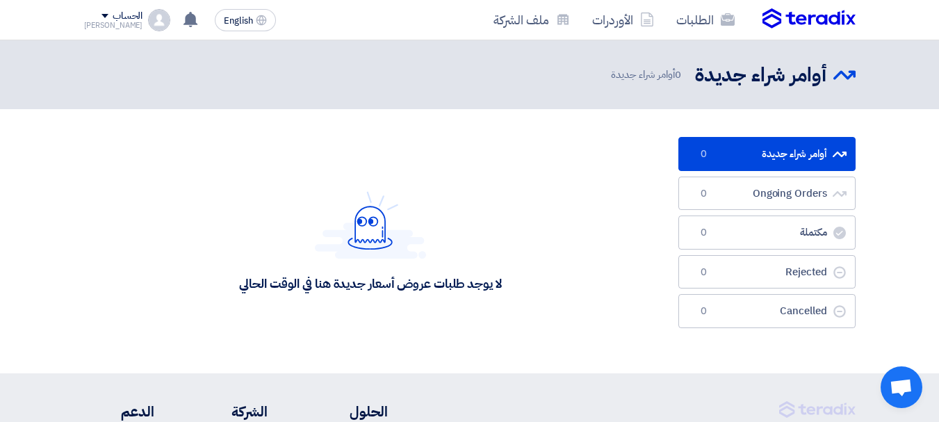
click at [808, 158] on link "أوامر شراء جديدة أوامر شراء جديدة 0" at bounding box center [766, 154] width 177 height 34
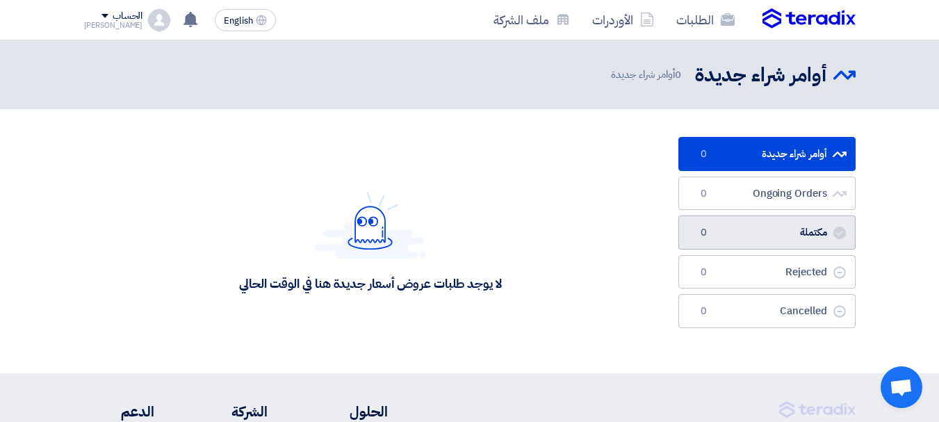
click at [805, 227] on link "مكتملة مكتملة 0" at bounding box center [766, 232] width 177 height 34
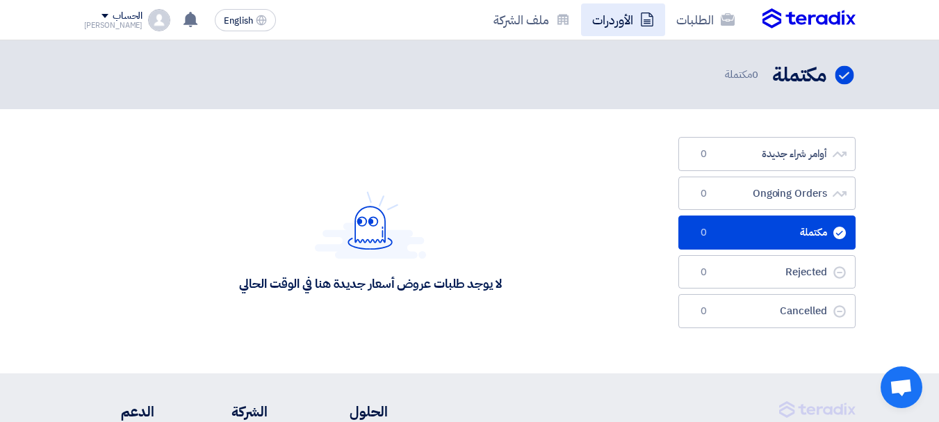
click at [638, 15] on link "الأوردرات" at bounding box center [623, 19] width 84 height 33
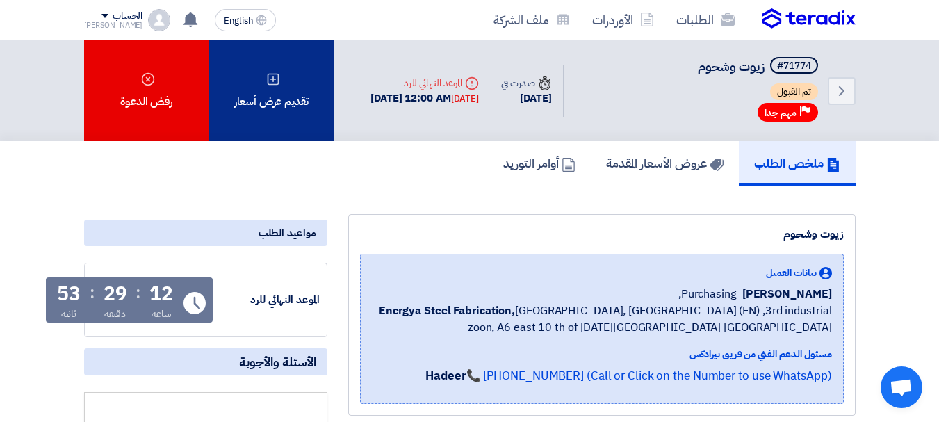
click at [290, 107] on div "تقديم عرض أسعار" at bounding box center [271, 90] width 125 height 101
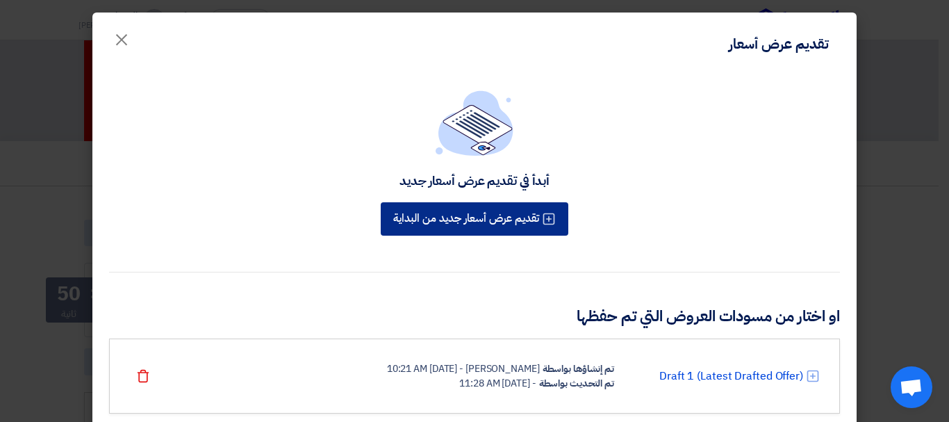
click at [530, 217] on button "تقديم عرض أسعار جديد من البداية" at bounding box center [475, 218] width 188 height 33
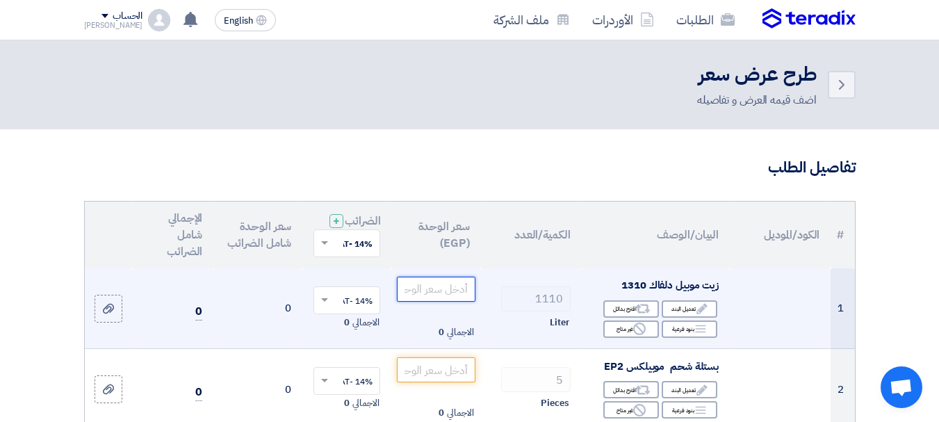
click at [420, 302] on input "number" at bounding box center [436, 289] width 78 height 25
type input "1"
type input "124"
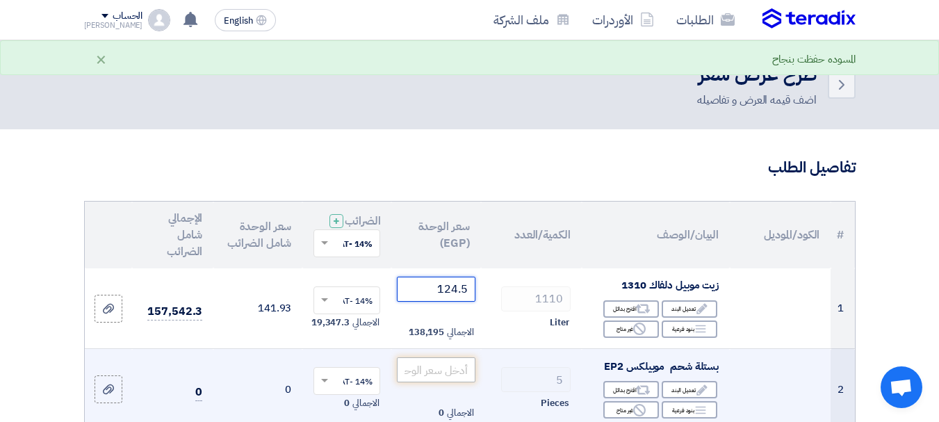
type input "124.5"
click at [442, 373] on input "number" at bounding box center [436, 369] width 78 height 25
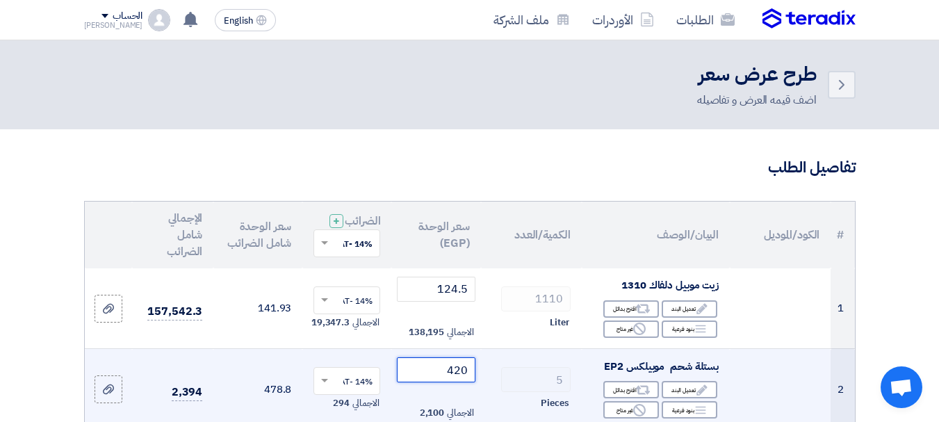
type input "4202"
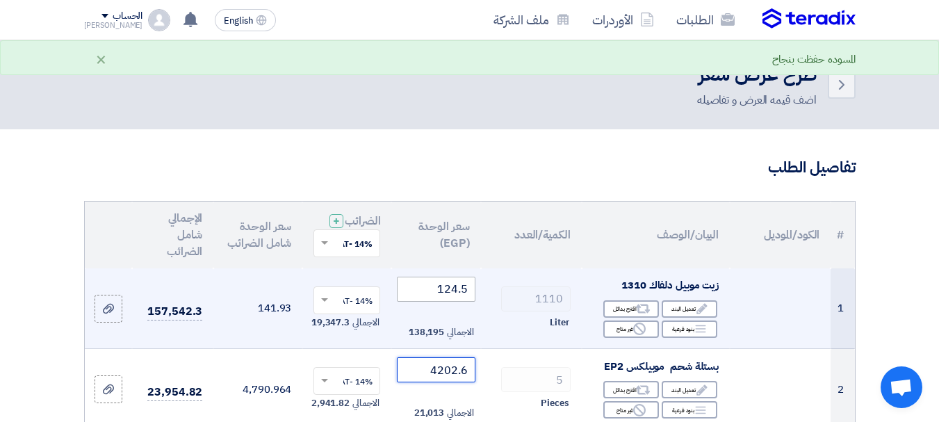
type input "4202.6"
click at [450, 298] on input "124.5" at bounding box center [436, 289] width 78 height 25
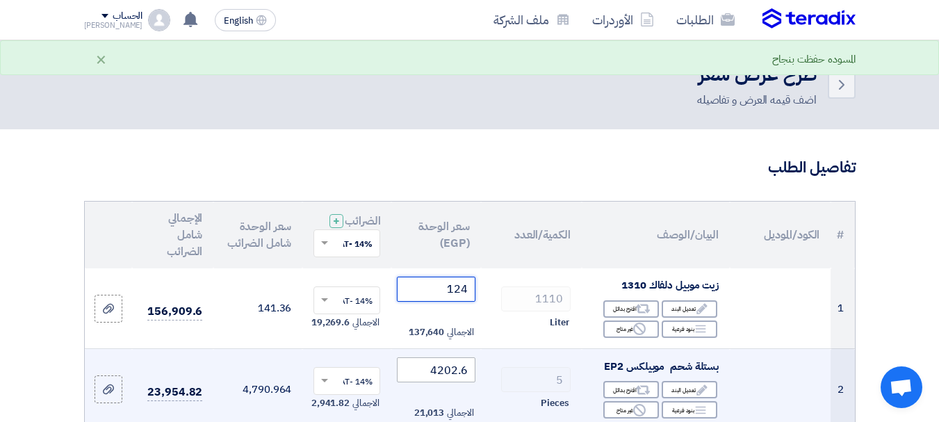
type input "124"
click at [440, 382] on input "4202.6" at bounding box center [436, 369] width 78 height 25
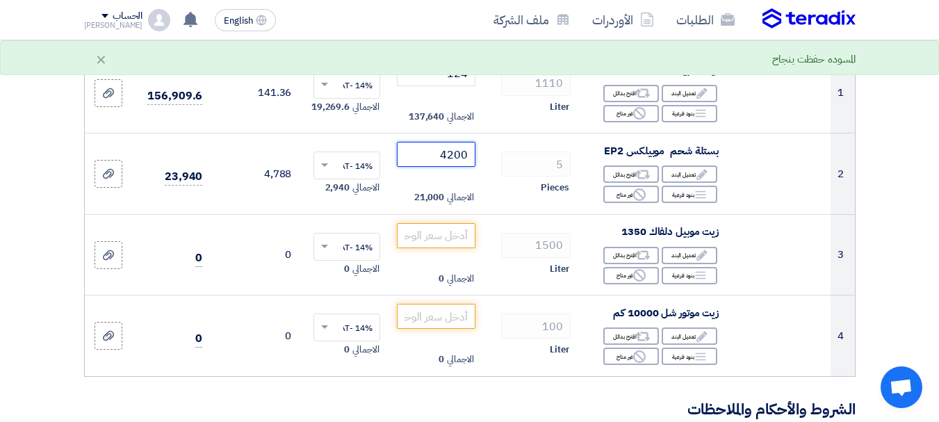
scroll to position [229, 0]
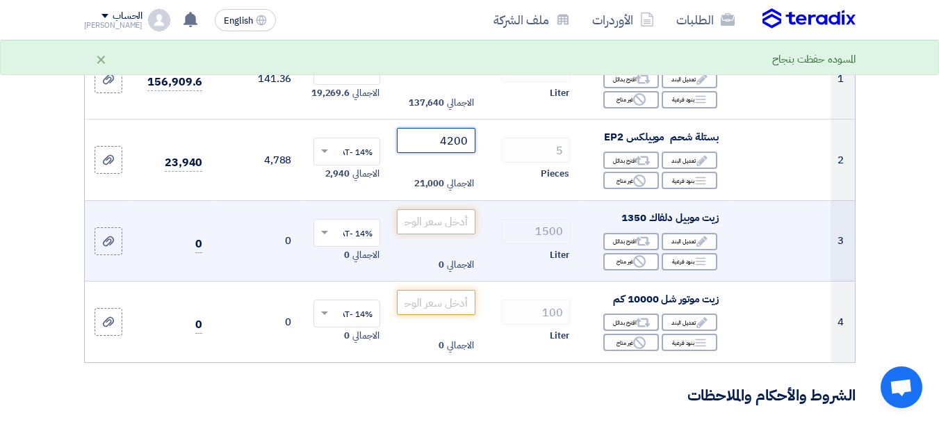
type input "4200"
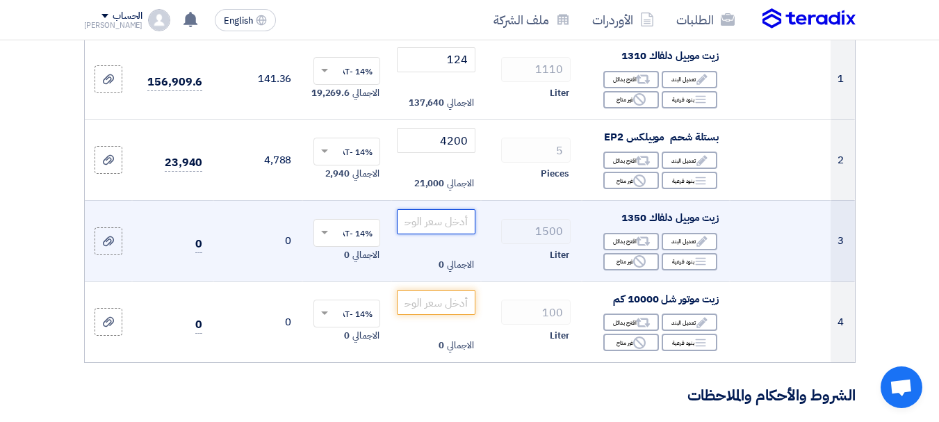
click at [423, 234] on input "number" at bounding box center [436, 221] width 78 height 25
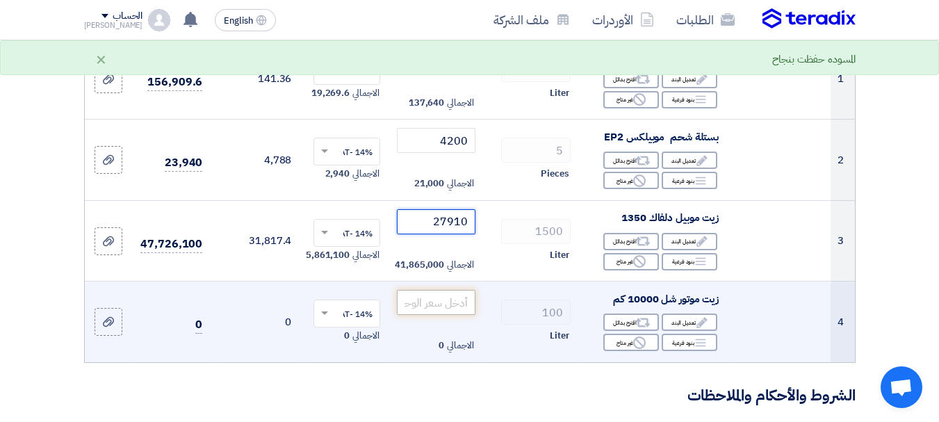
type input "27910"
click at [423, 315] on input "number" at bounding box center [436, 302] width 78 height 25
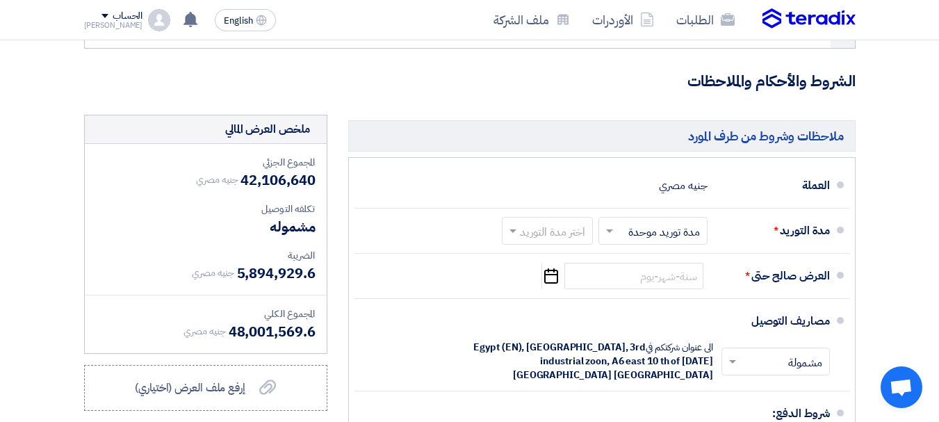
scroll to position [546, 0]
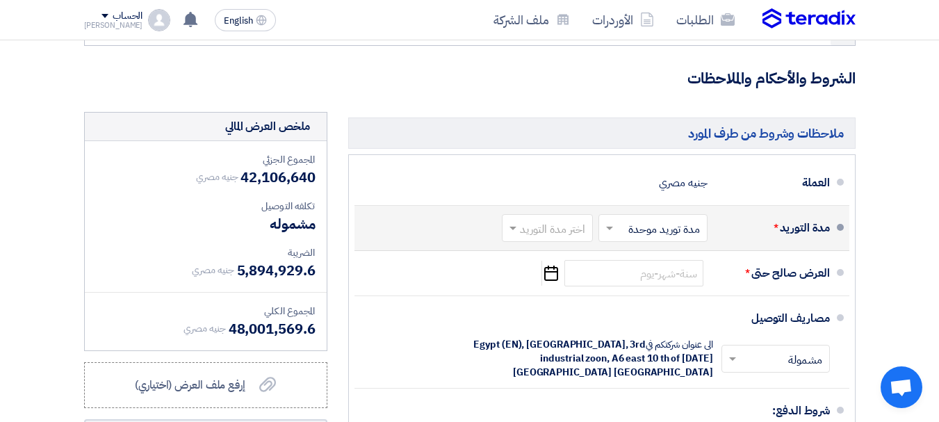
type input "830"
click at [578, 240] on input "text" at bounding box center [544, 230] width 84 height 20
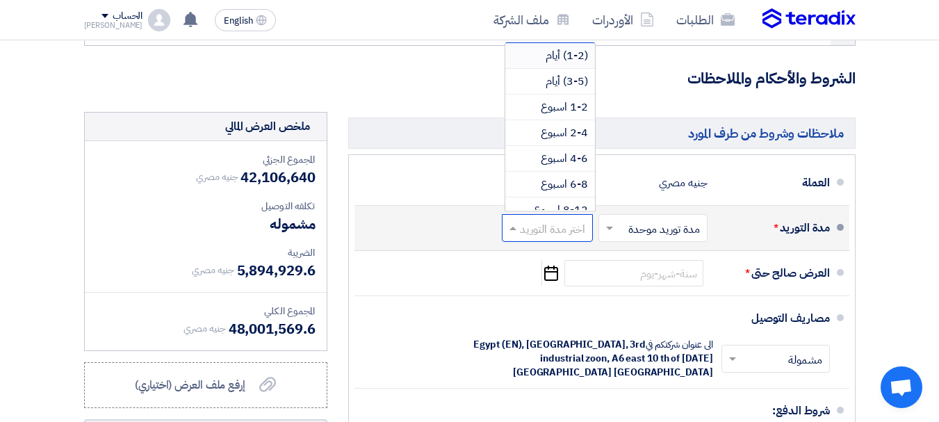
click at [541, 64] on div "(1-2) أيام" at bounding box center [550, 56] width 90 height 26
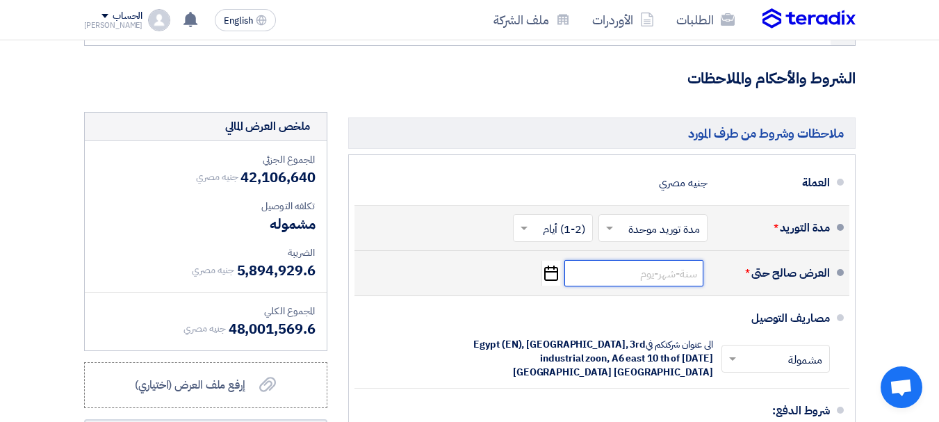
click at [628, 286] on input at bounding box center [633, 273] width 139 height 26
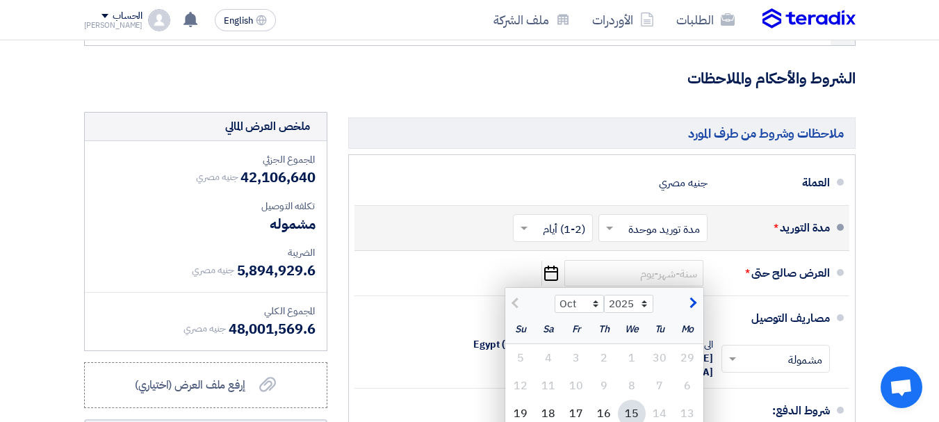
scroll to position [714, 0]
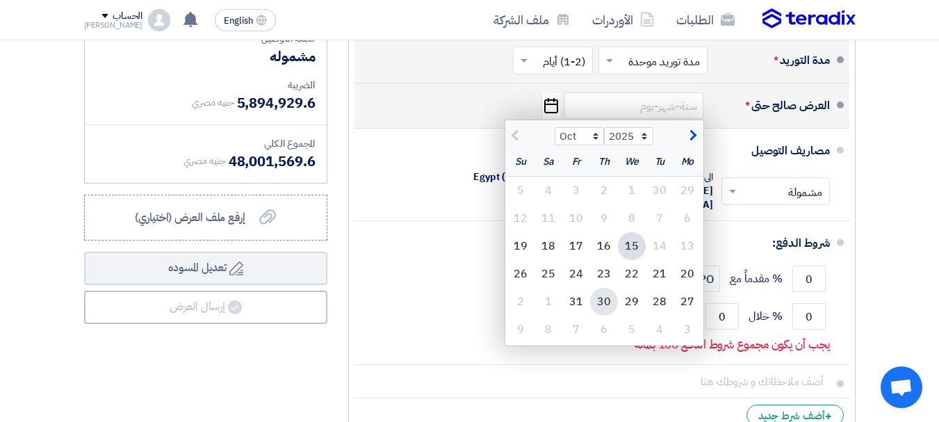
click at [598, 315] on div "30" at bounding box center [604, 302] width 28 height 28
type input "[DATE]"
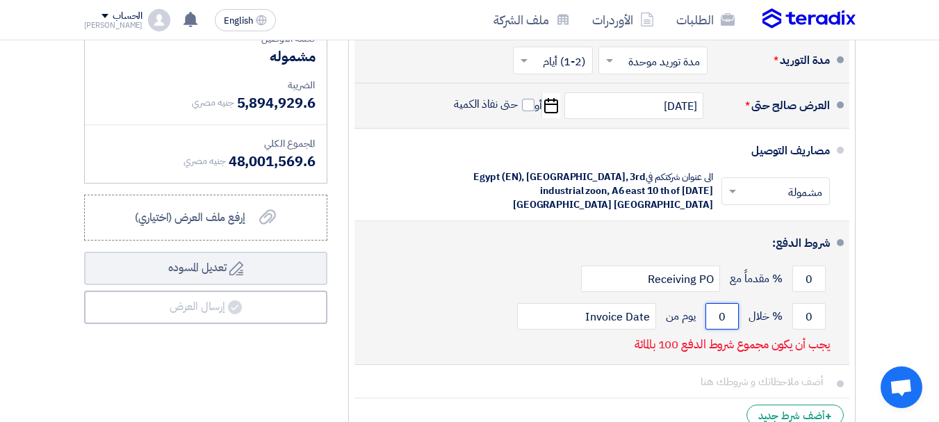
click at [713, 321] on input "0" at bounding box center [721, 316] width 33 height 26
type input "0"
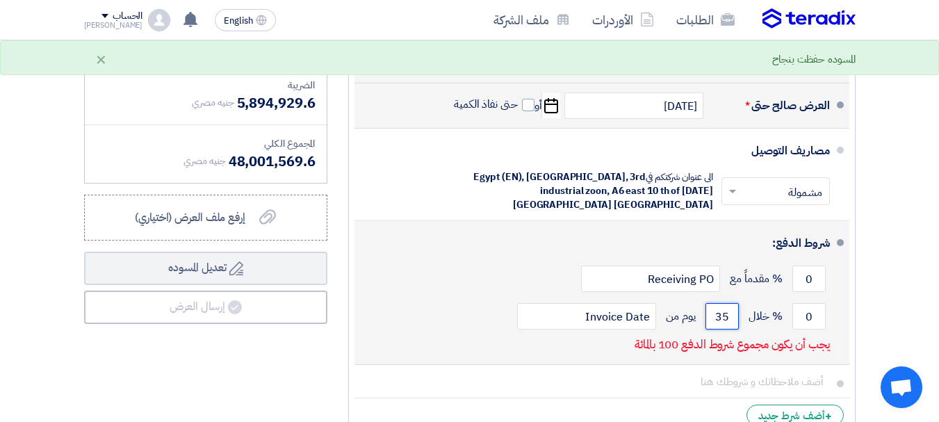
type input "3"
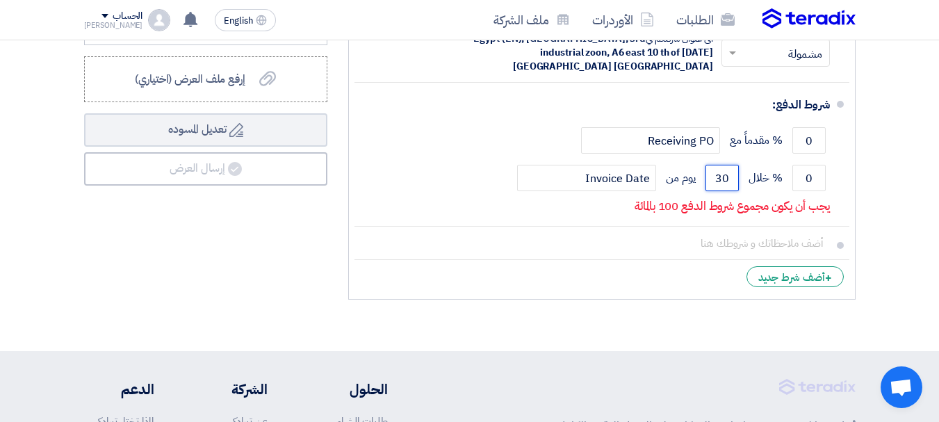
scroll to position [855, 0]
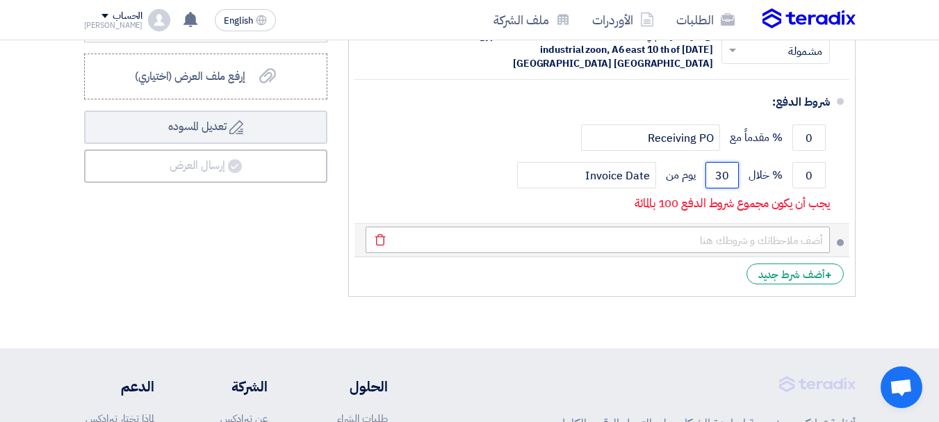
type input "30"
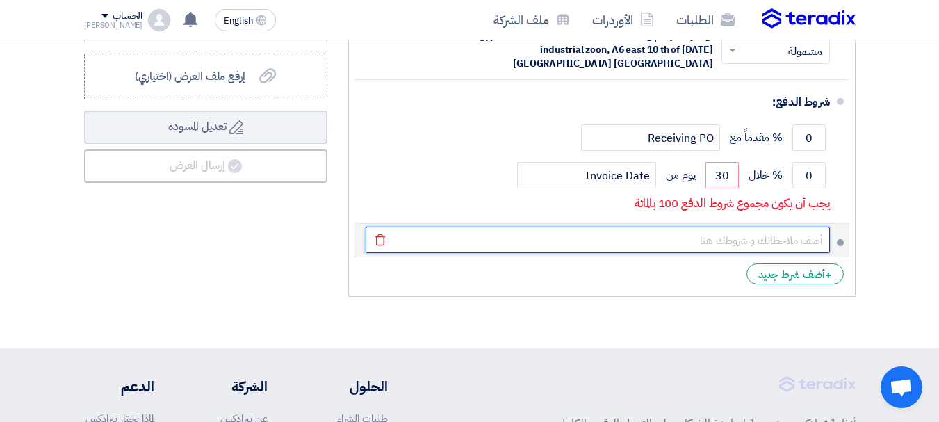
click at [700, 245] on input "text" at bounding box center [598, 240] width 464 height 26
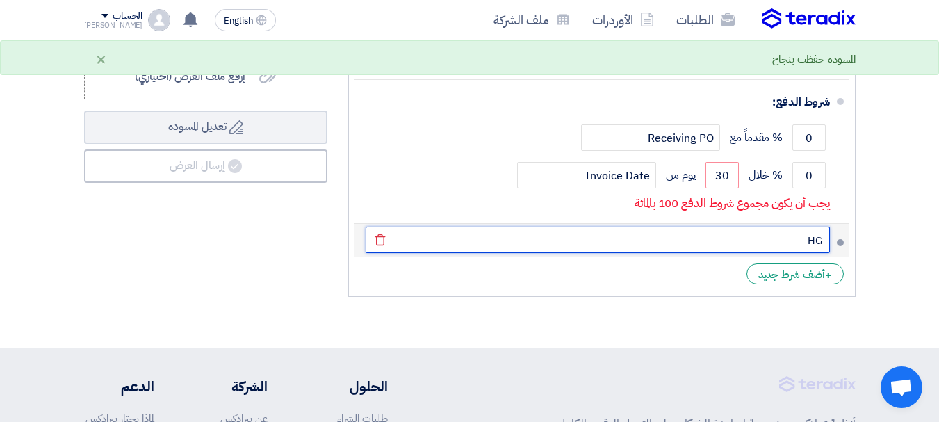
type input "H"
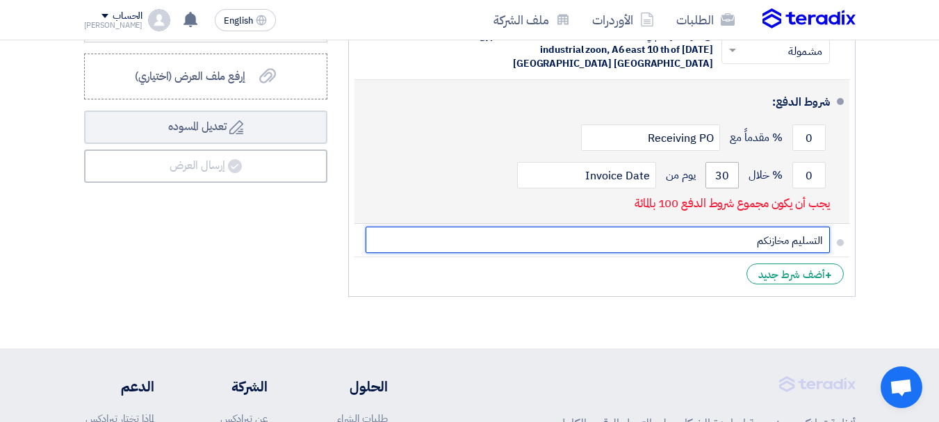
type input "التسليم مخازنكم"
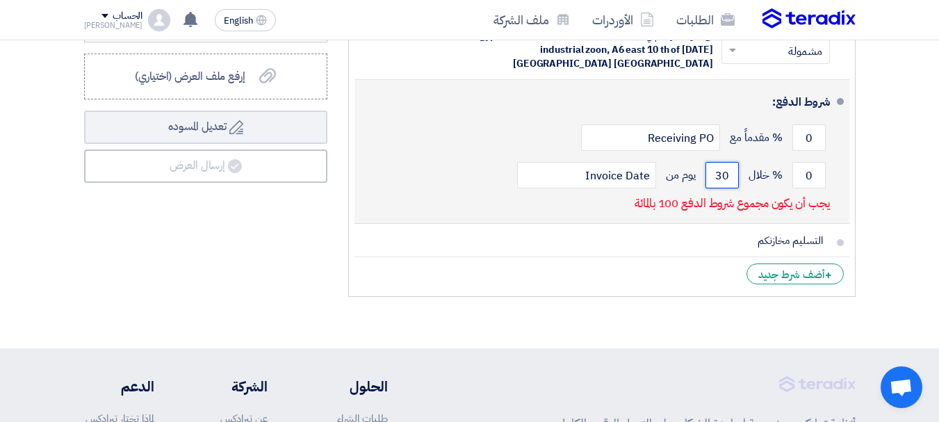
click at [725, 172] on input "30" at bounding box center [721, 175] width 33 height 26
click at [725, 172] on input "100" at bounding box center [721, 175] width 33 height 26
type input "100"
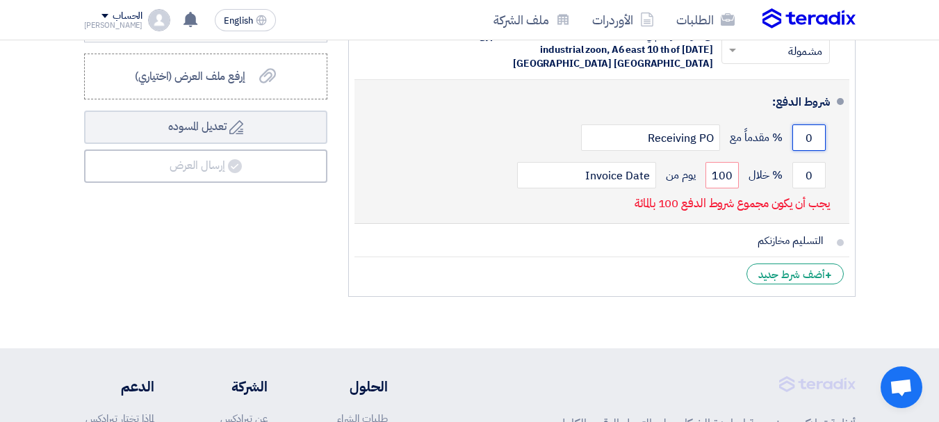
click at [801, 133] on input "0" at bounding box center [808, 137] width 33 height 26
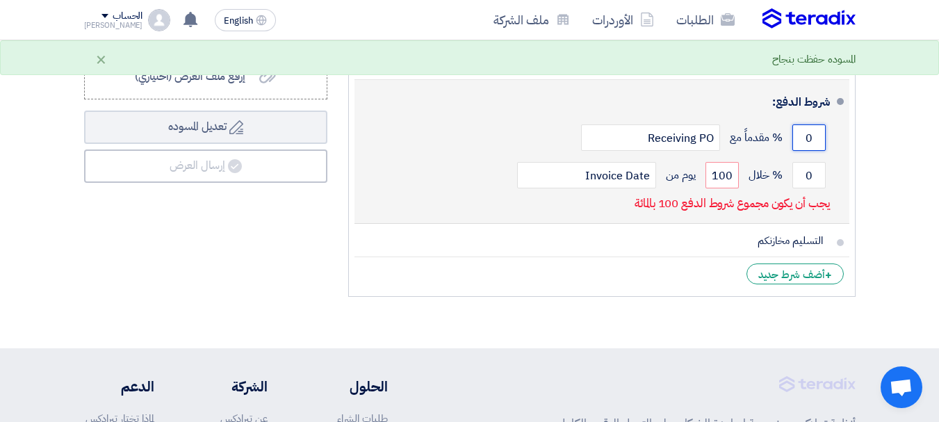
click at [801, 133] on input "0" at bounding box center [808, 137] width 33 height 26
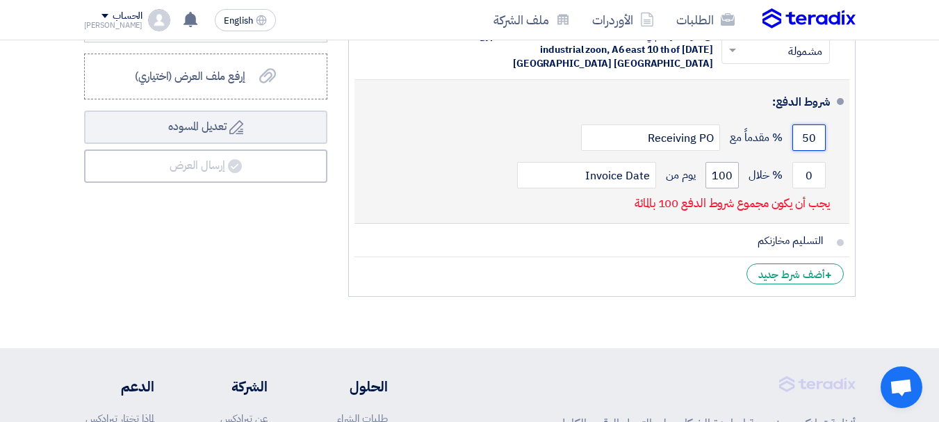
type input "50"
click at [723, 175] on input "100" at bounding box center [721, 175] width 33 height 26
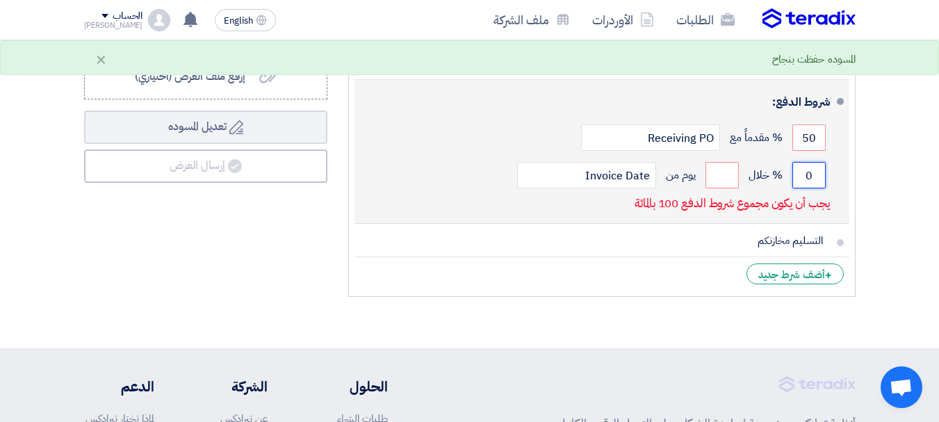
click at [803, 178] on input "0" at bounding box center [808, 175] width 33 height 26
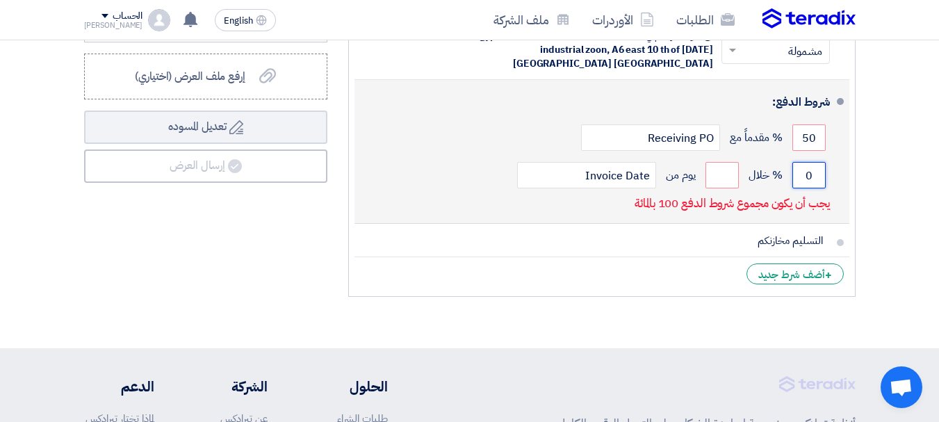
click at [803, 178] on input "0" at bounding box center [808, 175] width 33 height 26
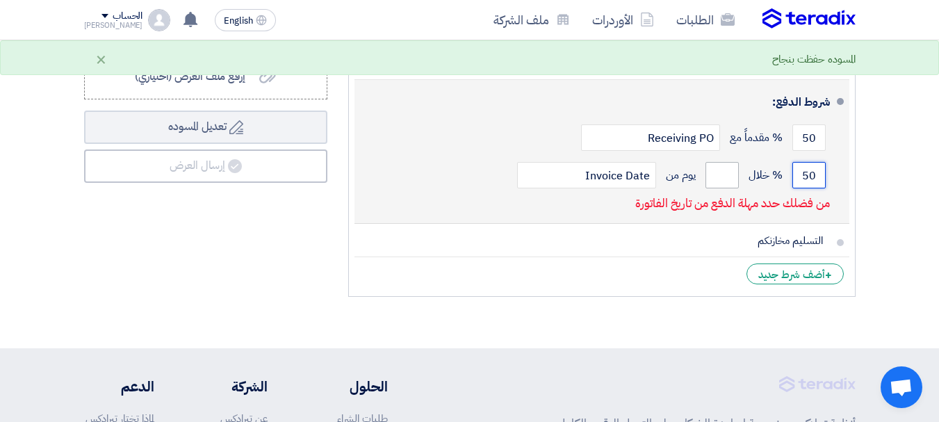
type input "50"
click at [726, 172] on input "number" at bounding box center [721, 175] width 33 height 26
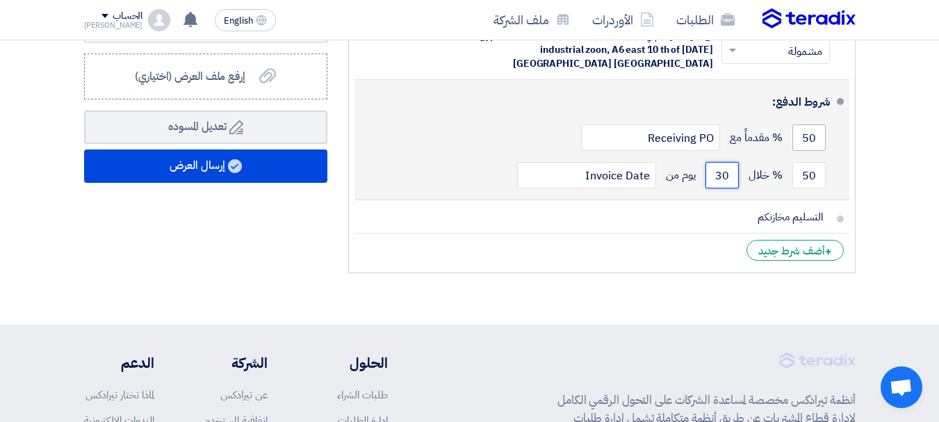
type input "30"
click at [807, 138] on input "50" at bounding box center [808, 137] width 33 height 26
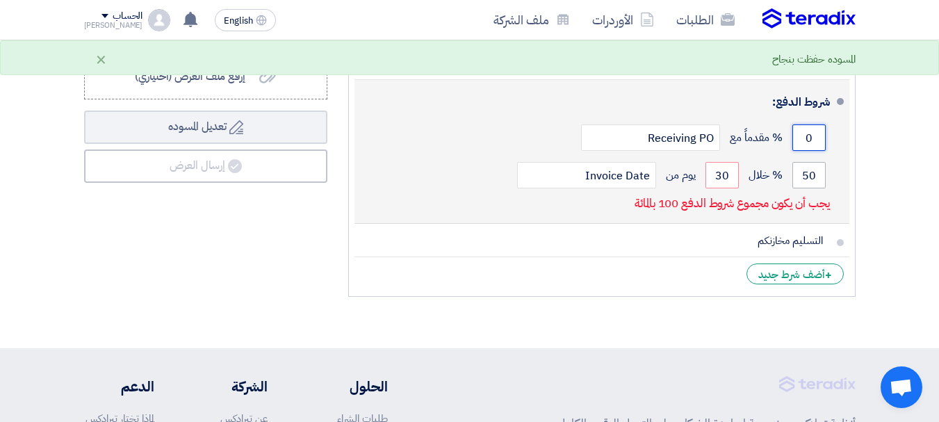
type input "0"
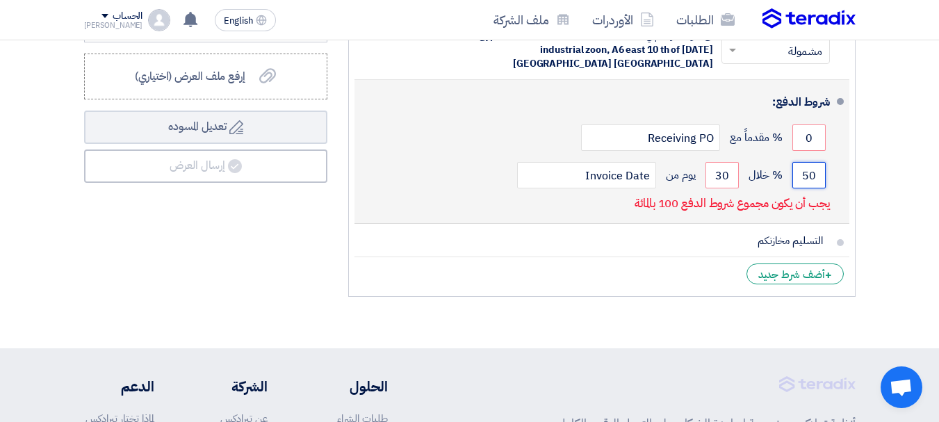
click at [810, 177] on input "50" at bounding box center [808, 175] width 33 height 26
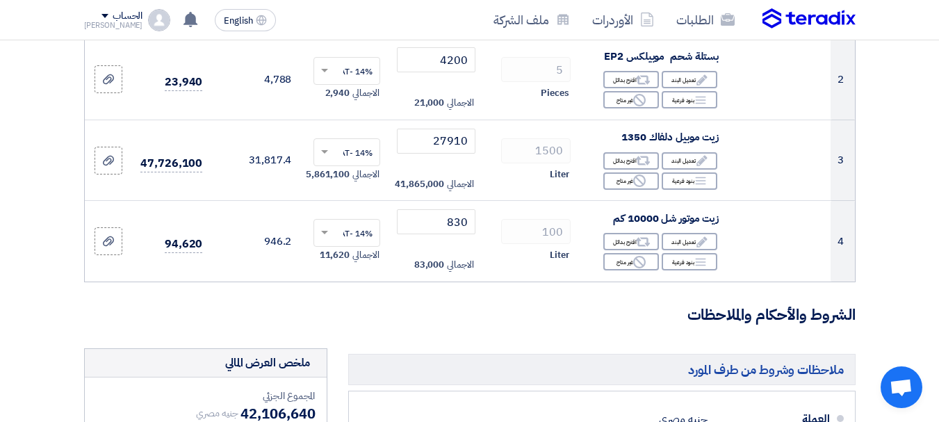
scroll to position [308, 0]
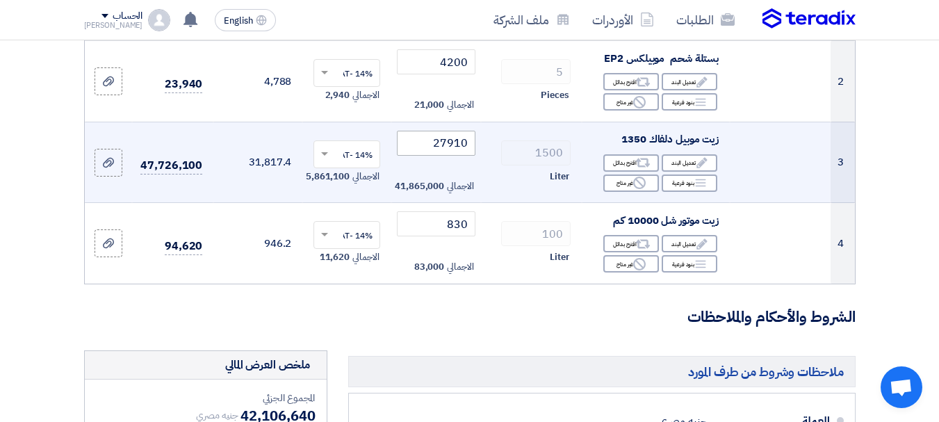
type input "100"
click at [457, 153] on input "27910" at bounding box center [436, 143] width 78 height 25
type input "134"
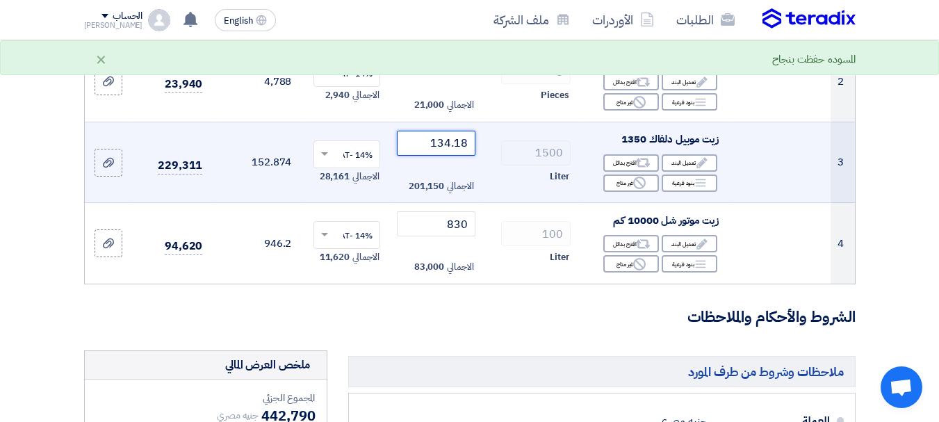
type input "134.1"
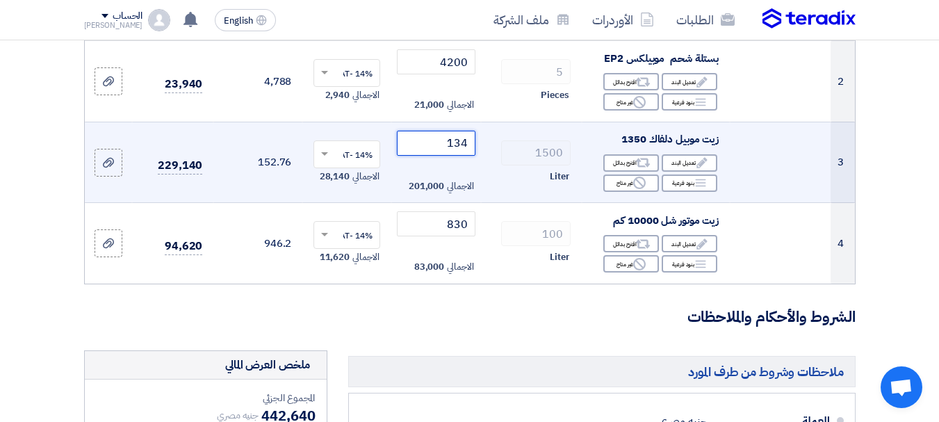
type input "134"
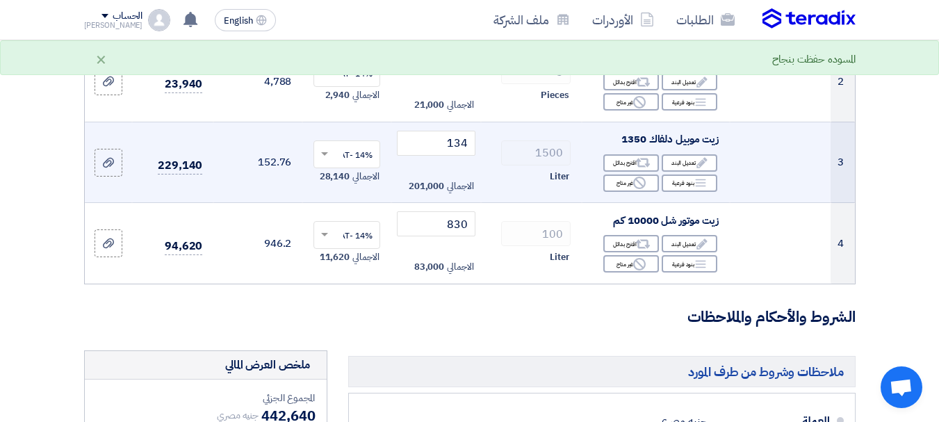
click at [482, 153] on td "1500 Liter" at bounding box center [531, 162] width 101 height 81
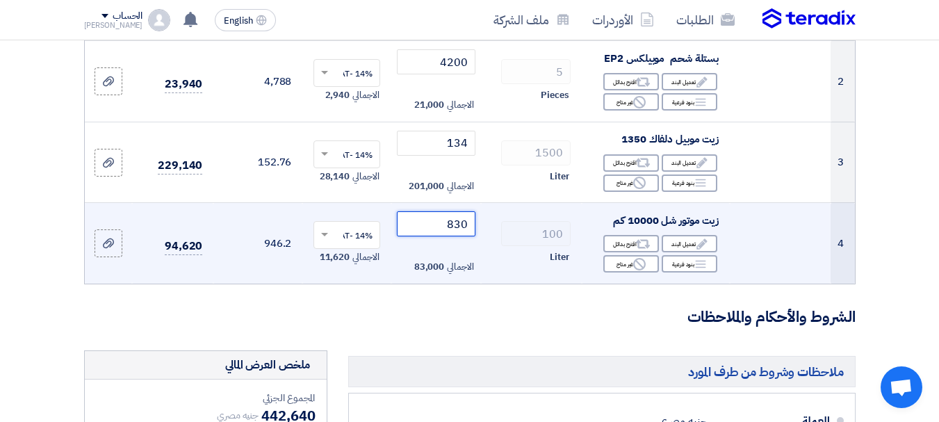
click at [460, 230] on input "830" at bounding box center [436, 223] width 78 height 25
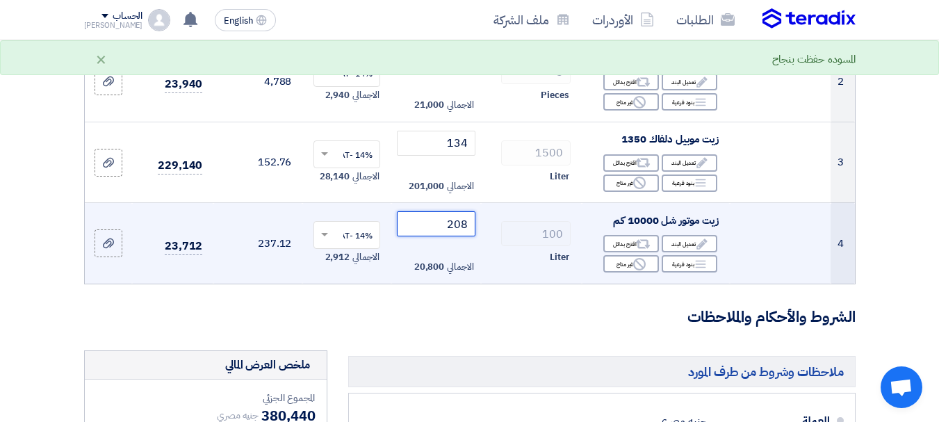
type input "208"
click at [491, 233] on td "100 Liter" at bounding box center [531, 243] width 101 height 81
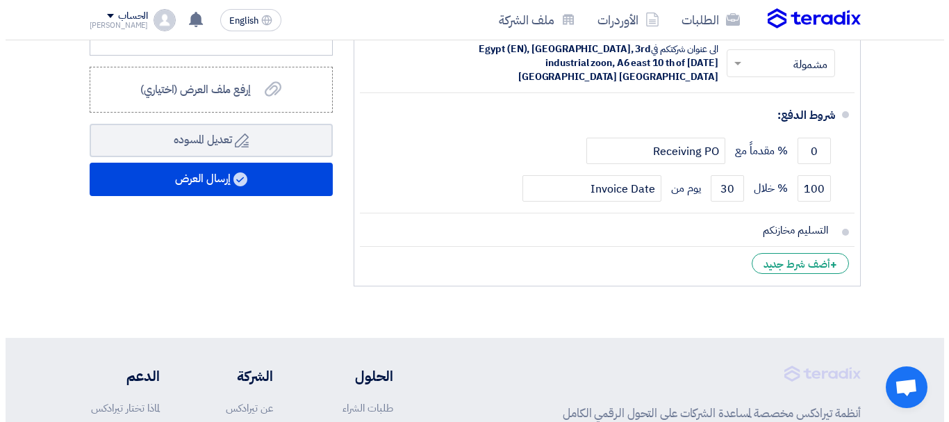
scroll to position [855, 0]
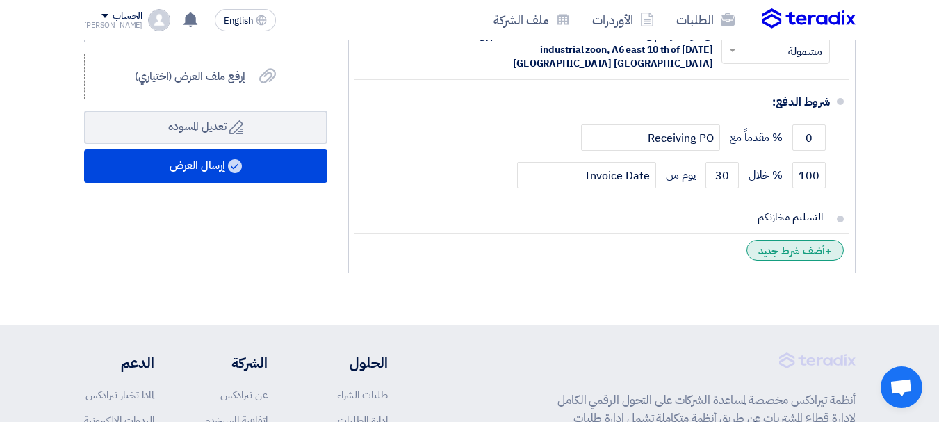
click at [754, 246] on div "+ أضف شرط جديد" at bounding box center [794, 250] width 97 height 21
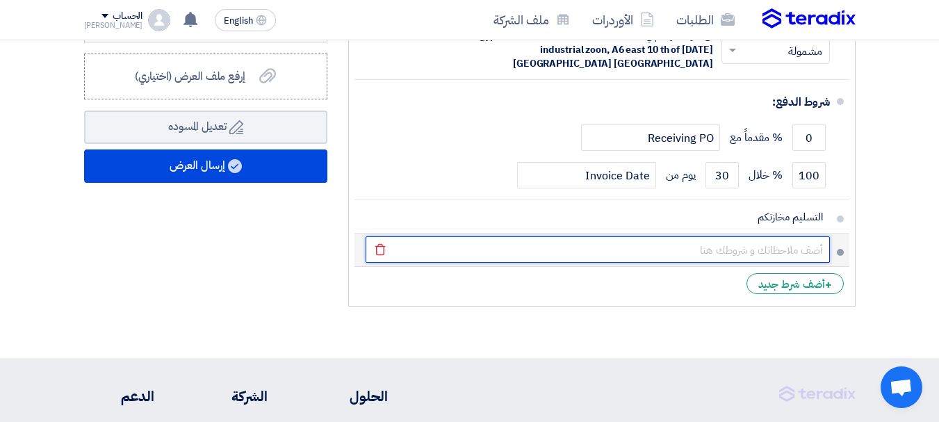
click at [754, 246] on input "text" at bounding box center [598, 249] width 464 height 26
type input "ش"
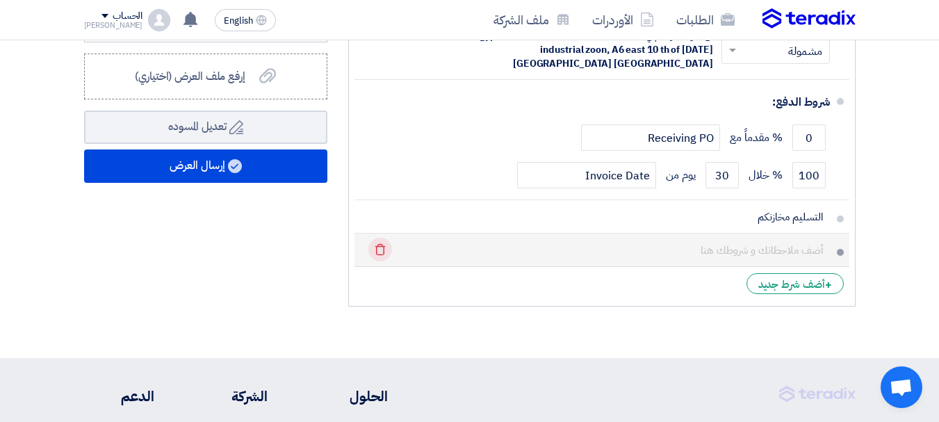
click at [384, 254] on icon "Delete" at bounding box center [380, 250] width 24 height 24
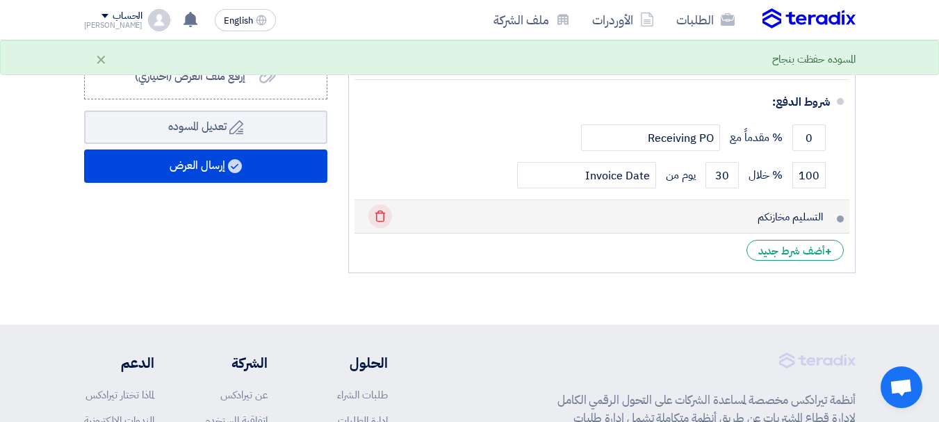
click at [385, 215] on icon "Delete" at bounding box center [380, 216] width 24 height 24
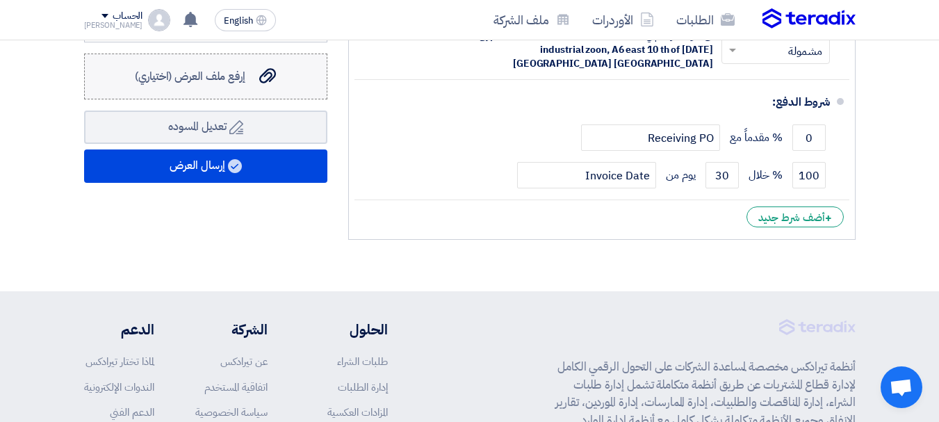
click at [245, 97] on label "إرفع ملف العرض (اختياري) إرفع ملف العرض (اختياري)" at bounding box center [205, 77] width 243 height 46
click at [0, 0] on input "إرفع ملف العرض (اختياري) إرفع ملف العرض (اختياري)" at bounding box center [0, 0] width 0 height 0
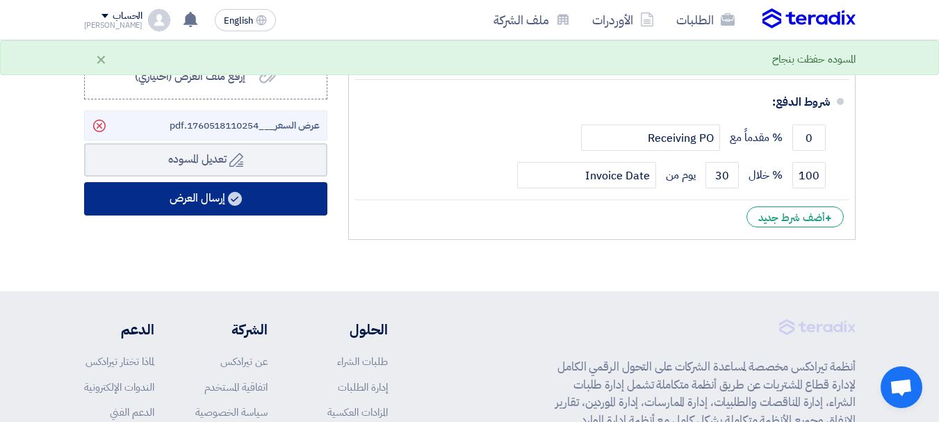
click at [231, 206] on icon at bounding box center [235, 199] width 14 height 14
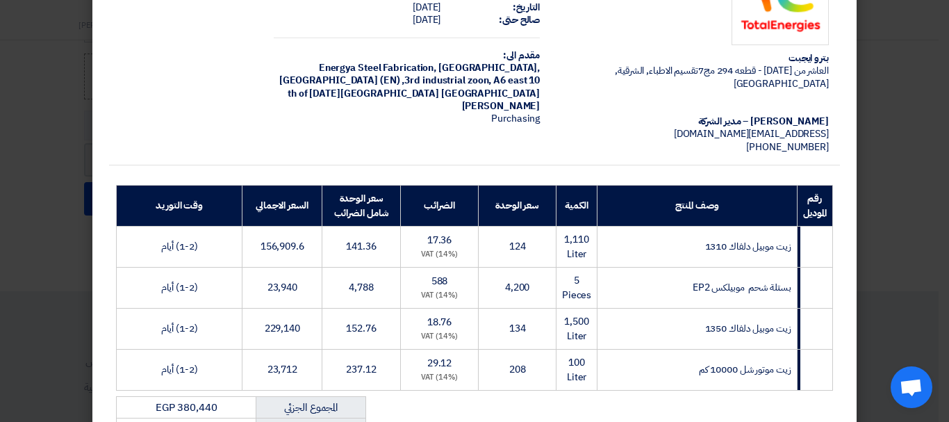
scroll to position [0, 0]
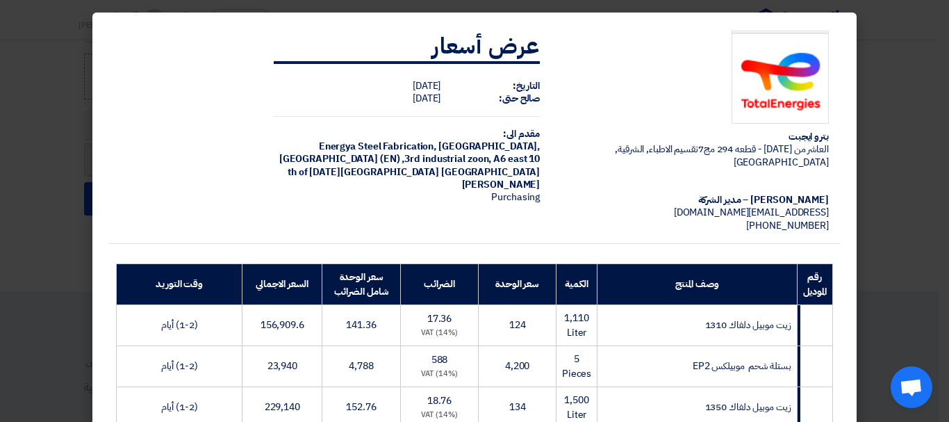
click at [786, 88] on img at bounding box center [780, 78] width 97 height 94
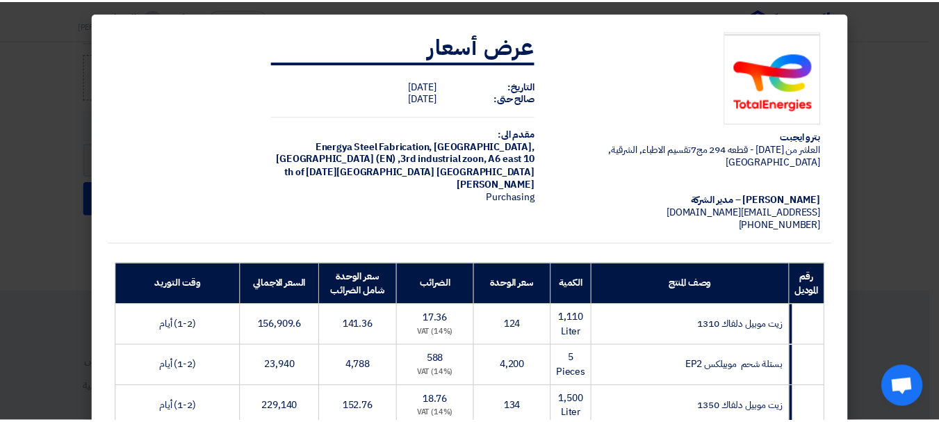
scroll to position [369, 0]
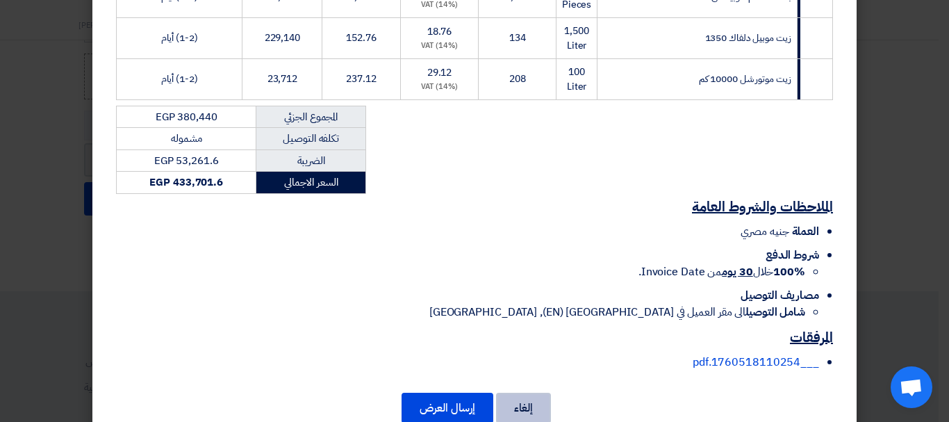
click at [515, 398] on button "إلغاء" at bounding box center [523, 408] width 55 height 31
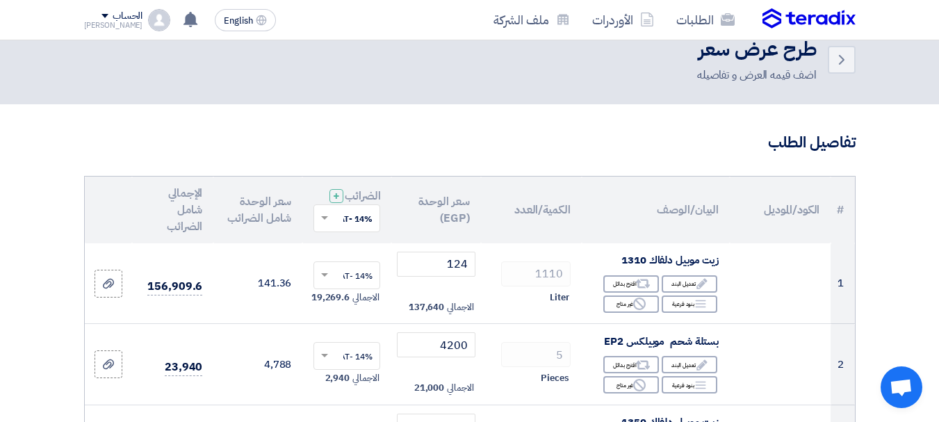
scroll to position [0, 0]
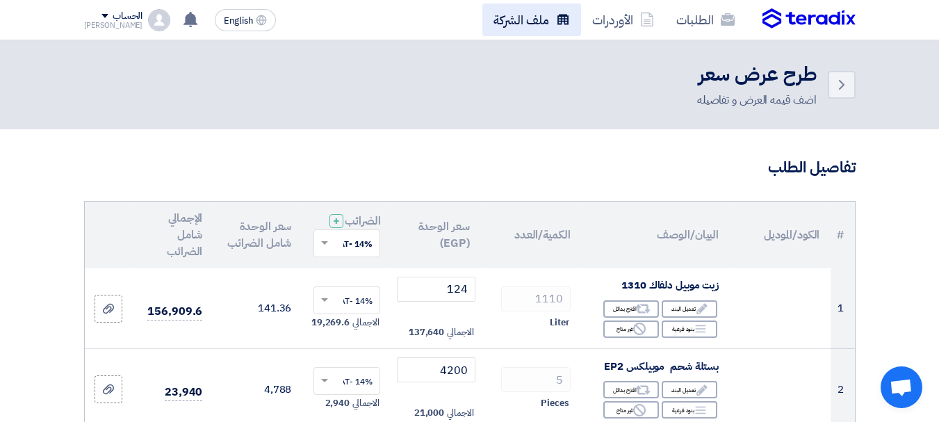
click at [521, 14] on link "ملف الشركة" at bounding box center [531, 19] width 99 height 33
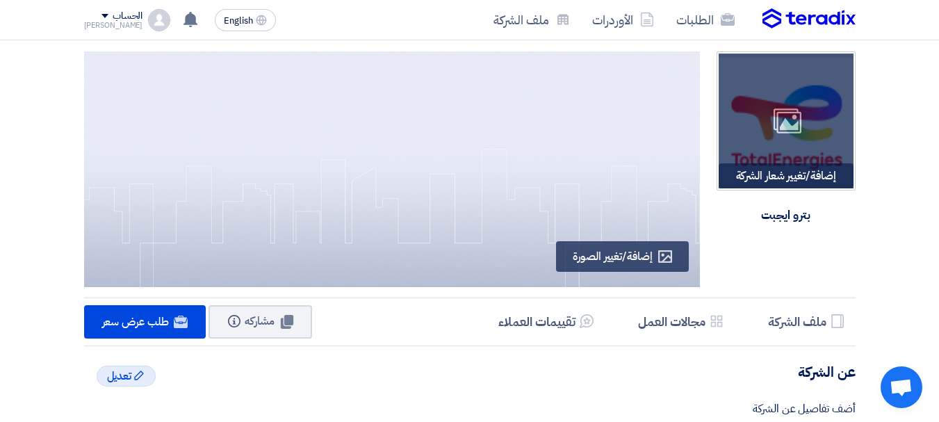
click at [801, 177] on div "إضافة/تغيير شعار الشركة Image" at bounding box center [786, 175] width 135 height 25
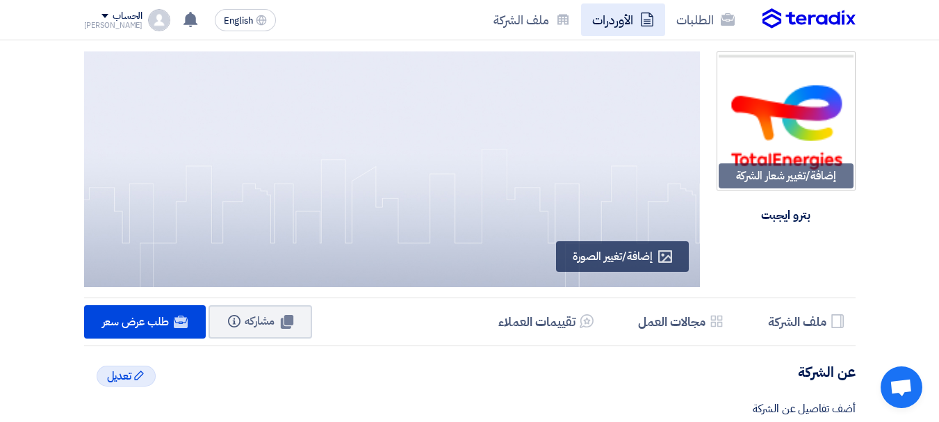
click at [587, 23] on link "الأوردرات" at bounding box center [623, 19] width 84 height 33
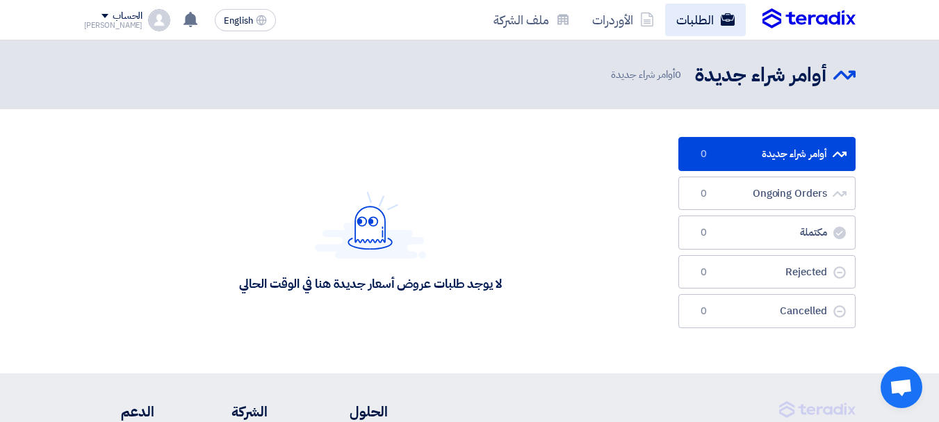
click at [700, 22] on link "الطلبات" at bounding box center [705, 19] width 81 height 33
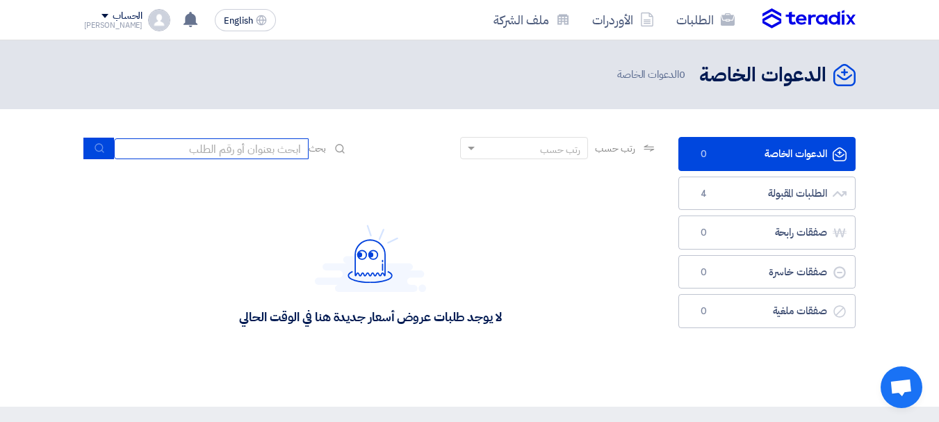
click at [261, 145] on input at bounding box center [211, 148] width 195 height 21
type input "71477"
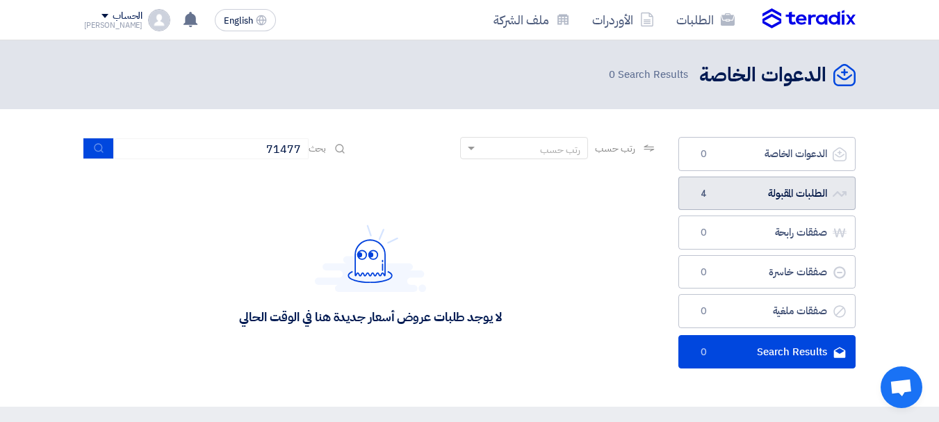
click at [773, 192] on link "الطلبات المقبولة الطلبات المقبولة 4" at bounding box center [766, 194] width 177 height 34
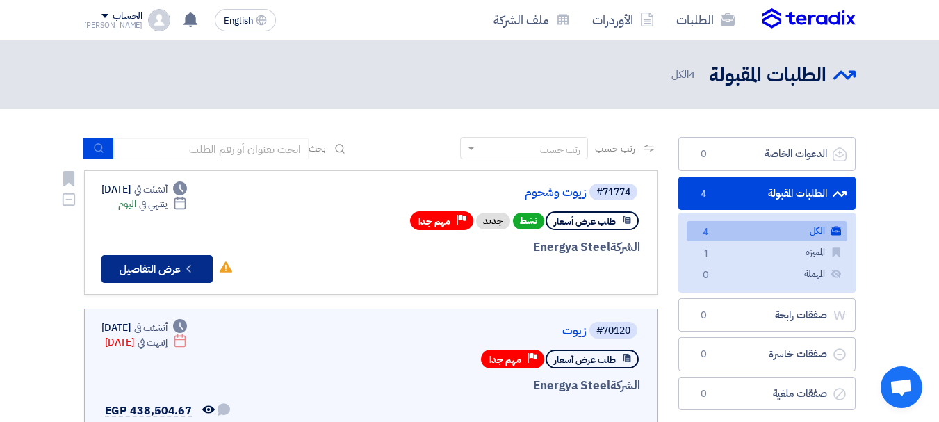
click at [158, 270] on button "Check details عرض التفاصيل" at bounding box center [156, 269] width 111 height 28
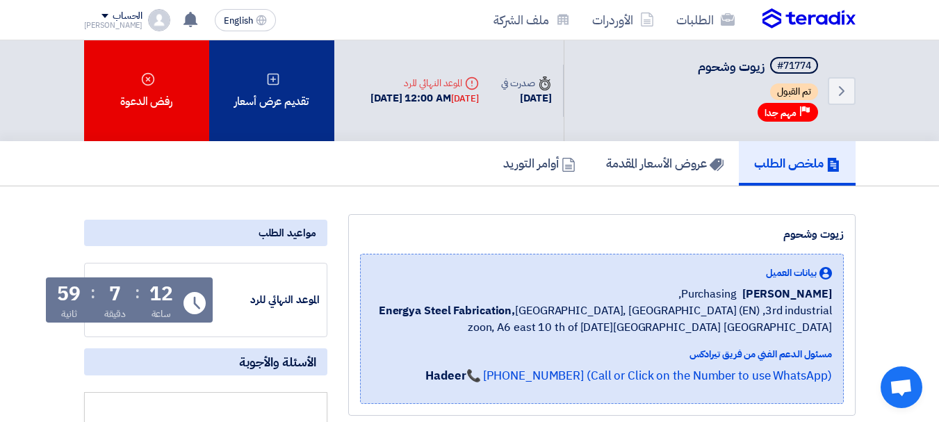
click at [300, 104] on div "تقديم عرض أسعار" at bounding box center [271, 90] width 125 height 101
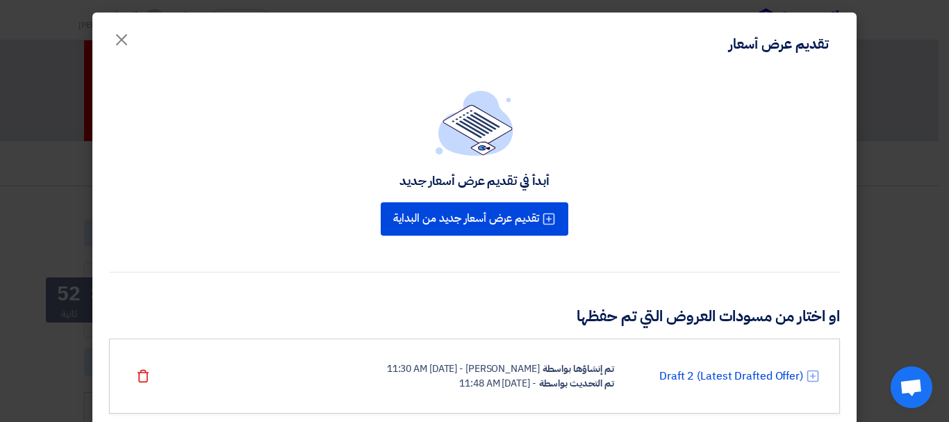
click at [241, 228] on div "أبدأ في تقديم عرض أسعار جديد تقديم عرض أسعار جديد من البداية" at bounding box center [474, 164] width 731 height 149
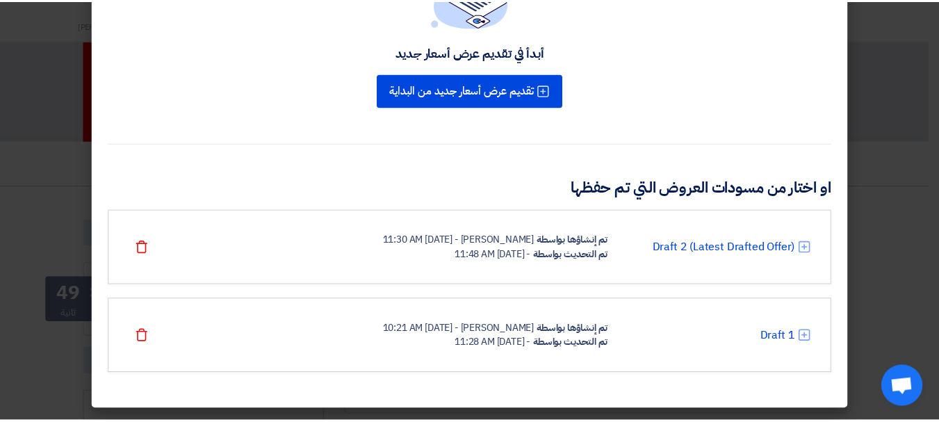
scroll to position [101, 0]
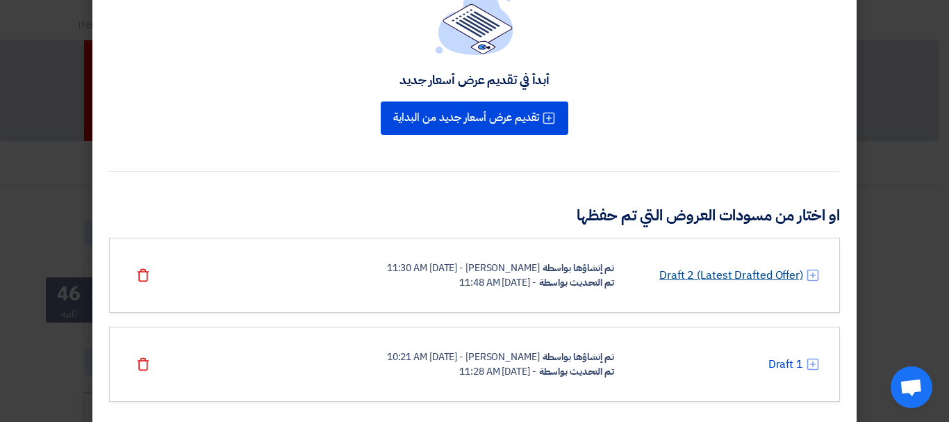
click at [760, 279] on link "Draft 2 (Latest Drafted Offer)" at bounding box center [731, 275] width 144 height 17
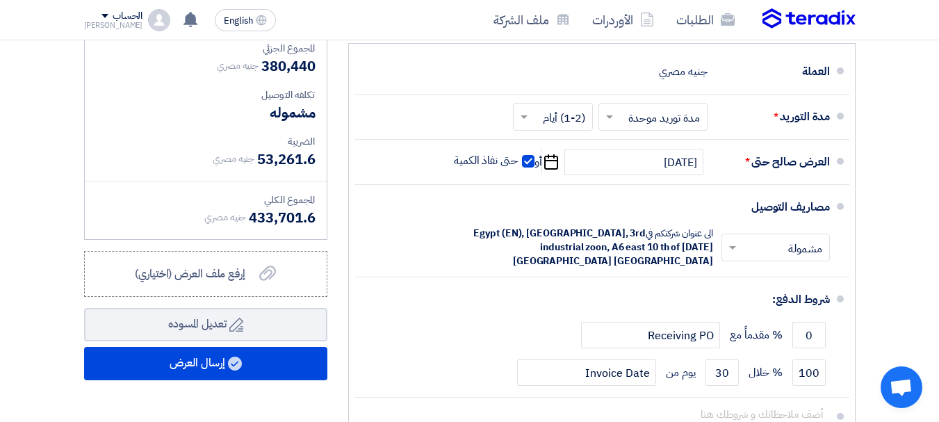
scroll to position [675, 0]
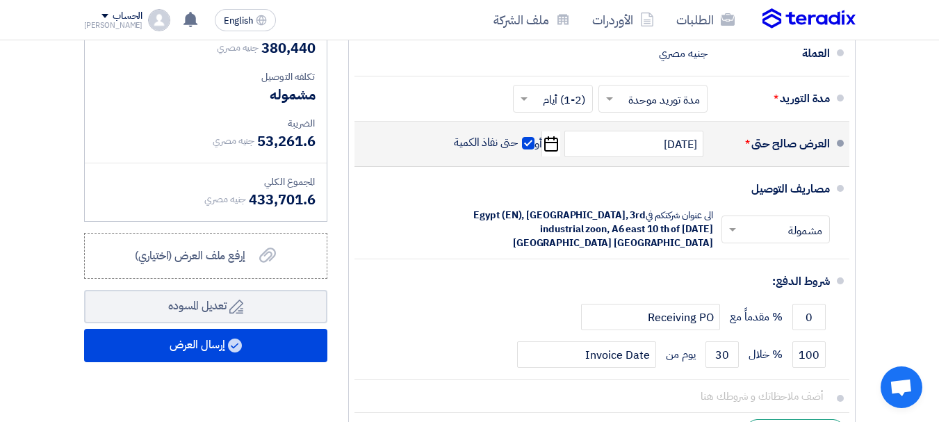
click at [528, 149] on span at bounding box center [528, 143] width 13 height 13
click at [518, 154] on input "حتى نفاذ الكمية" at bounding box center [484, 149] width 67 height 26
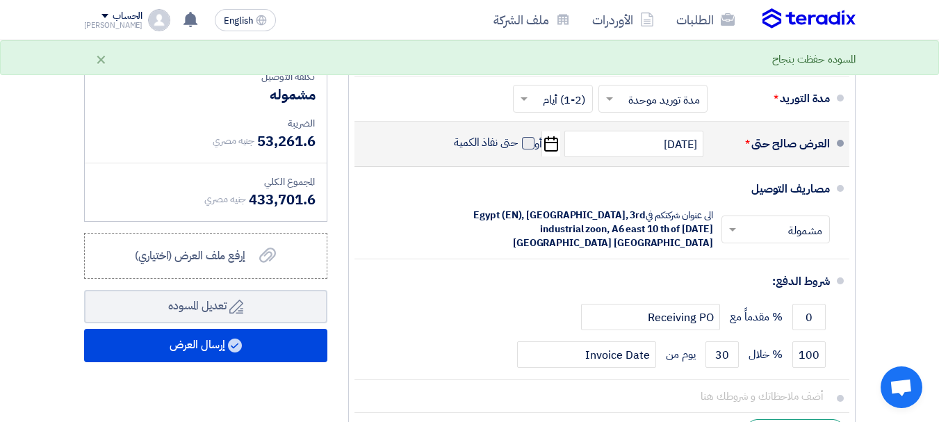
click at [525, 149] on span at bounding box center [528, 143] width 13 height 13
click at [518, 150] on input "حتى نفاذ الكمية" at bounding box center [484, 149] width 67 height 26
checkbox input "true"
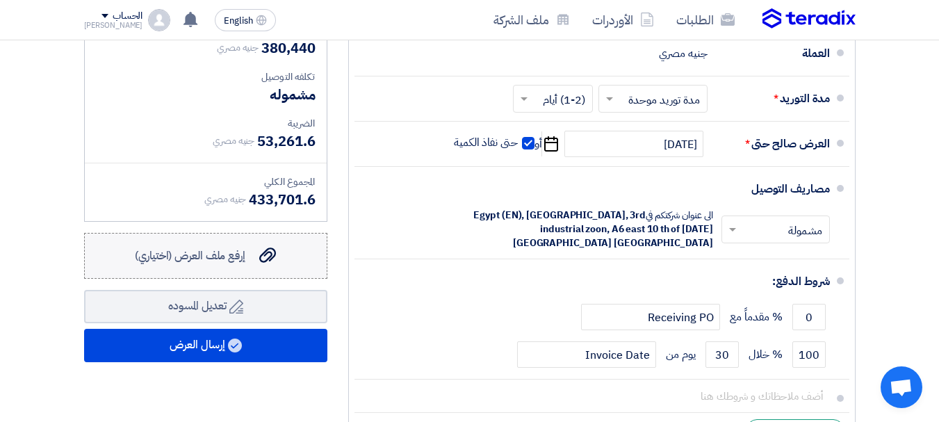
click at [230, 264] on span "إرفع ملف العرض (اختياري)" at bounding box center [190, 255] width 110 height 17
click at [0, 0] on input "إرفع ملف العرض (اختياري) إرفع ملف العرض (اختياري)" at bounding box center [0, 0] width 0 height 0
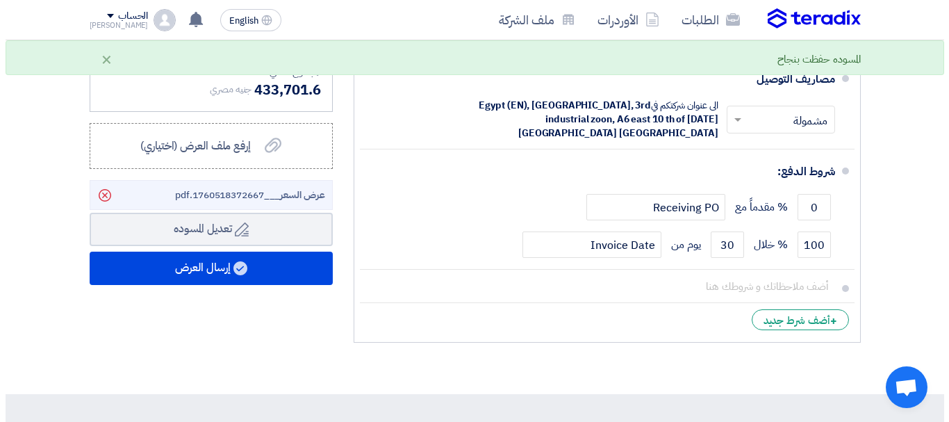
scroll to position [744, 0]
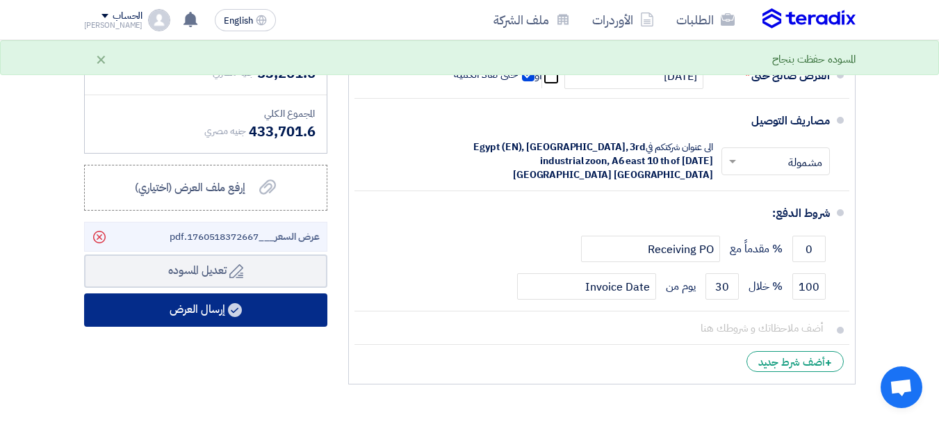
click at [297, 311] on button "إرسال العرض" at bounding box center [205, 309] width 243 height 33
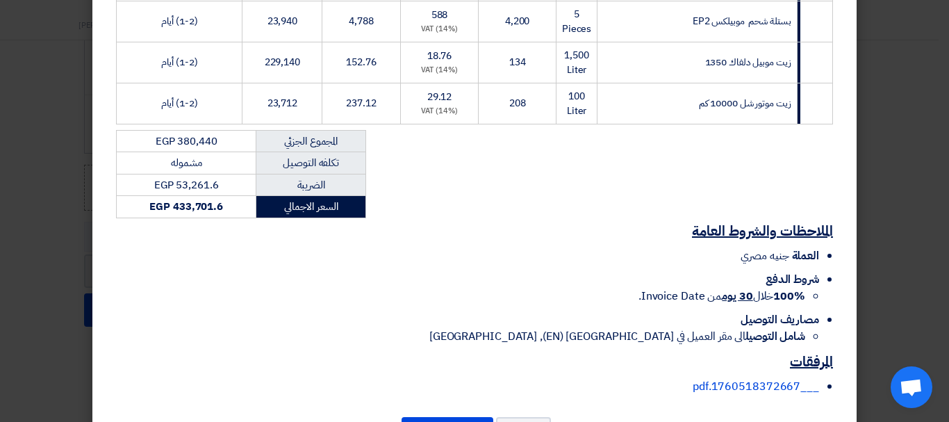
scroll to position [393, 0]
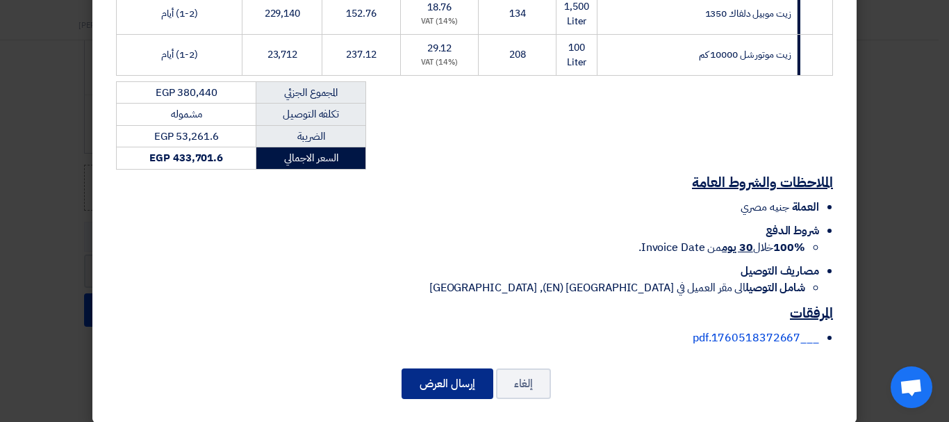
click at [447, 379] on button "إرسال العرض" at bounding box center [448, 383] width 92 height 31
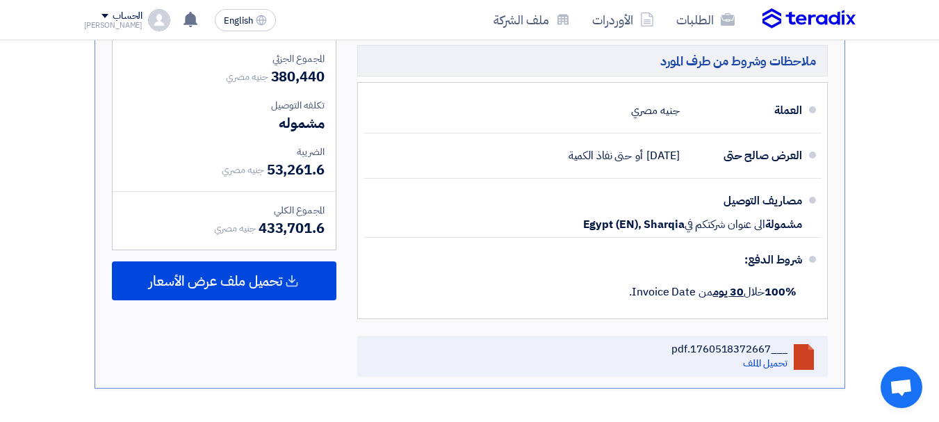
scroll to position [753, 0]
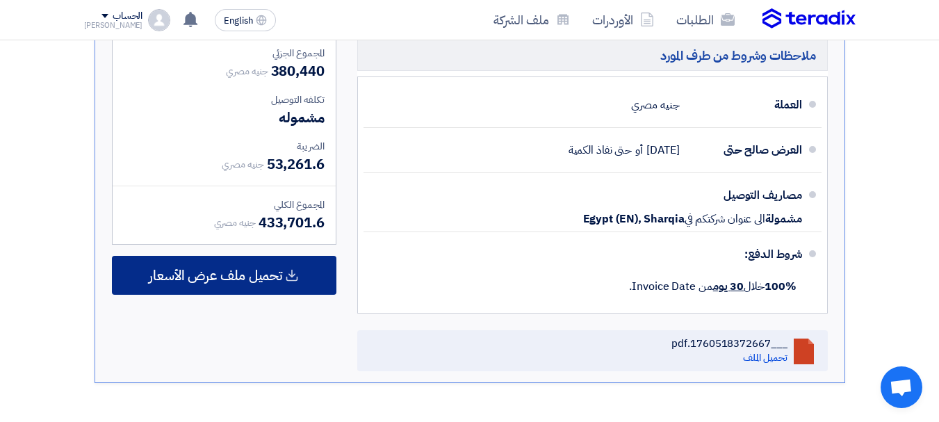
drag, startPoint x: 223, startPoint y: 259, endPoint x: 227, endPoint y: 270, distance: 12.5
click at [227, 270] on div "المجموع الجزئي جنيه مصري 380,440 تكلفه التوصيل مشموله الضريبة" at bounding box center [223, 202] width 245 height 337
click at [227, 270] on span "تحميل ملف عرض الأسعار" at bounding box center [215, 275] width 133 height 13
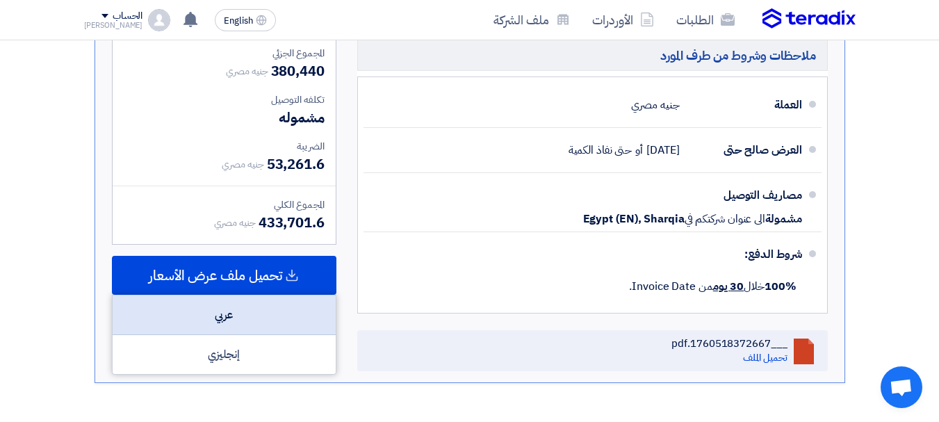
click at [293, 335] on div "عربي" at bounding box center [224, 315] width 223 height 40
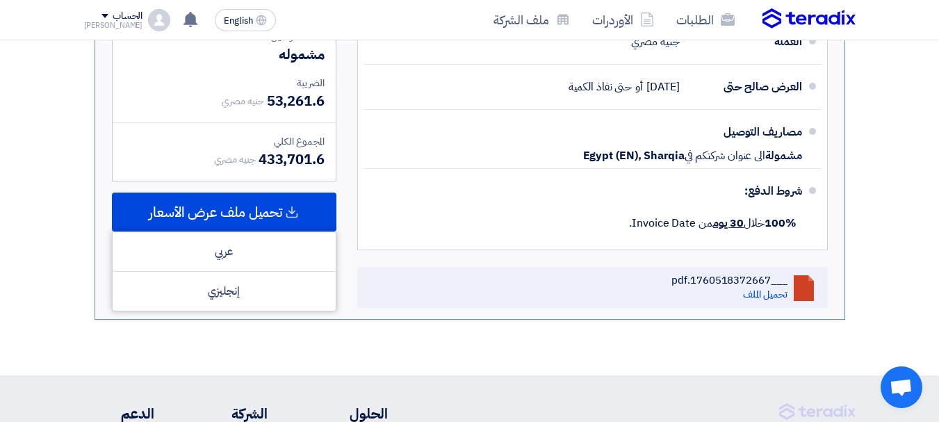
scroll to position [814, 0]
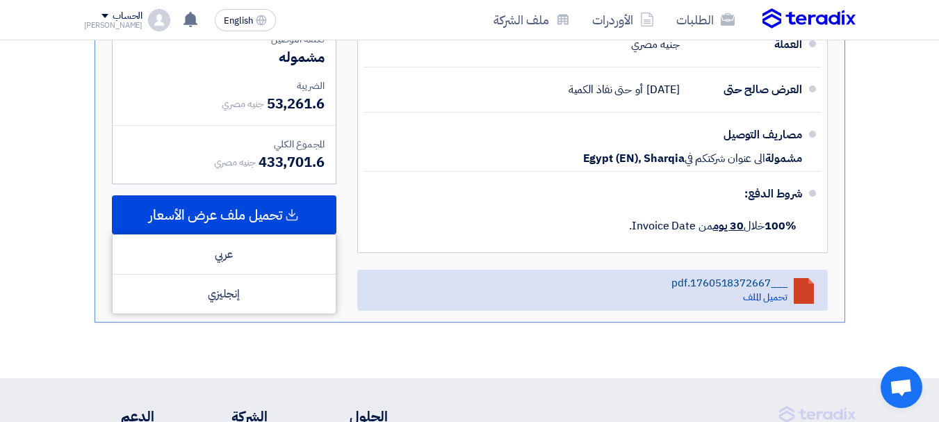
click at [740, 295] on div "___1760518372667.pdf تحميل الملف" at bounding box center [728, 290] width 115 height 27
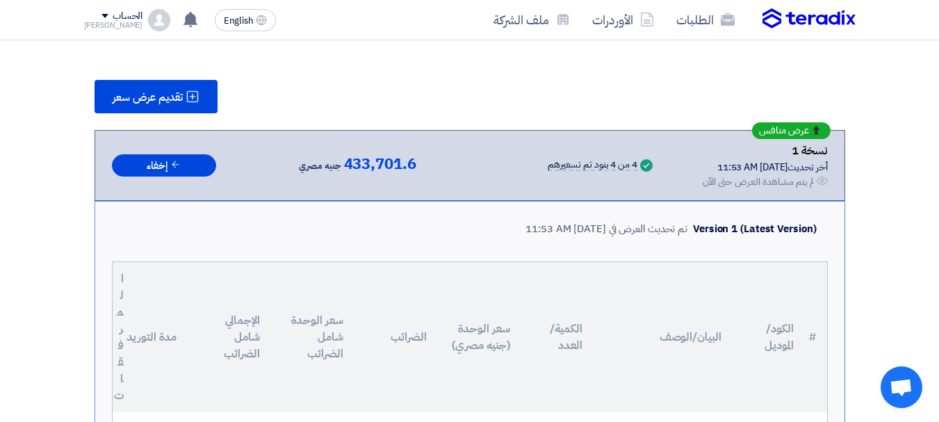
scroll to position [159, 0]
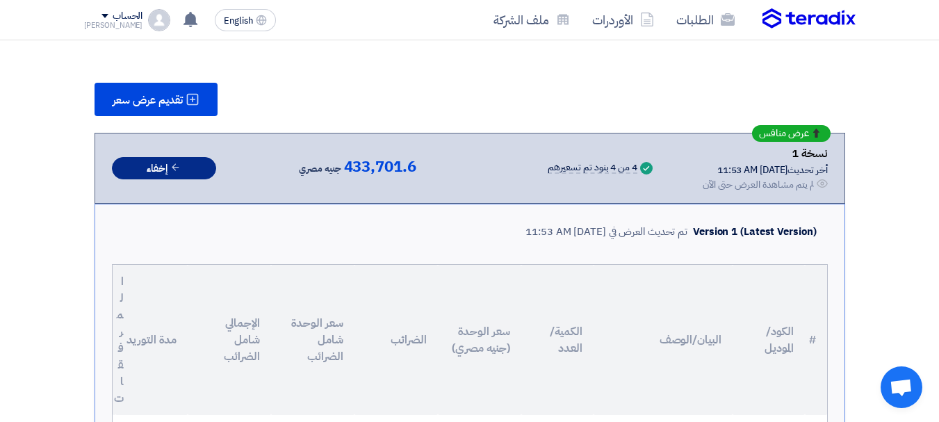
click at [170, 163] on button "إخفاء" at bounding box center [164, 168] width 104 height 23
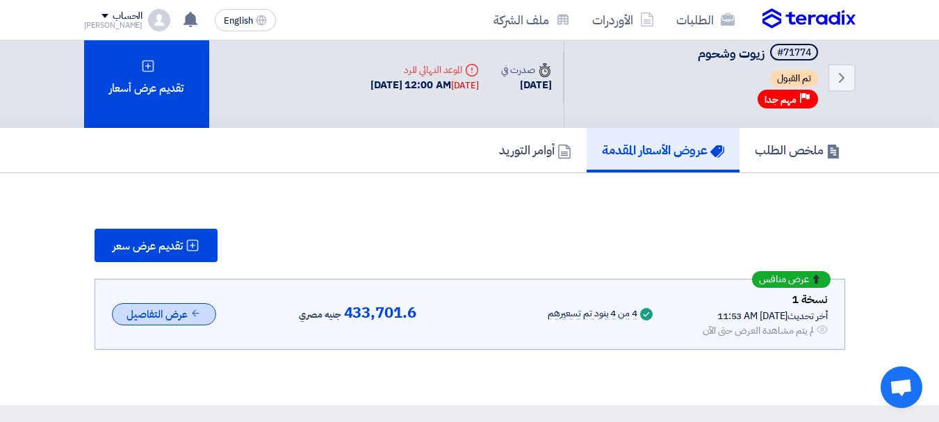
scroll to position [0, 0]
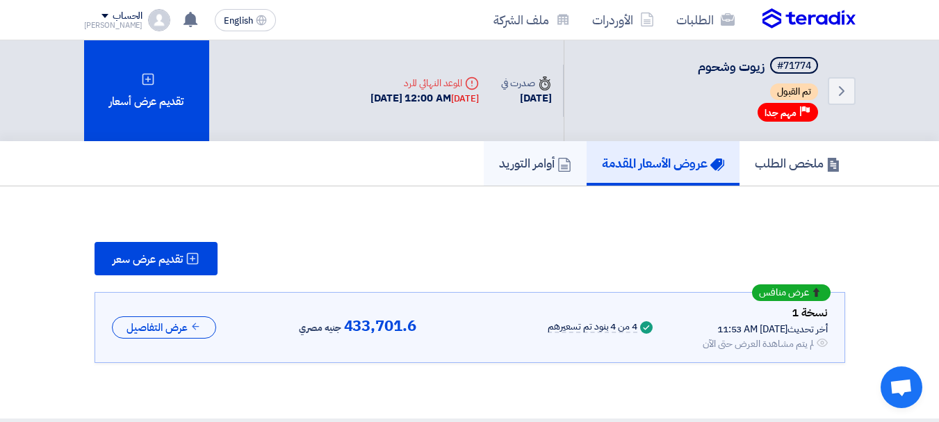
click at [535, 161] on h5 "أوامر التوريد" at bounding box center [535, 163] width 72 height 16
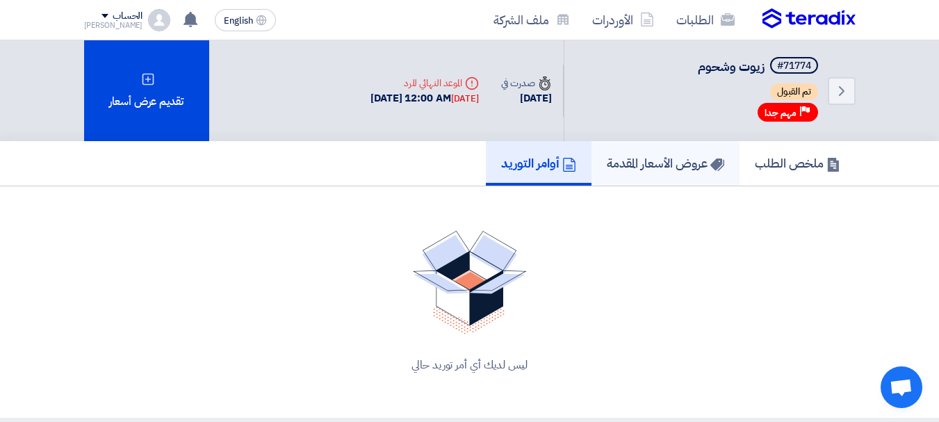
click at [625, 160] on h5 "عروض الأسعار المقدمة" at bounding box center [665, 163] width 117 height 16
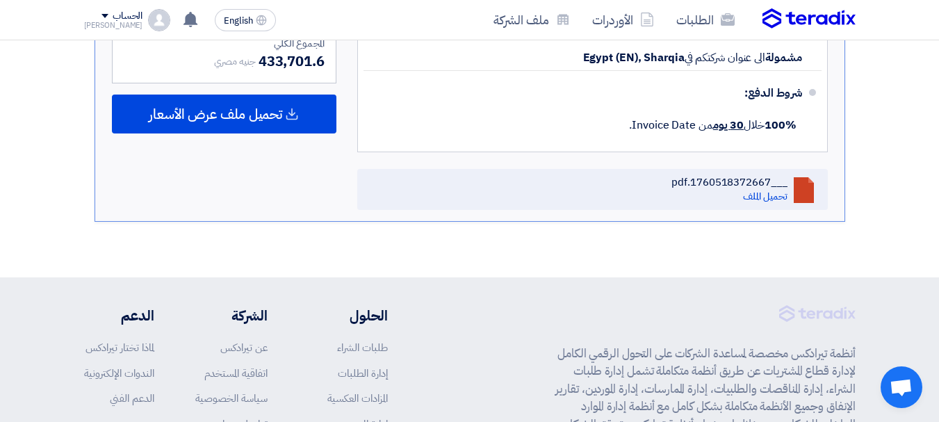
scroll to position [917, 0]
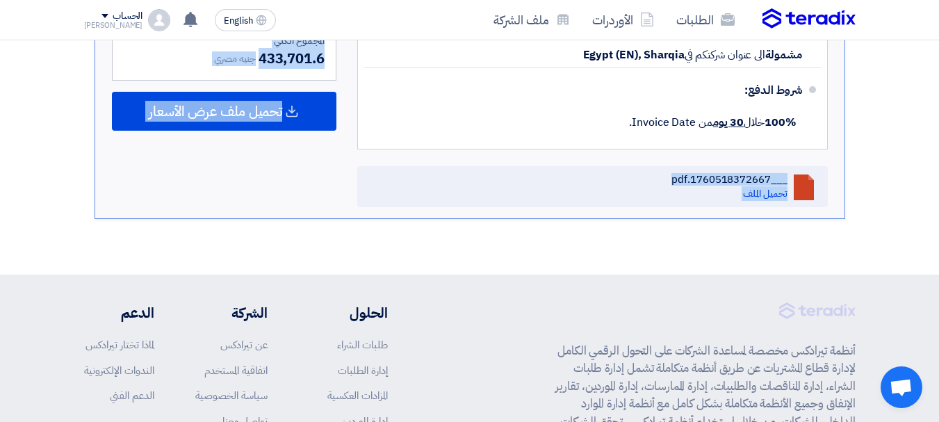
drag, startPoint x: 936, startPoint y: 311, endPoint x: 943, endPoint y: 224, distance: 87.1
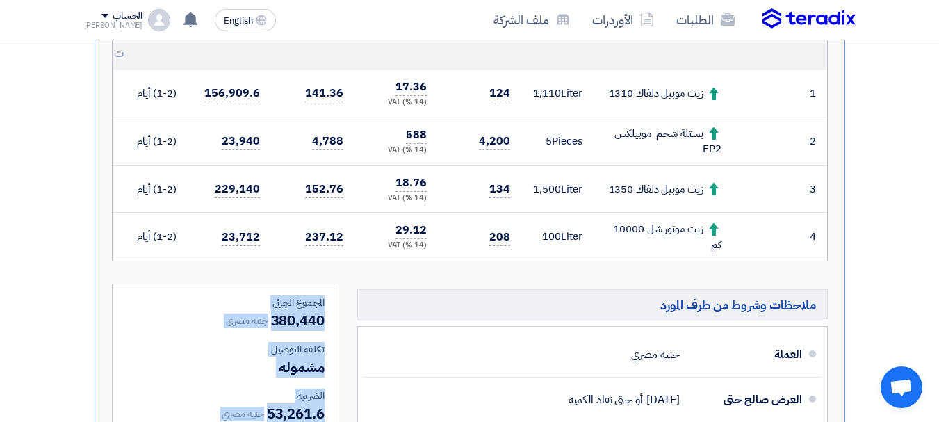
scroll to position [477, 0]
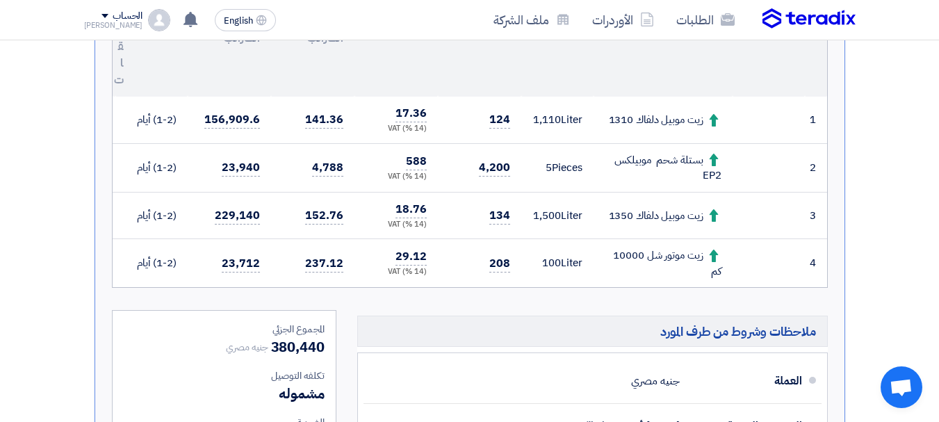
click at [181, 60] on th "مدة التوريد" at bounding box center [151, 21] width 72 height 150
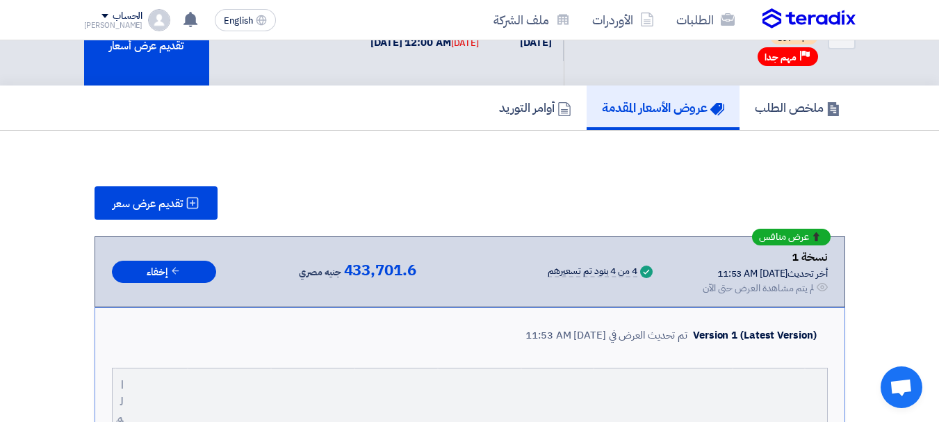
scroll to position [0, 0]
